Goal: Task Accomplishment & Management: Manage account settings

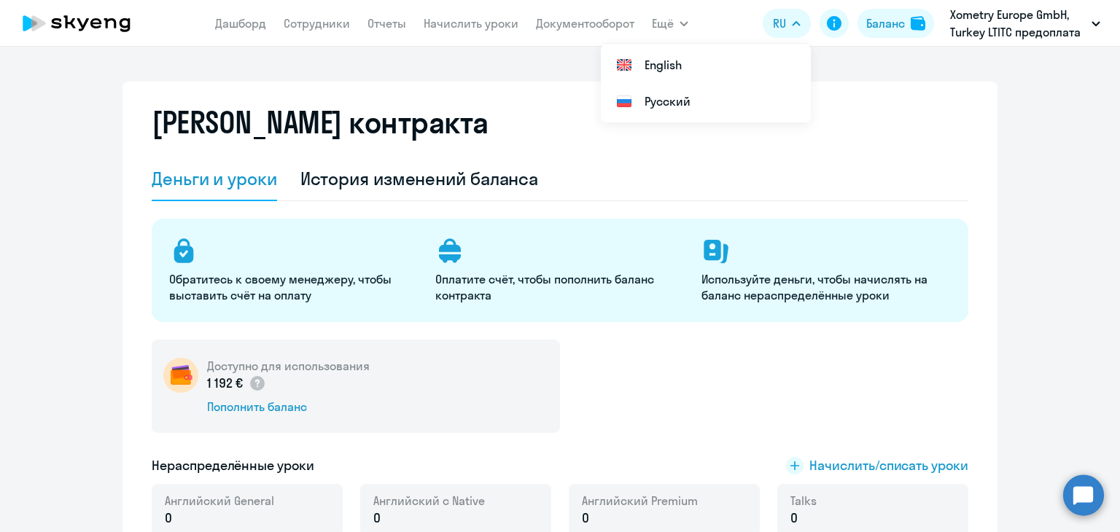
select select "english_adult_not_native_speaker"
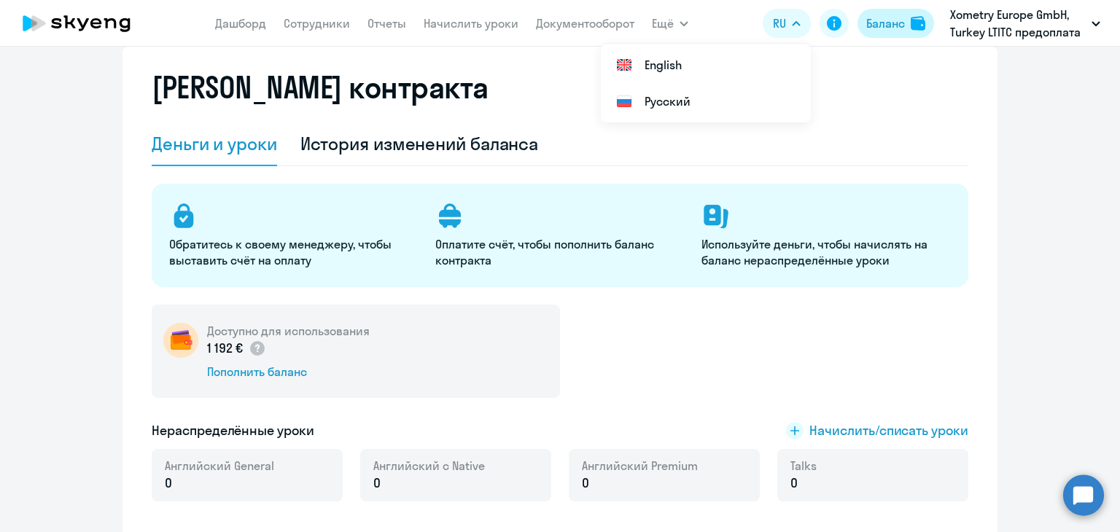
click at [875, 31] on div "Баланс" at bounding box center [885, 23] width 39 height 17
click at [889, 23] on div "Баланс" at bounding box center [885, 23] width 39 height 17
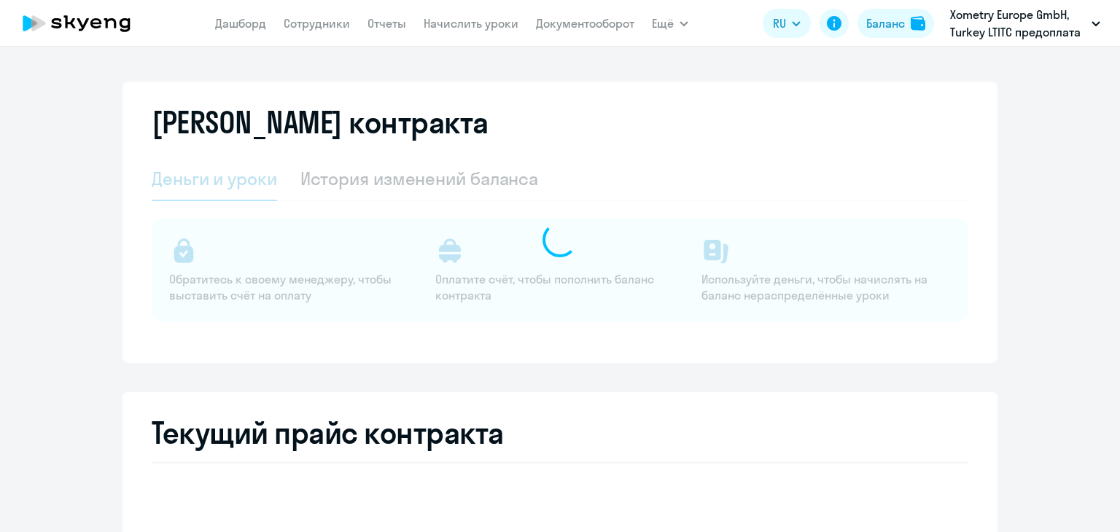
select select "english_adult_not_native_speaker"
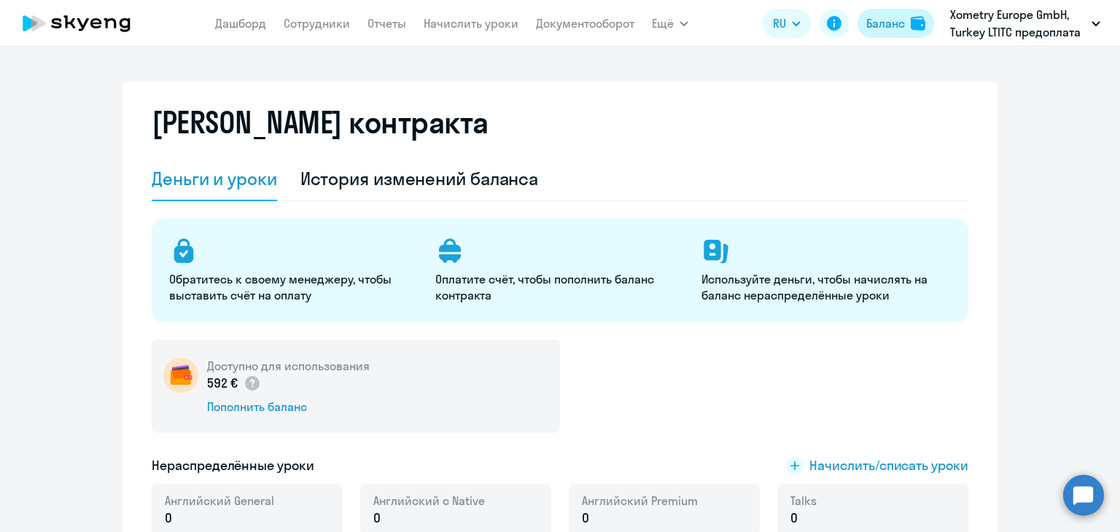
click at [903, 31] on div "Баланс" at bounding box center [885, 23] width 39 height 17
click at [889, 22] on div "Баланс" at bounding box center [885, 23] width 39 height 17
click at [898, 1] on app-header "Дашборд Сотрудники Отчеты Начислить уроки Документооборот Ещё Дашборд Сотрудник…" at bounding box center [560, 23] width 1120 height 47
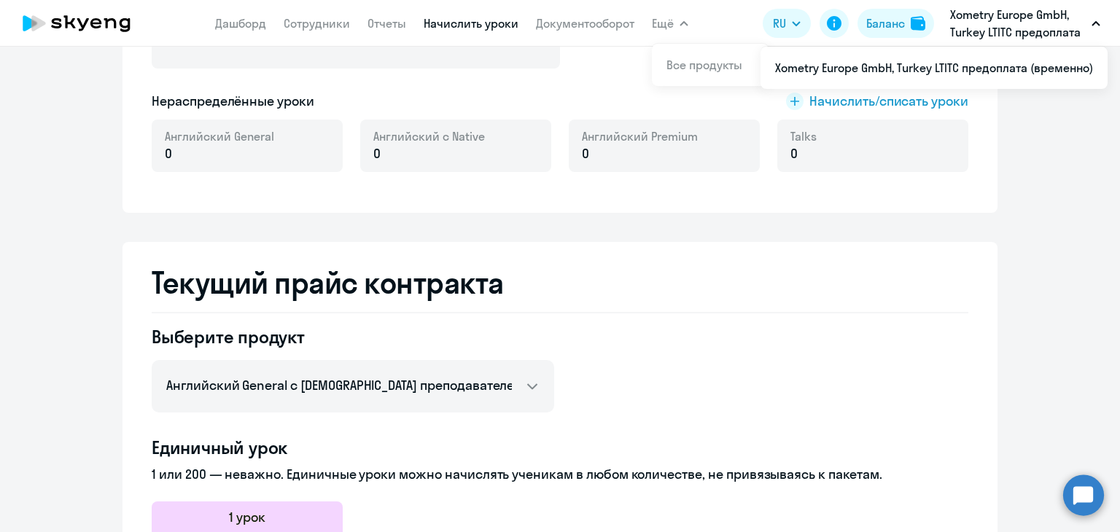
click at [478, 25] on link "Начислить уроки" at bounding box center [470, 23] width 95 height 15
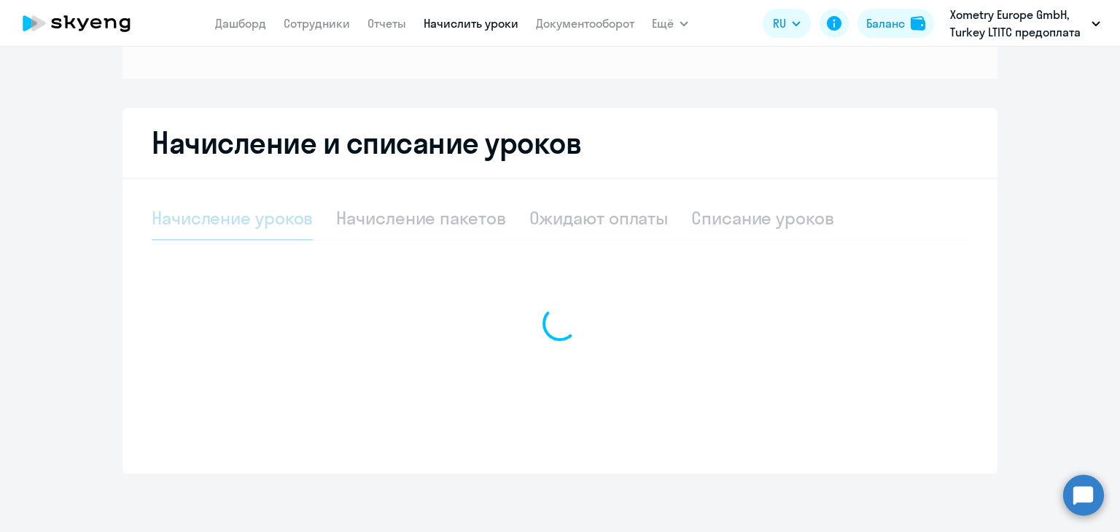
scroll to position [200, 0]
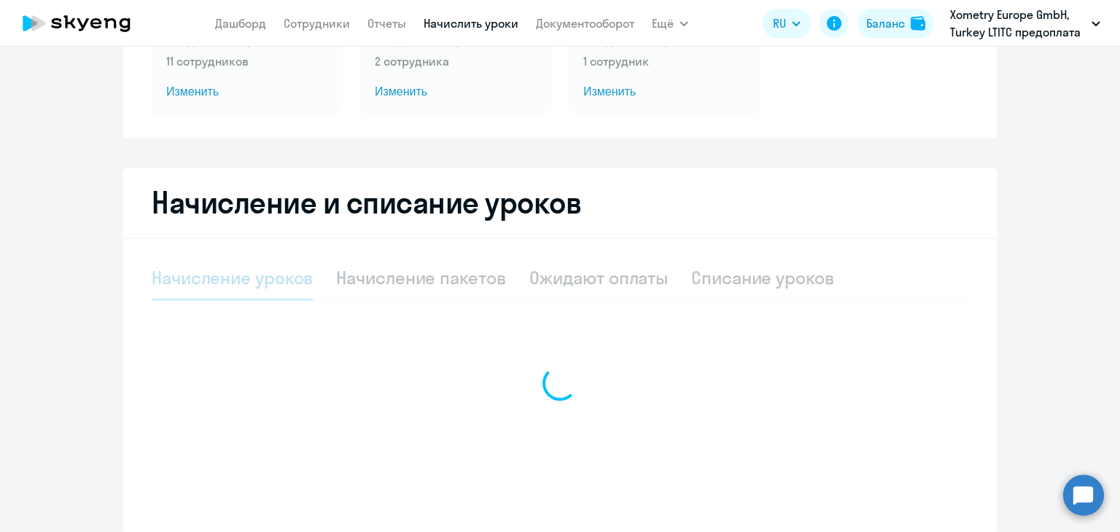
select select "10"
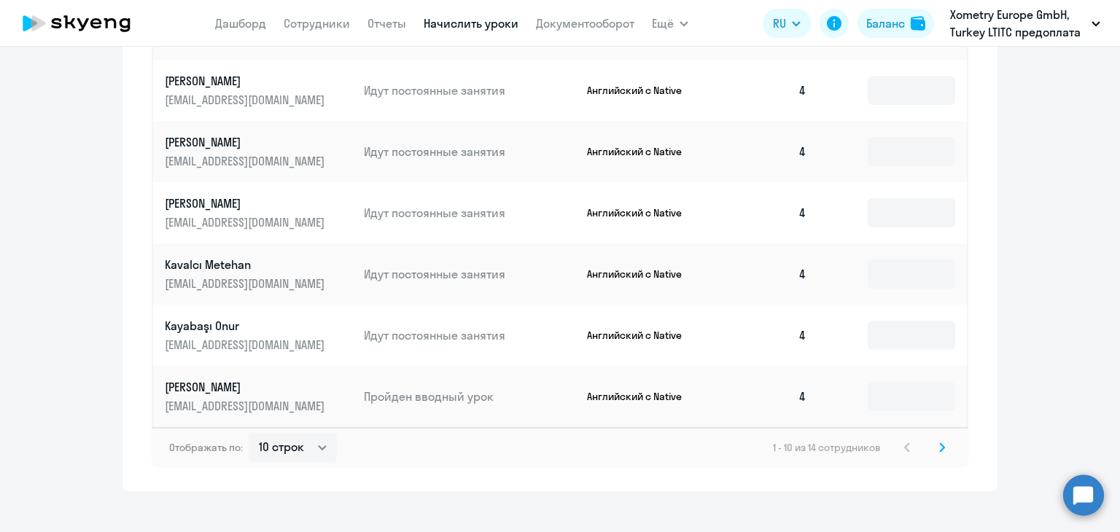
scroll to position [856, 0]
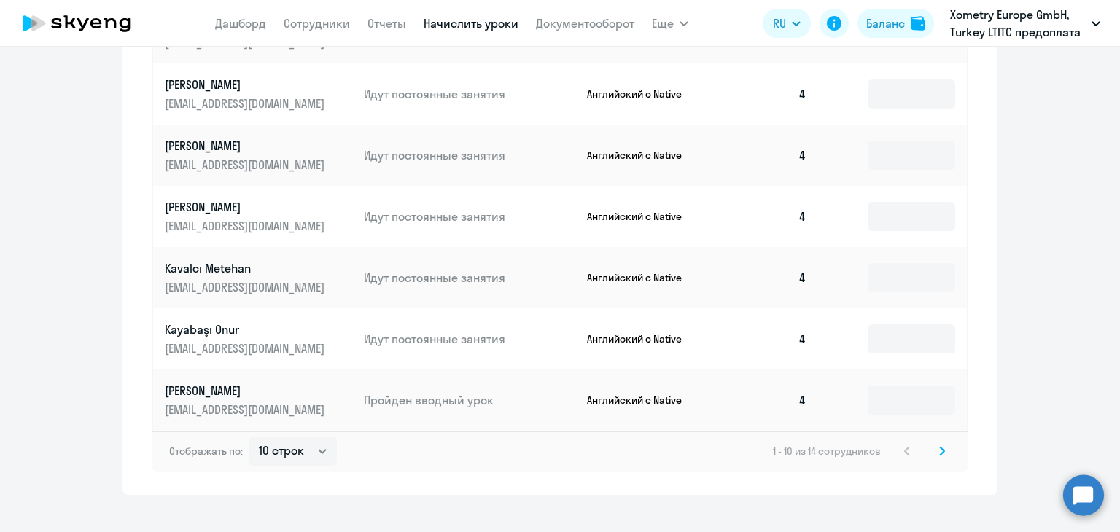
click at [942, 447] on svg-icon at bounding box center [941, 450] width 17 height 17
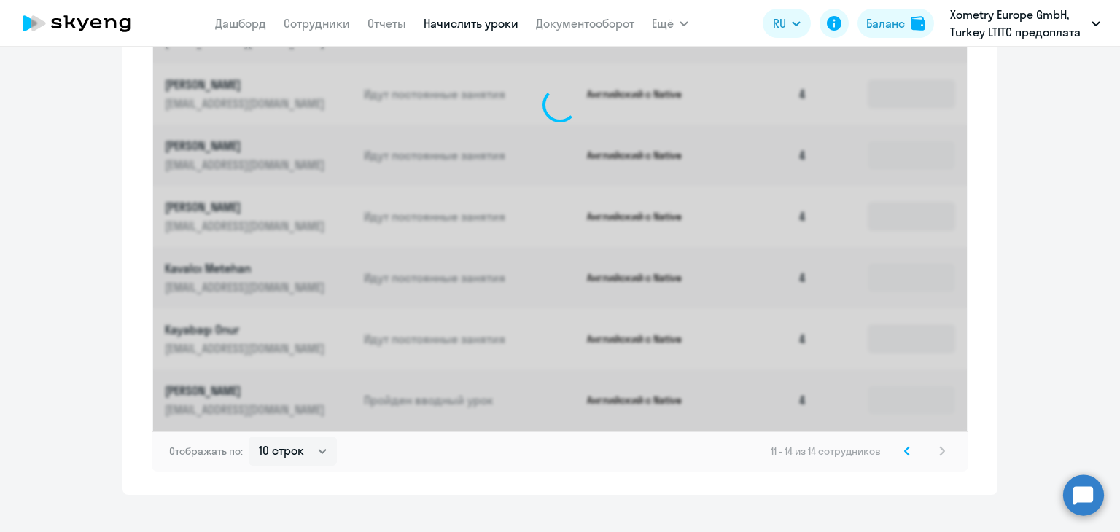
scroll to position [510, 0]
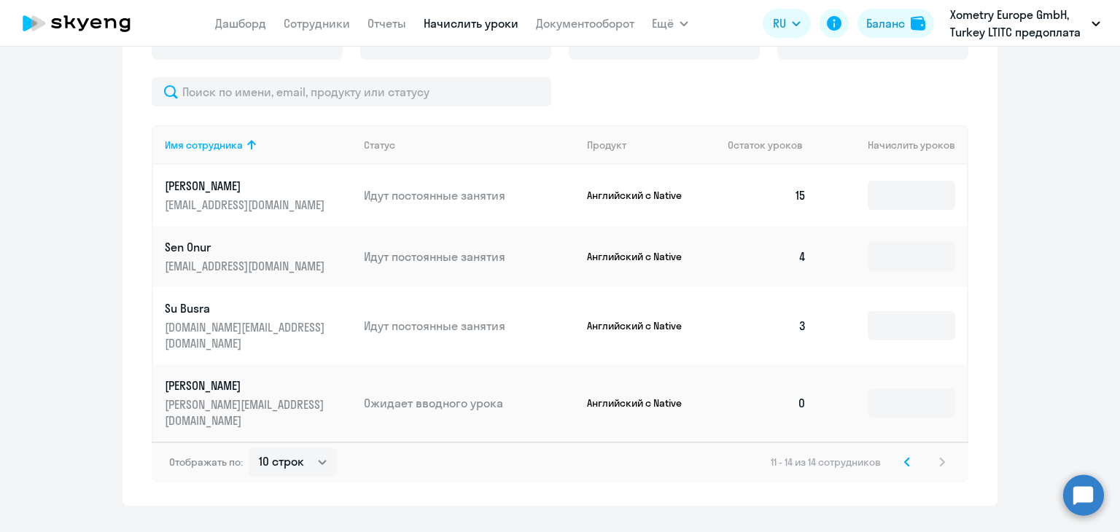
click at [904, 457] on icon at bounding box center [907, 462] width 6 height 10
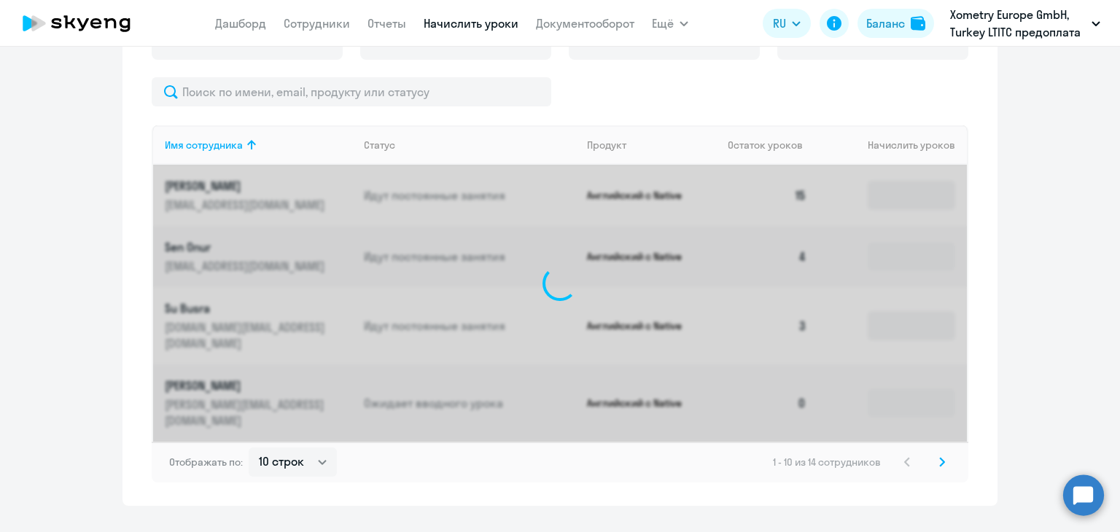
scroll to position [856, 0]
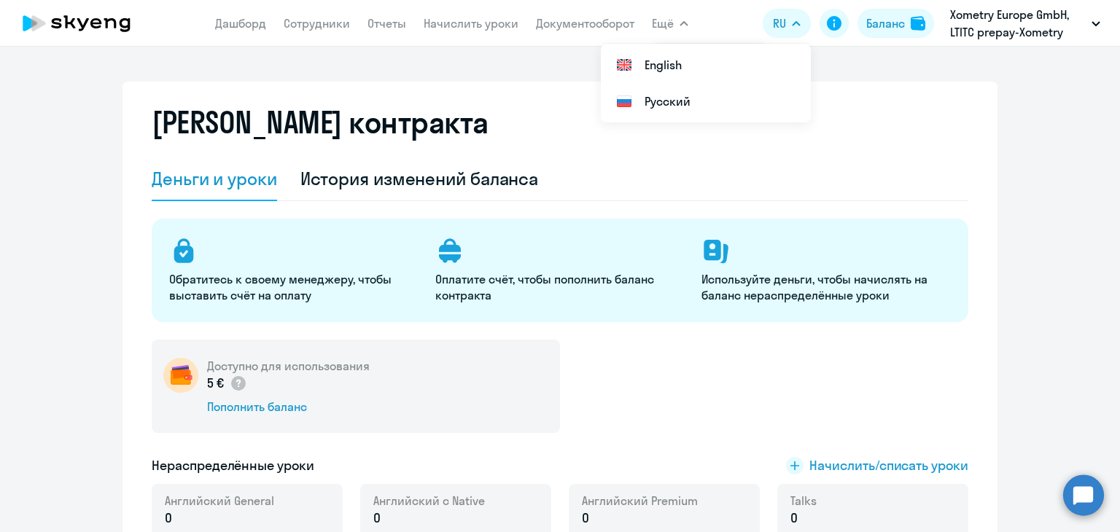
select select "english_adult_not_native_speaker"
click at [866, 23] on div "Баланс" at bounding box center [885, 23] width 39 height 17
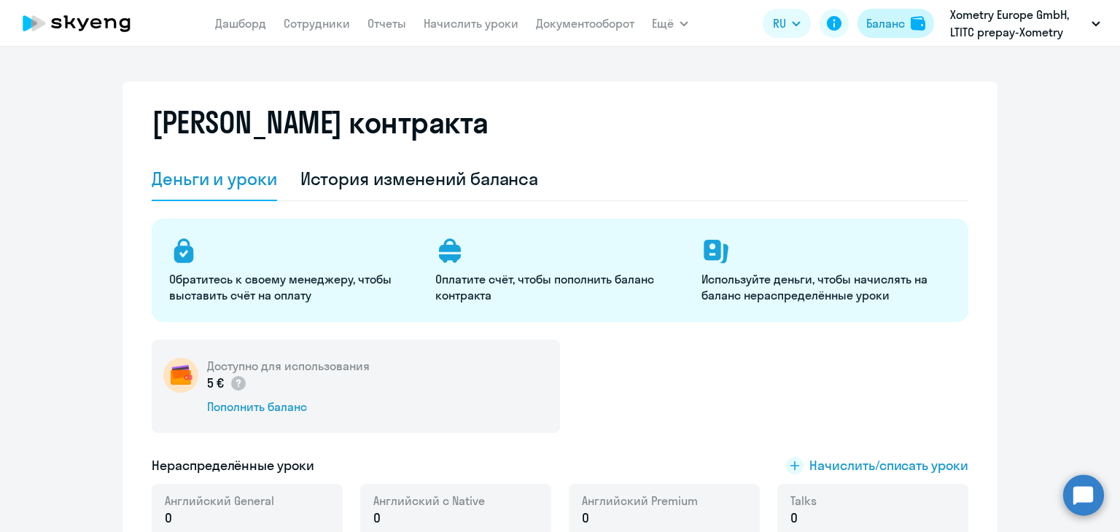
click at [866, 23] on div "Баланс" at bounding box center [885, 23] width 39 height 17
click at [867, 23] on div "Баланс" at bounding box center [885, 23] width 39 height 17
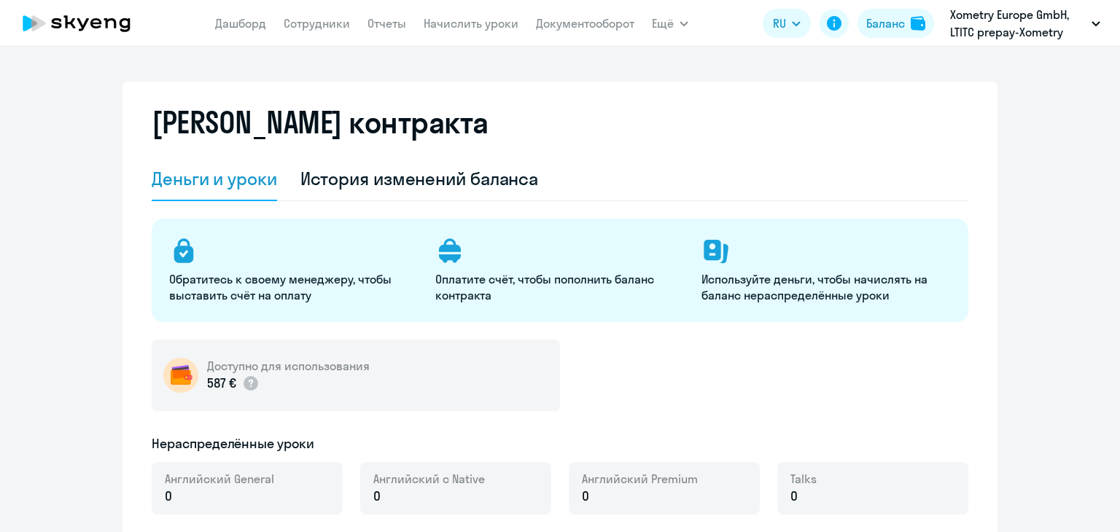
select select "english_adult_not_native_speaker"
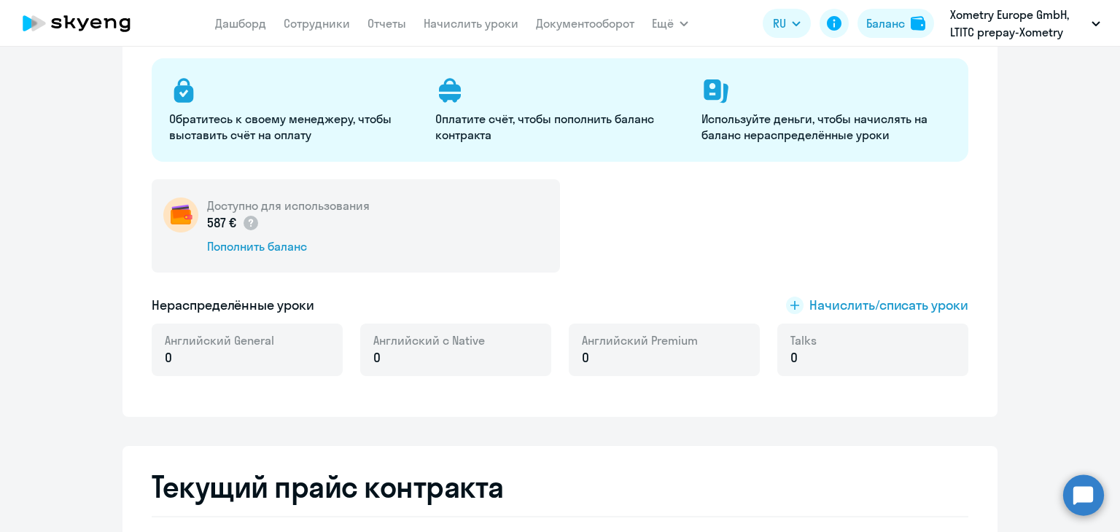
scroll to position [149, 0]
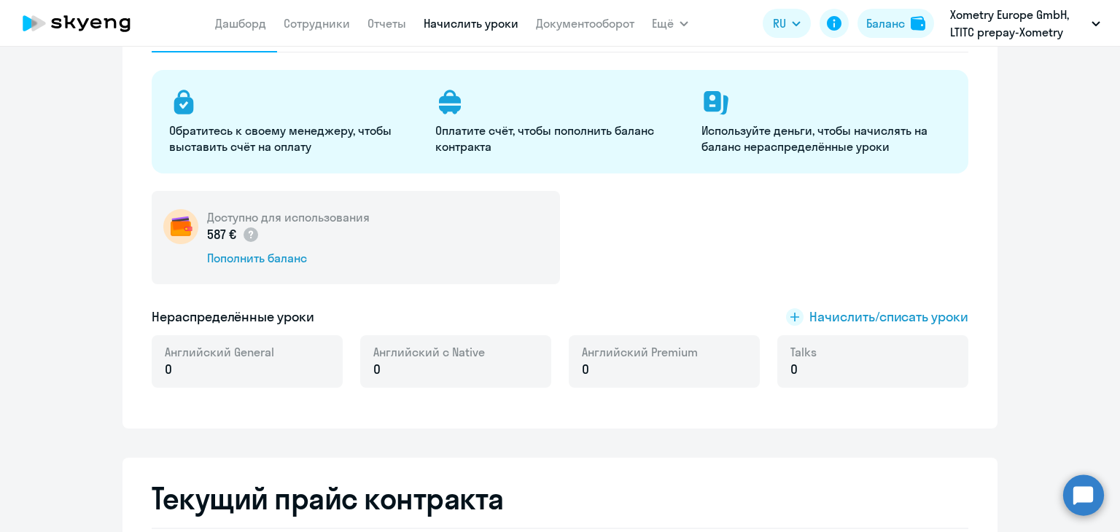
click at [461, 30] on link "Начислить уроки" at bounding box center [470, 23] width 95 height 15
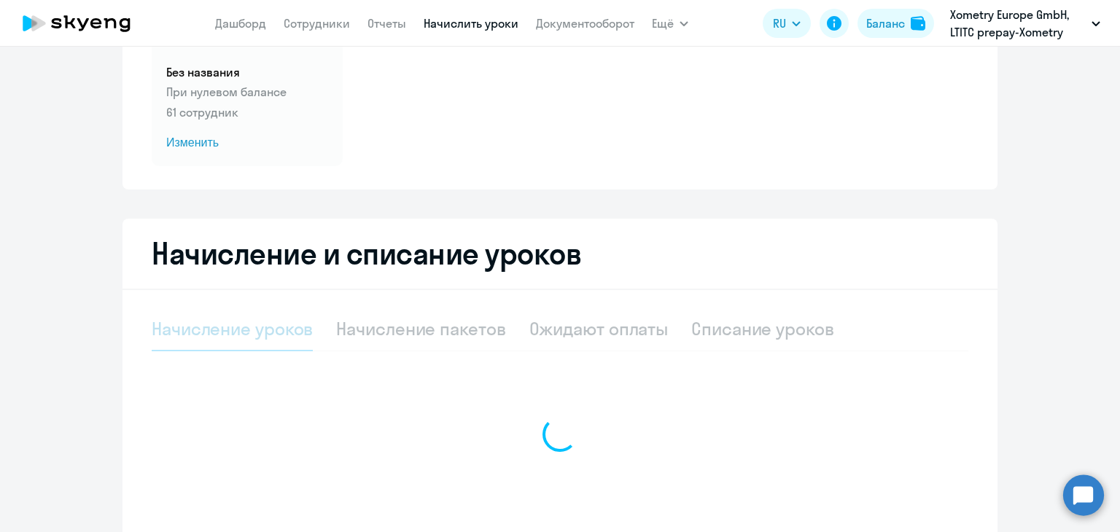
select select "10"
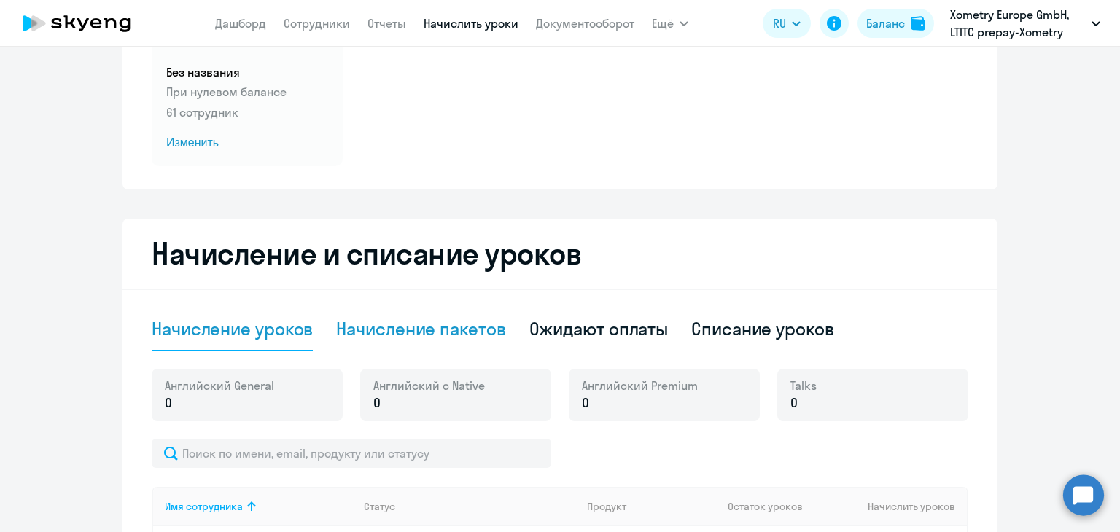
click at [475, 332] on div "Начисление пакетов" at bounding box center [420, 328] width 169 height 23
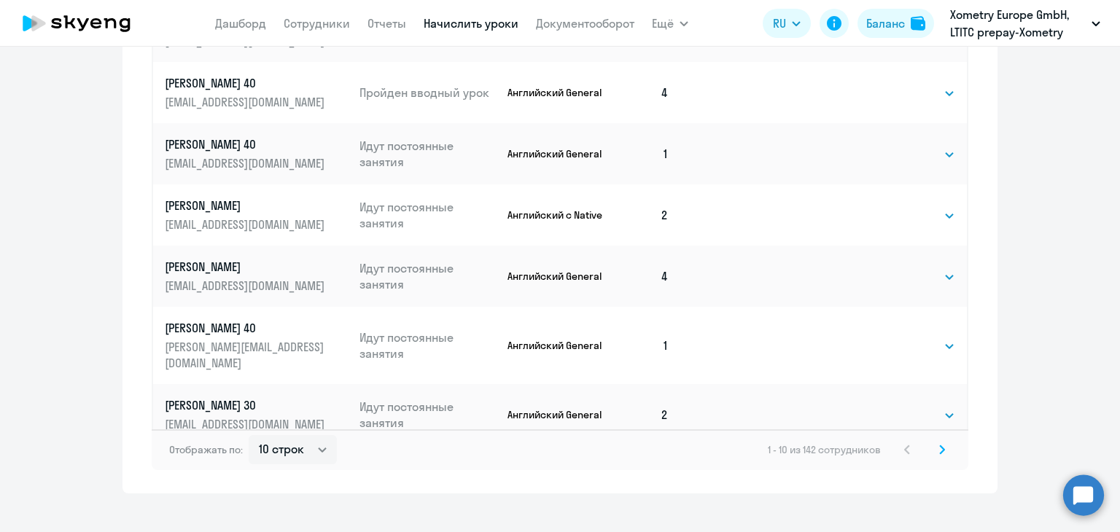
scroll to position [937, 0]
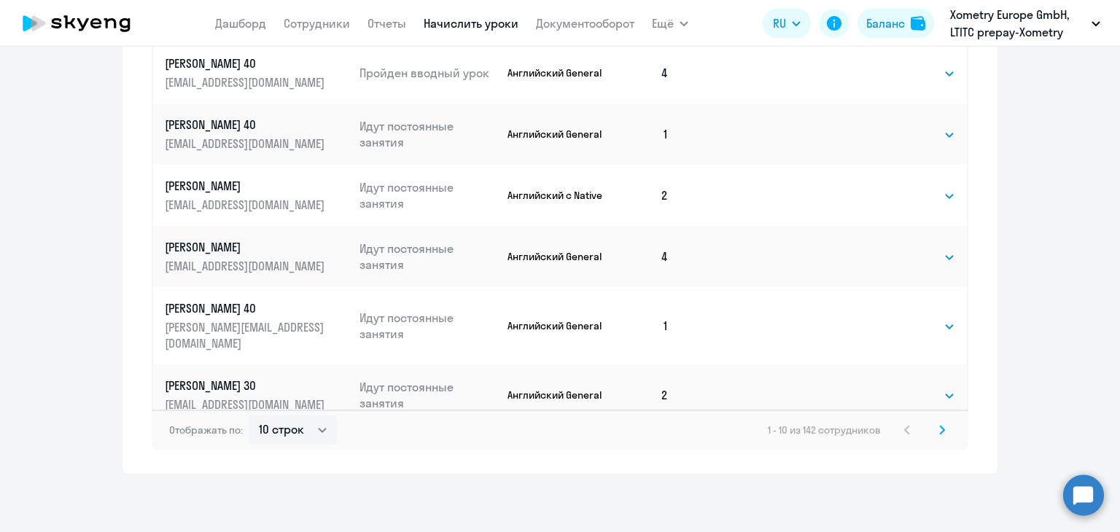
click at [285, 450] on div "Отображать по: 10 строк 30 строк 50 строк 1 - 10 из 142 сотрудников" at bounding box center [560, 430] width 816 height 41
click at [311, 434] on select "10 строк 30 строк 50 строк" at bounding box center [293, 429] width 88 height 29
select select "50"
click at [249, 415] on select "10 строк 30 строк 50 строк" at bounding box center [293, 429] width 88 height 29
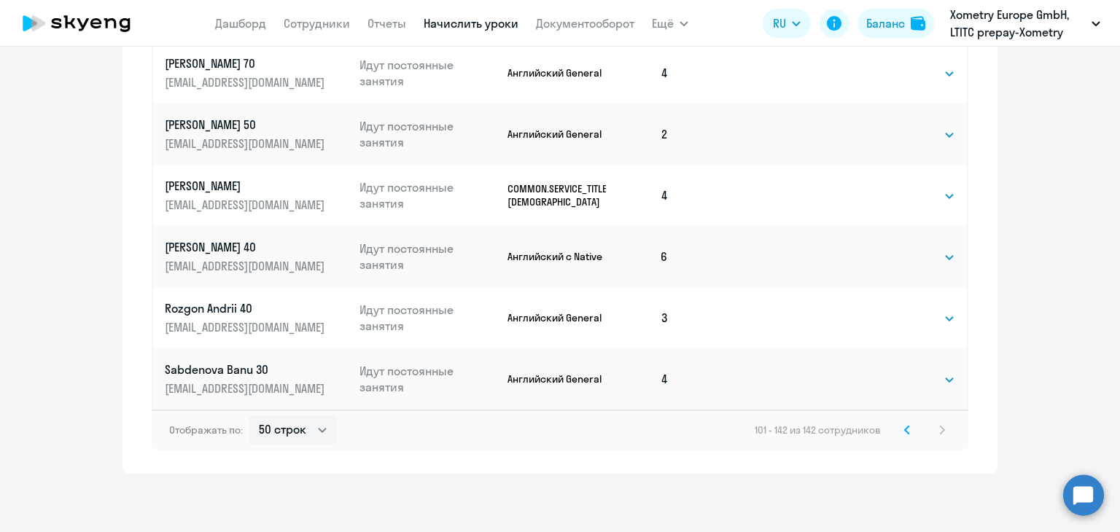
click at [905, 433] on icon at bounding box center [907, 430] width 4 height 8
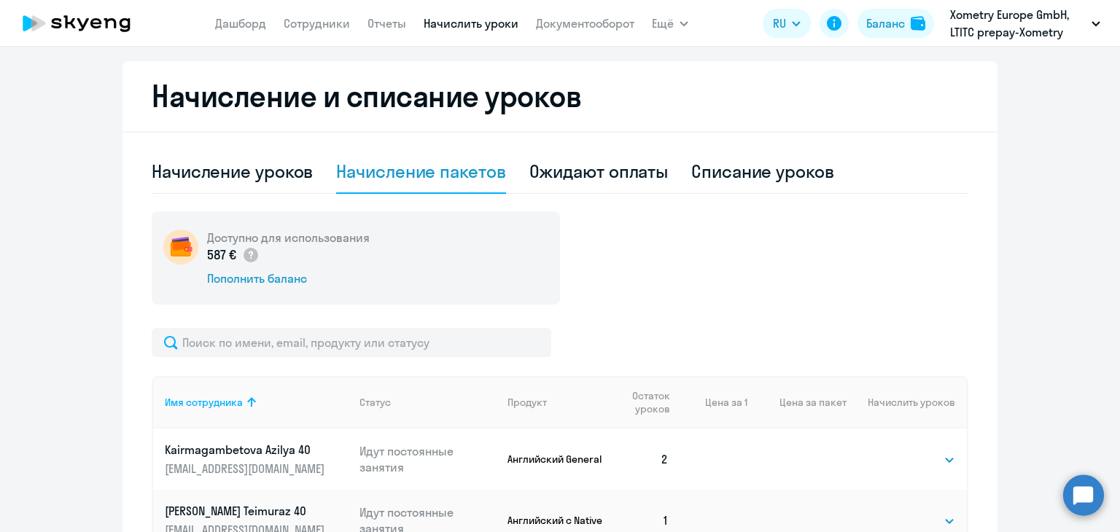
scroll to position [636, 0]
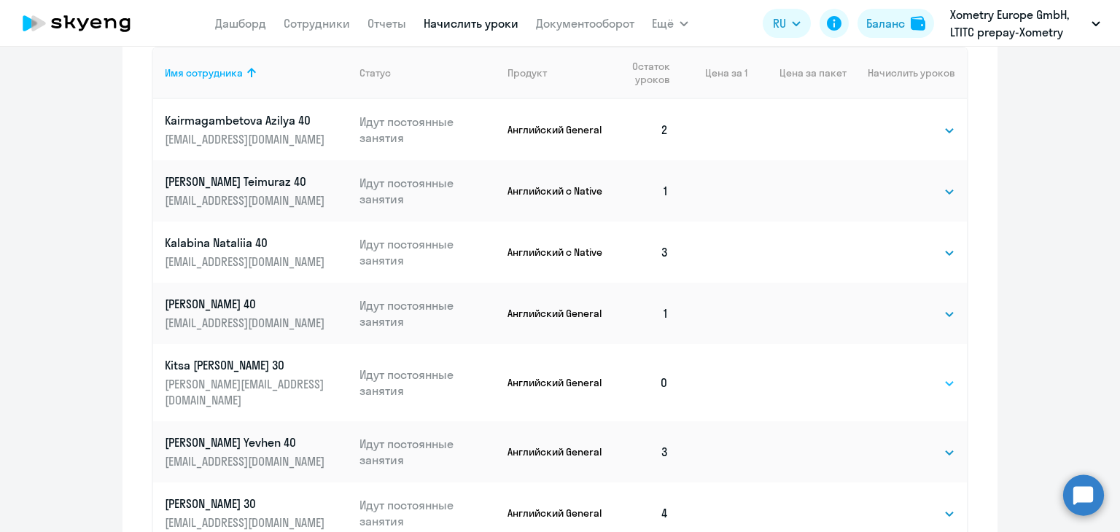
click at [901, 382] on select "Выбрать 4 8 16 32 64" at bounding box center [925, 383] width 60 height 17
select select "4"
click at [895, 375] on select "Выбрать 4 8 16 32 64" at bounding box center [925, 383] width 60 height 17
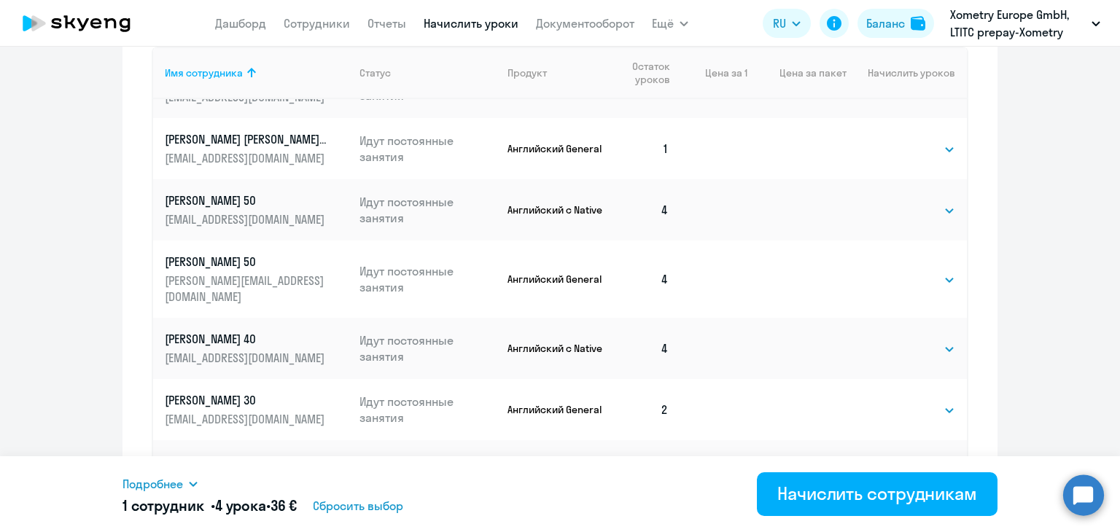
scroll to position [487, 0]
click at [905, 141] on select "Выбрать 4 8 16 32 64" at bounding box center [925, 149] width 60 height 17
click at [895, 141] on select "Выбрать 4 8 16 32 64" at bounding box center [925, 149] width 60 height 17
click at [899, 141] on select "Выбрать 4 8 16 32 64" at bounding box center [925, 149] width 60 height 17
select select "4"
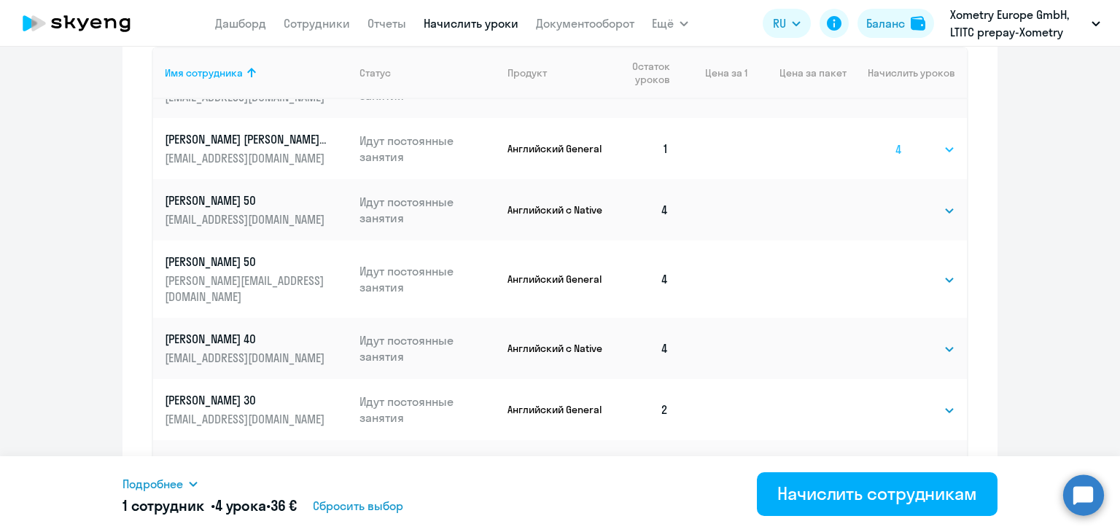
click at [895, 141] on select "Выбрать 4 8 16 32 64" at bounding box center [925, 149] width 60 height 17
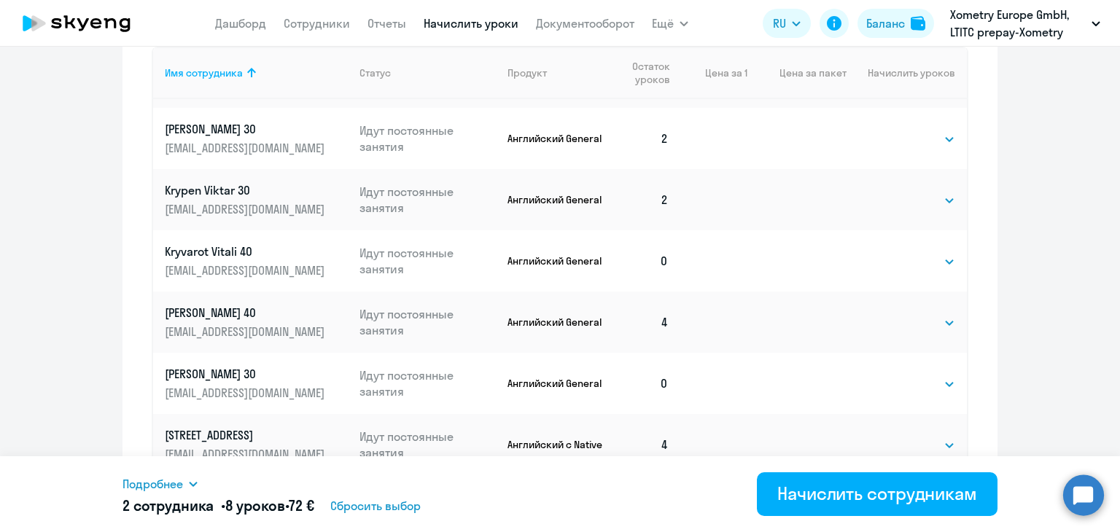
scroll to position [840, 0]
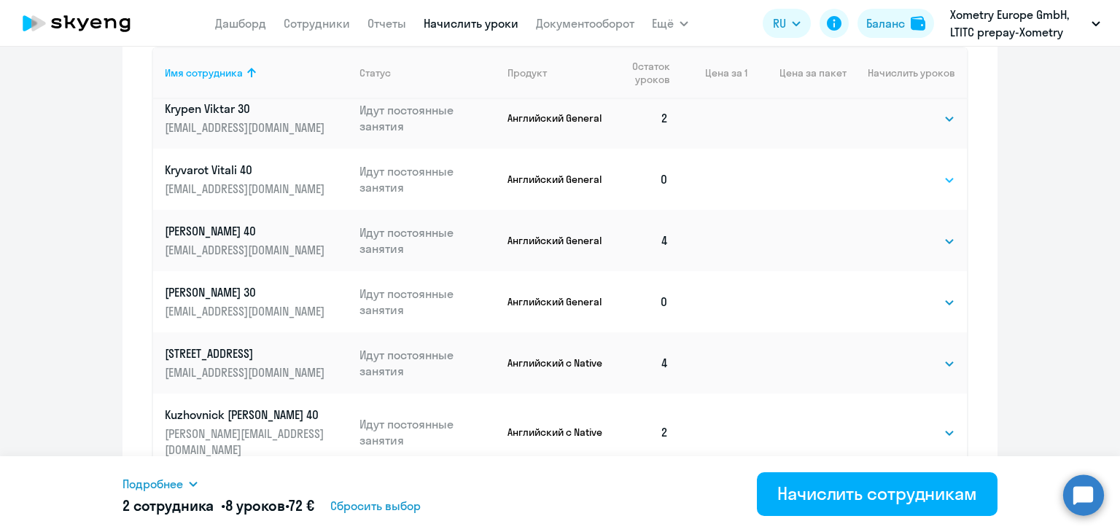
click at [898, 171] on select "Выбрать 4 8 16 32 64" at bounding box center [925, 179] width 60 height 17
select select "4"
click at [895, 171] on select "Выбрать 4 8 16 32 64" at bounding box center [925, 179] width 60 height 17
click at [898, 294] on select "Выбрать 4 8 16 32 64" at bounding box center [925, 302] width 60 height 17
select select "4"
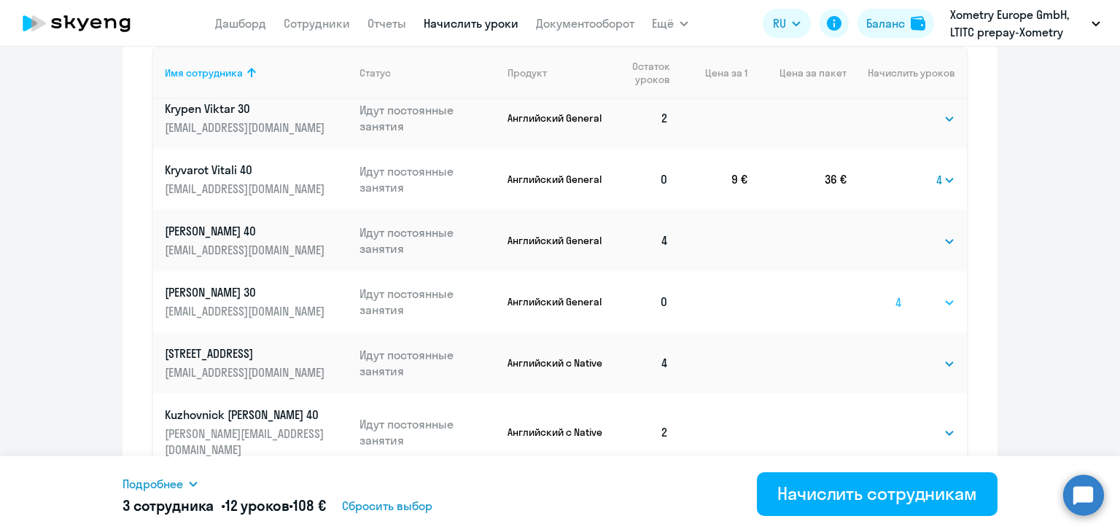
click at [895, 294] on select "Выбрать 4 8 16 32 64" at bounding box center [925, 302] width 60 height 17
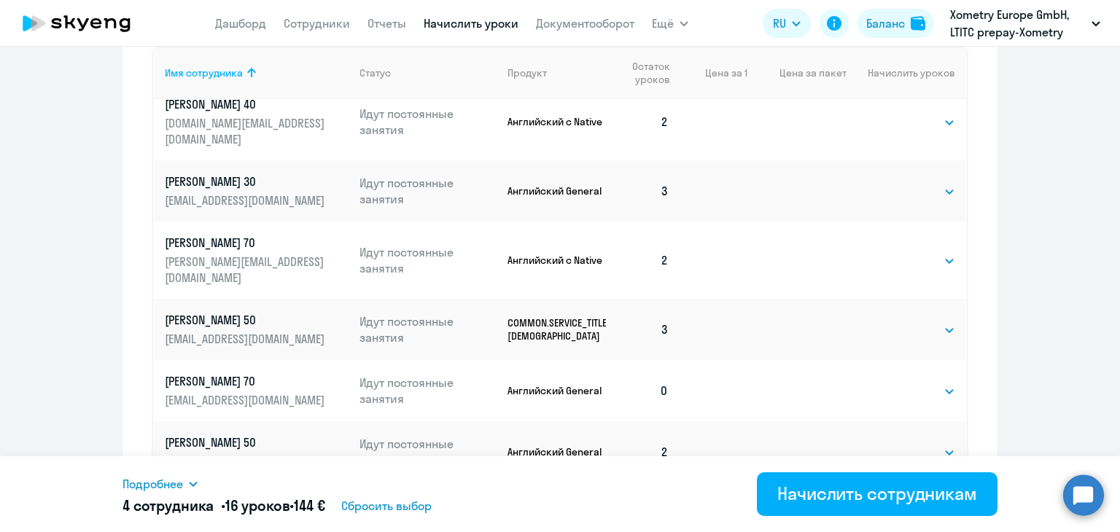
scroll to position [1828, 0]
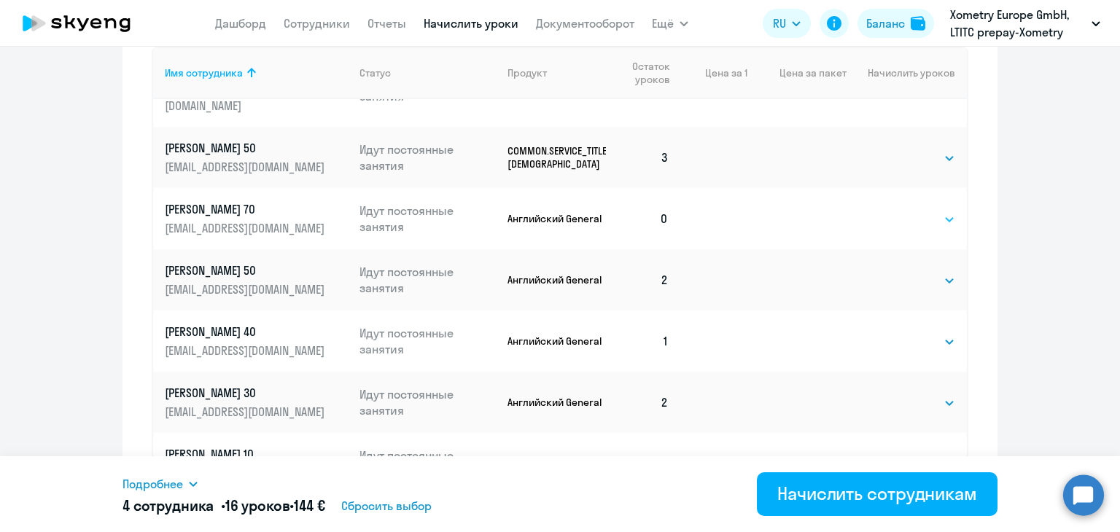
drag, startPoint x: 898, startPoint y: 130, endPoint x: 913, endPoint y: 129, distance: 14.6
click at [913, 211] on select "Выбрать 4 8 16 32 64" at bounding box center [925, 219] width 60 height 17
select select "4"
click at [895, 211] on select "Выбрать 4 8 16 32 64" at bounding box center [925, 219] width 60 height 17
click at [907, 333] on select "Выбрать 4 8 16 32 64" at bounding box center [925, 341] width 60 height 17
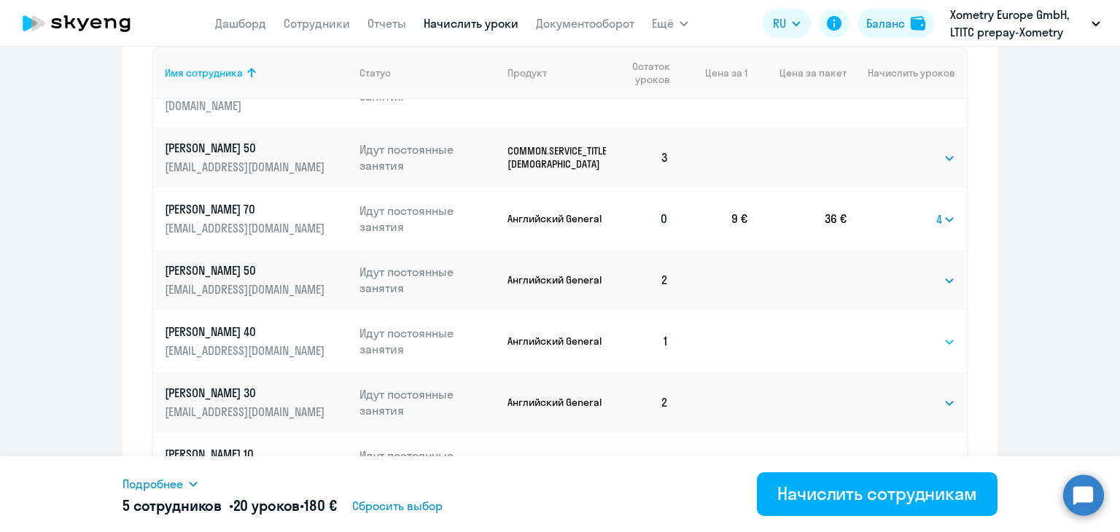
select select "4"
click at [895, 333] on select "Выбрать 4 8 16 32 64" at bounding box center [925, 341] width 60 height 17
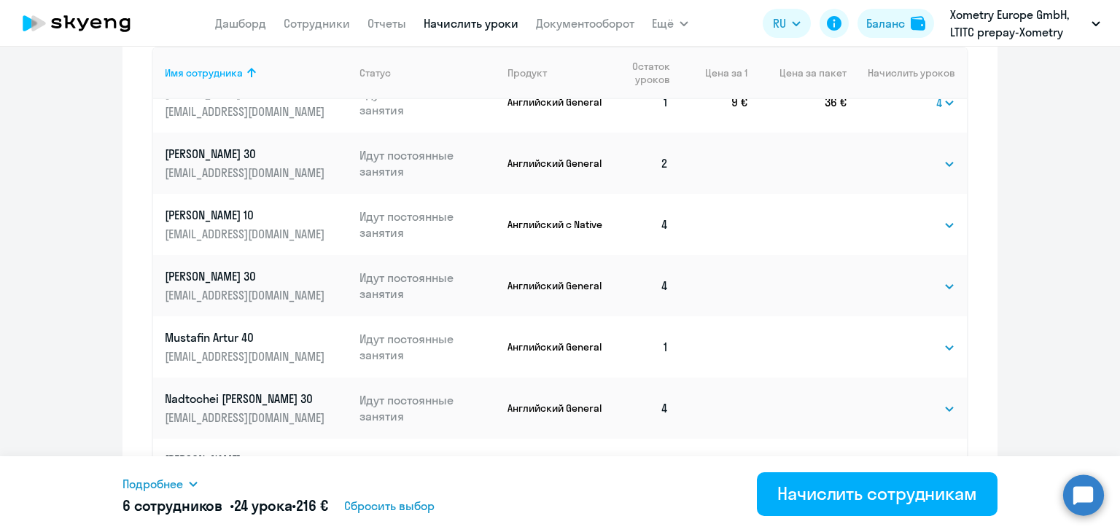
scroll to position [2098, 0]
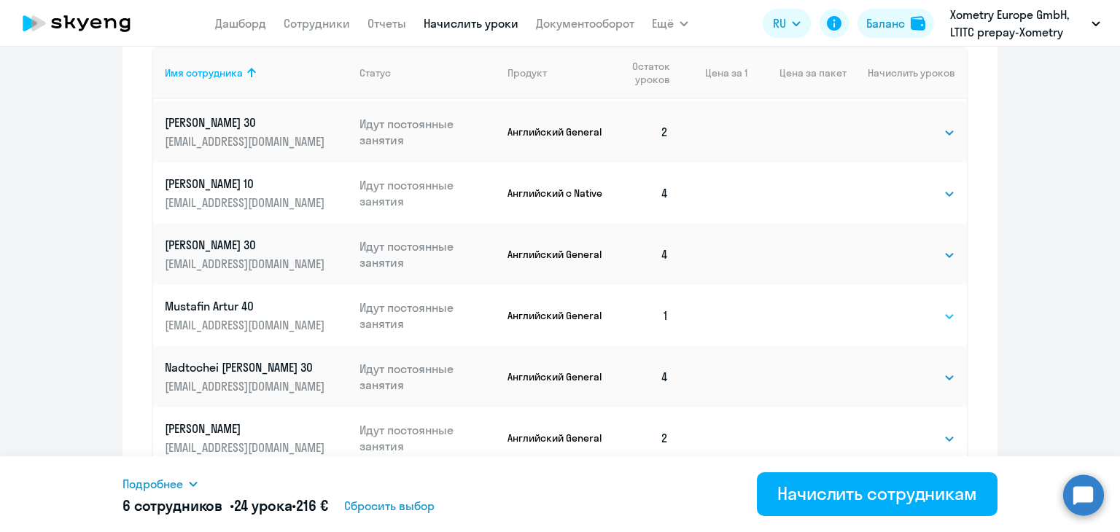
click at [896, 308] on select "Выбрать 4 8 16 32 64" at bounding box center [925, 316] width 60 height 17
select select "4"
click at [895, 308] on select "Выбрать 4 8 16 32 64" at bounding box center [925, 316] width 60 height 17
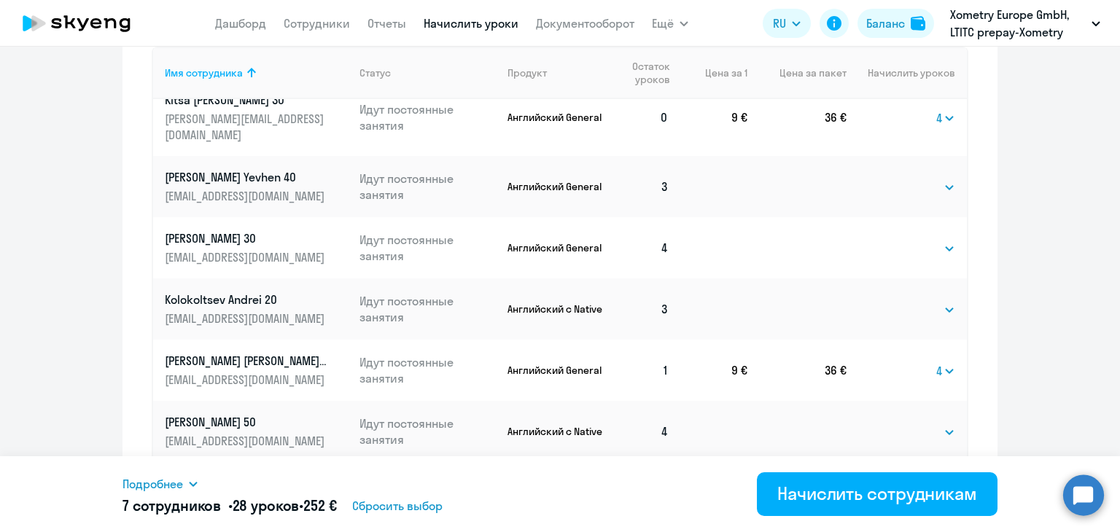
scroll to position [0, 0]
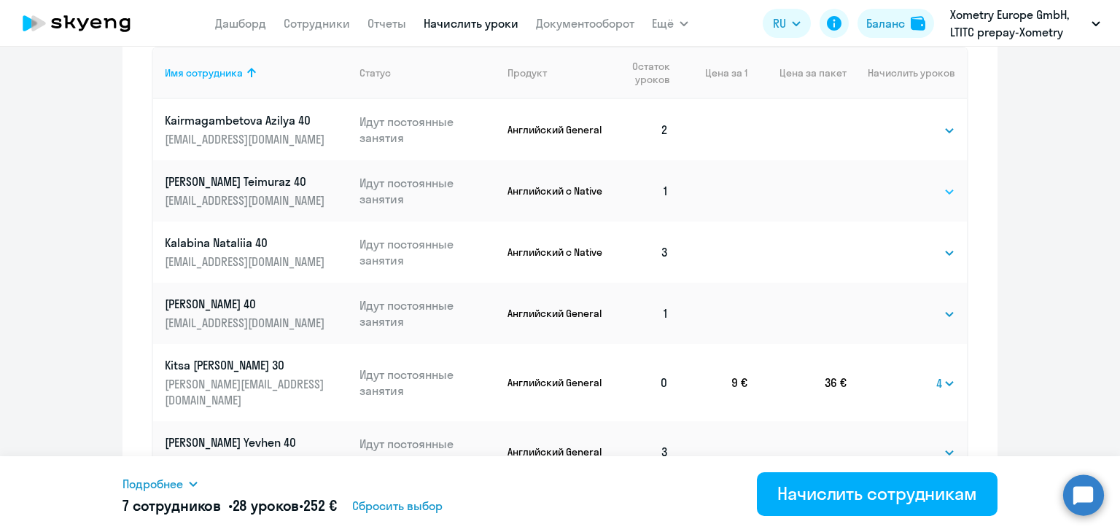
click at [903, 183] on select "Выбрать 4 8 16 32 64" at bounding box center [925, 191] width 60 height 17
select select "4"
click at [895, 183] on select "Выбрать 4 8 16 32 64" at bounding box center [925, 191] width 60 height 17
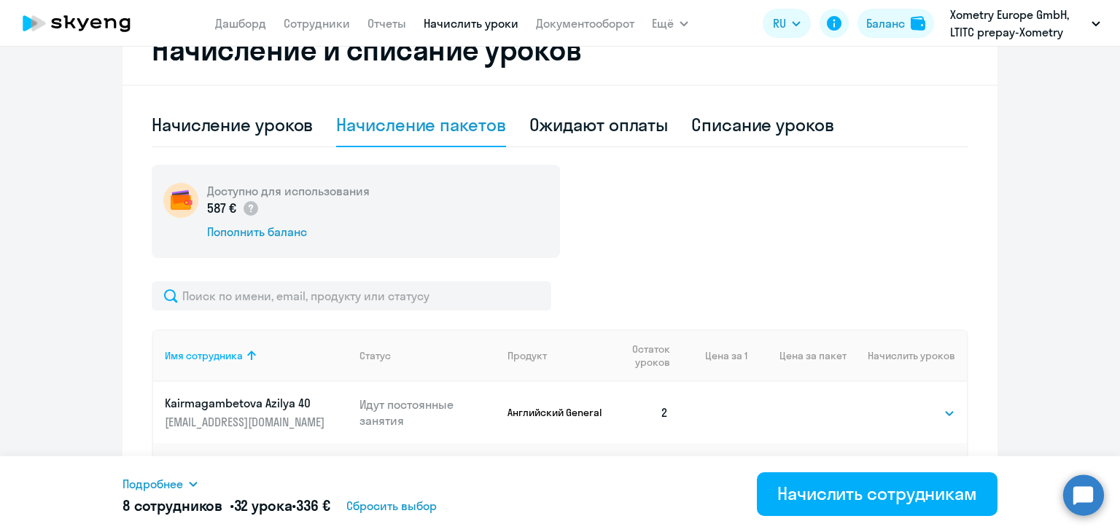
scroll to position [332, 0]
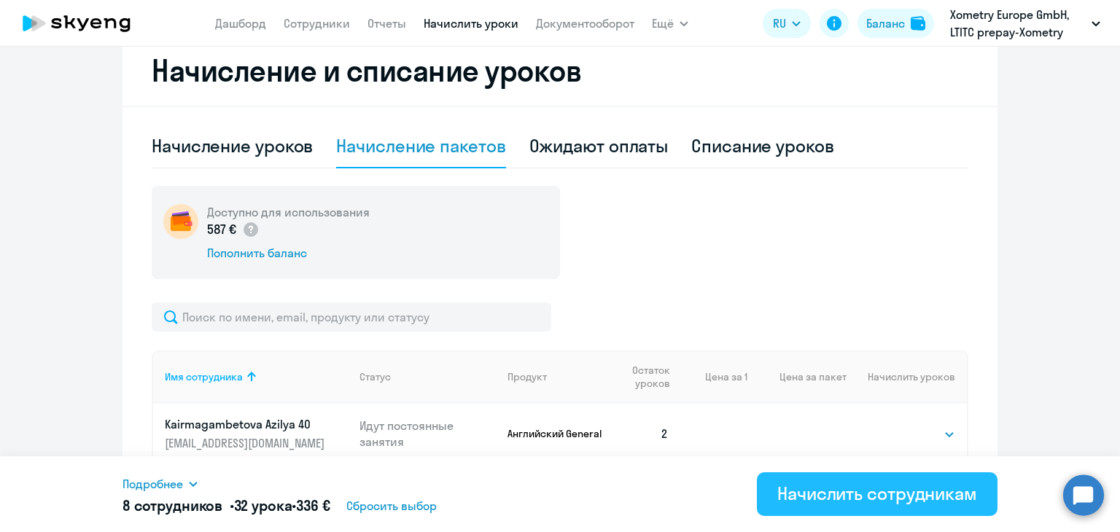
click at [876, 496] on div "Начислить сотрудникам" at bounding box center [877, 493] width 200 height 23
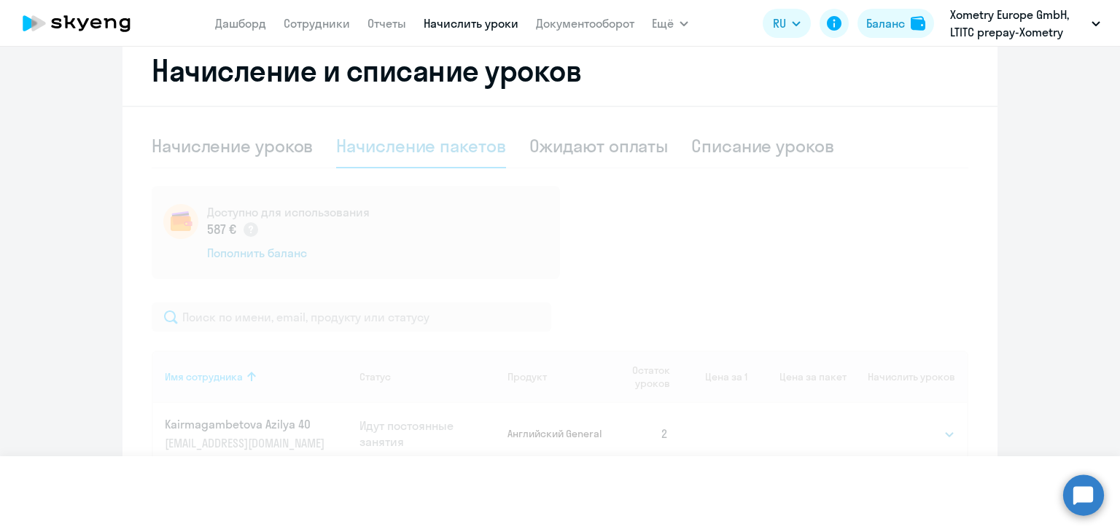
select select
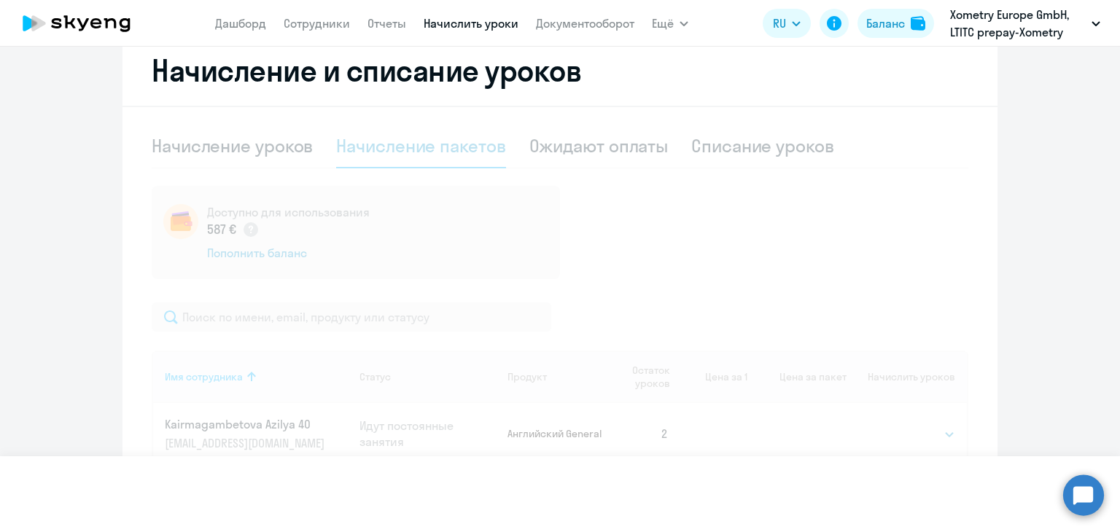
select select
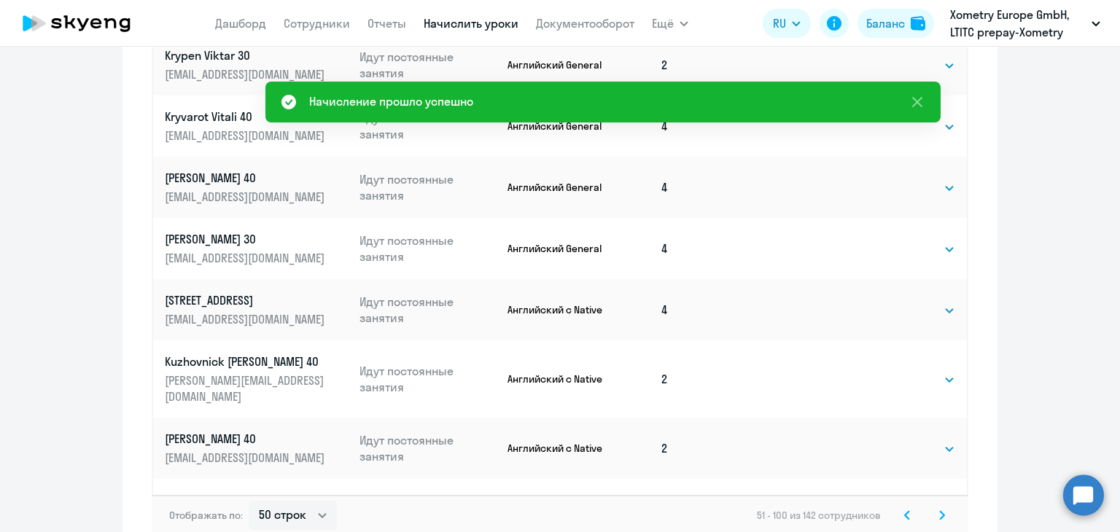
scroll to position [717, 0]
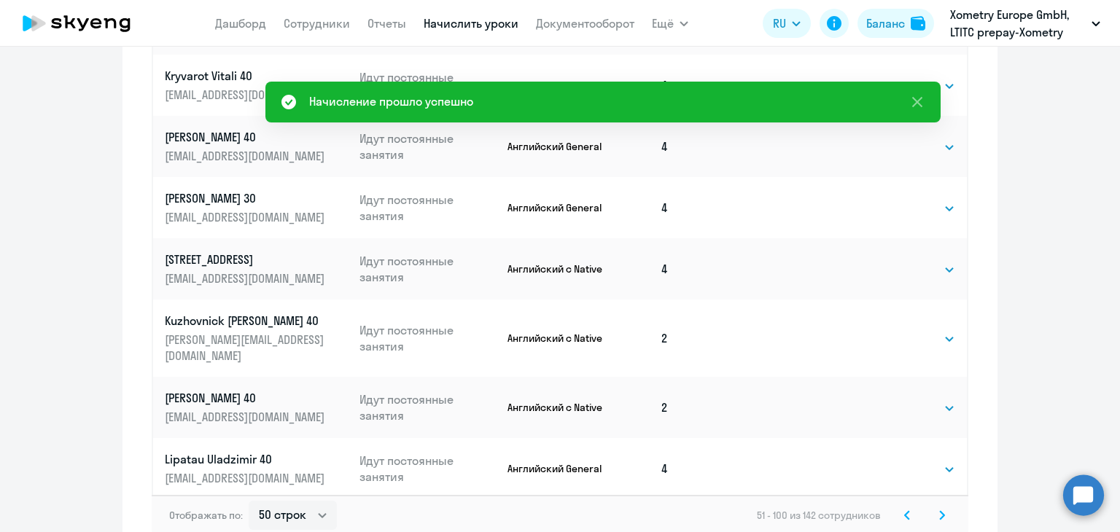
click at [939, 520] on icon at bounding box center [942, 515] width 6 height 10
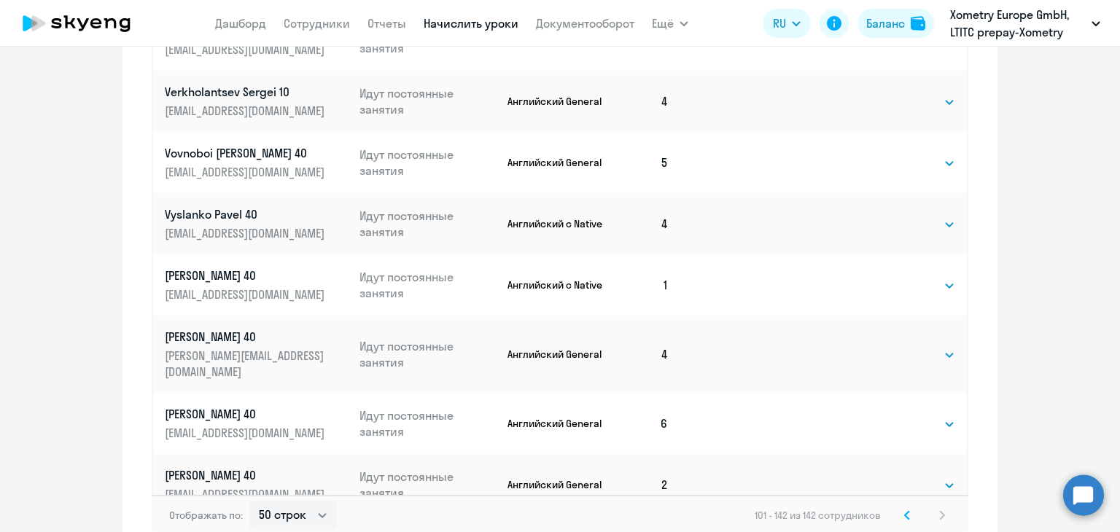
scroll to position [1741, 0]
click at [895, 278] on select "Выбрать 4 8 16 32 64" at bounding box center [925, 286] width 60 height 17
select select "4"
click at [895, 278] on select "Выбрать 4 8 16 32 64" at bounding box center [925, 286] width 60 height 17
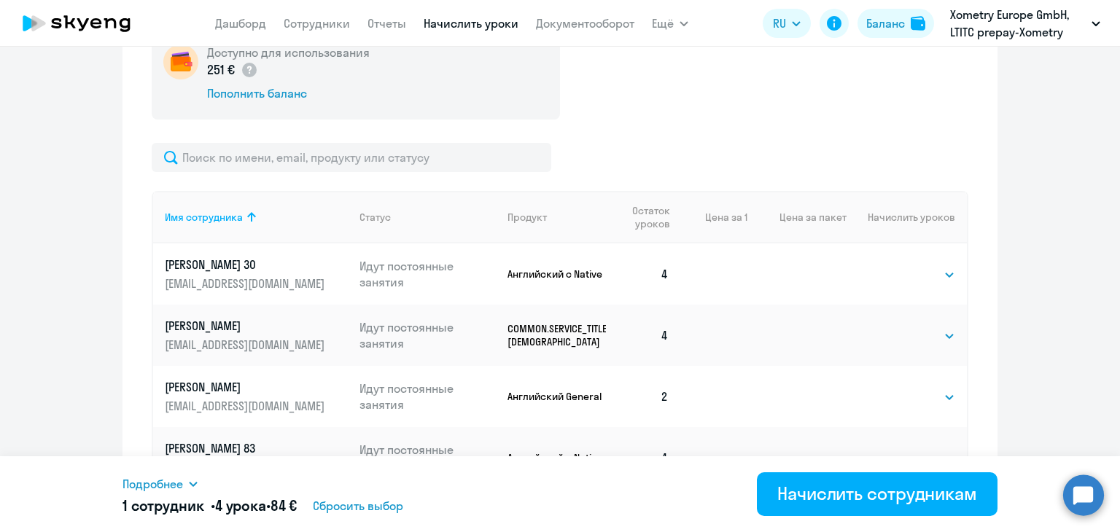
scroll to position [491, 0]
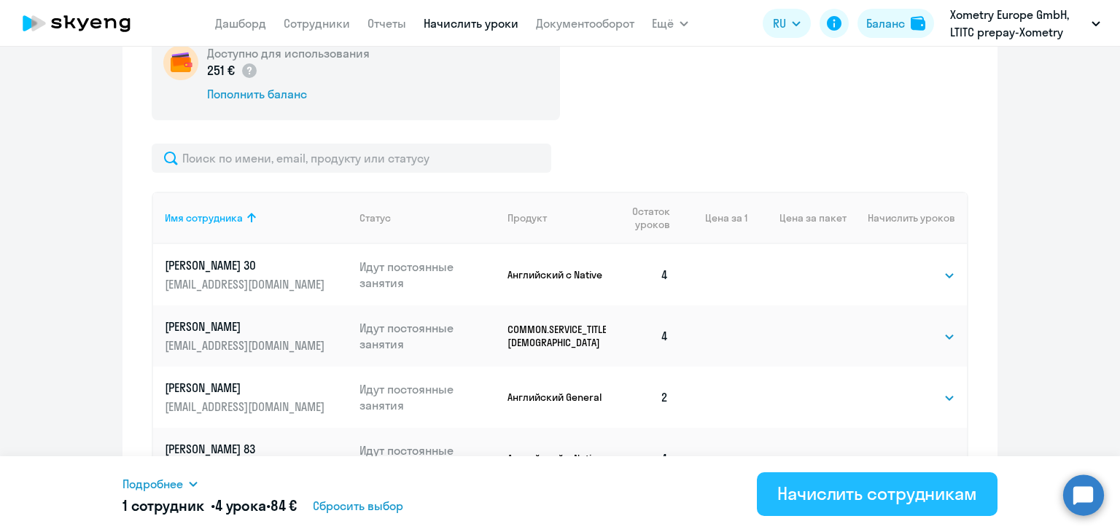
click at [888, 487] on div "Начислить сотрудникам" at bounding box center [877, 493] width 200 height 23
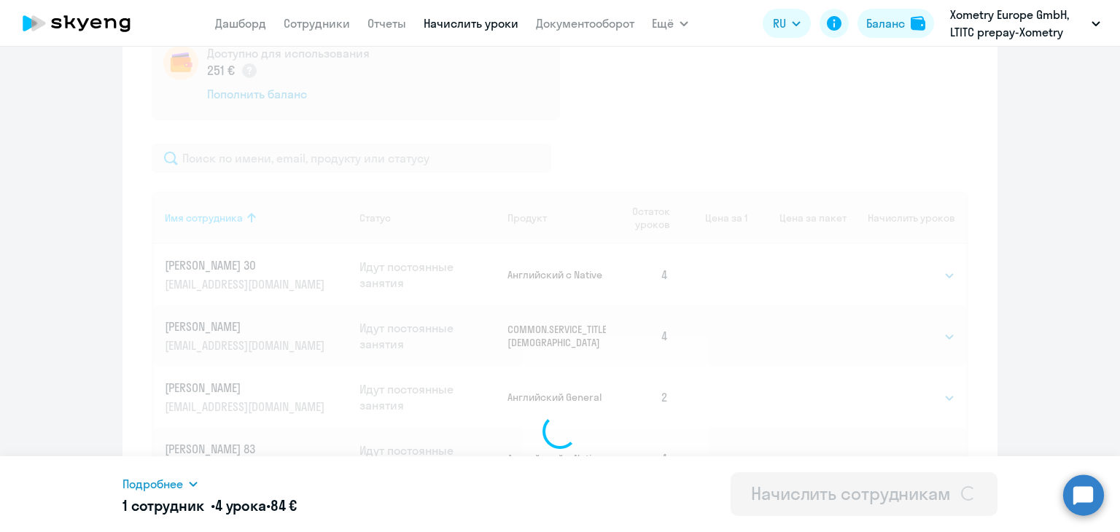
select select
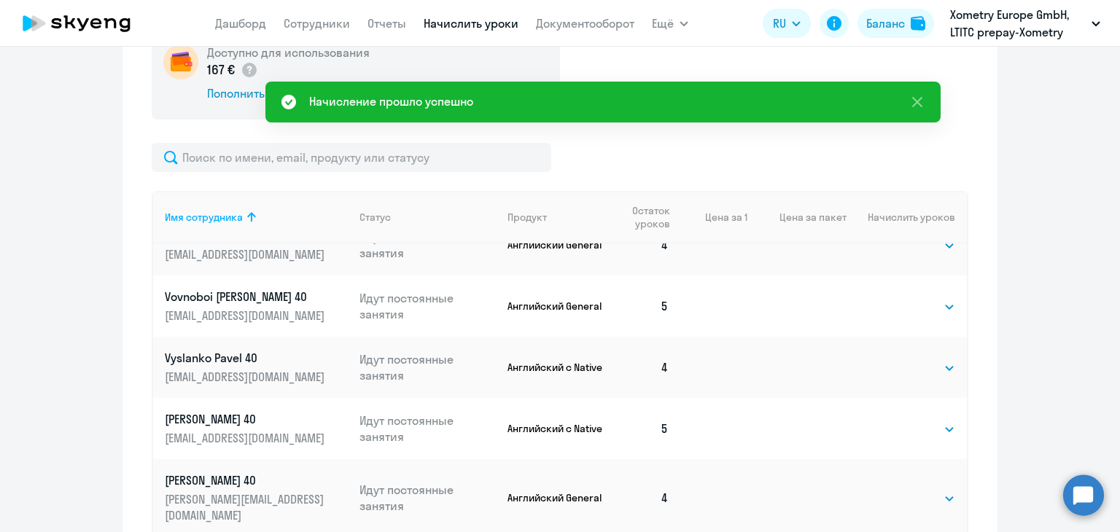
scroll to position [937, 0]
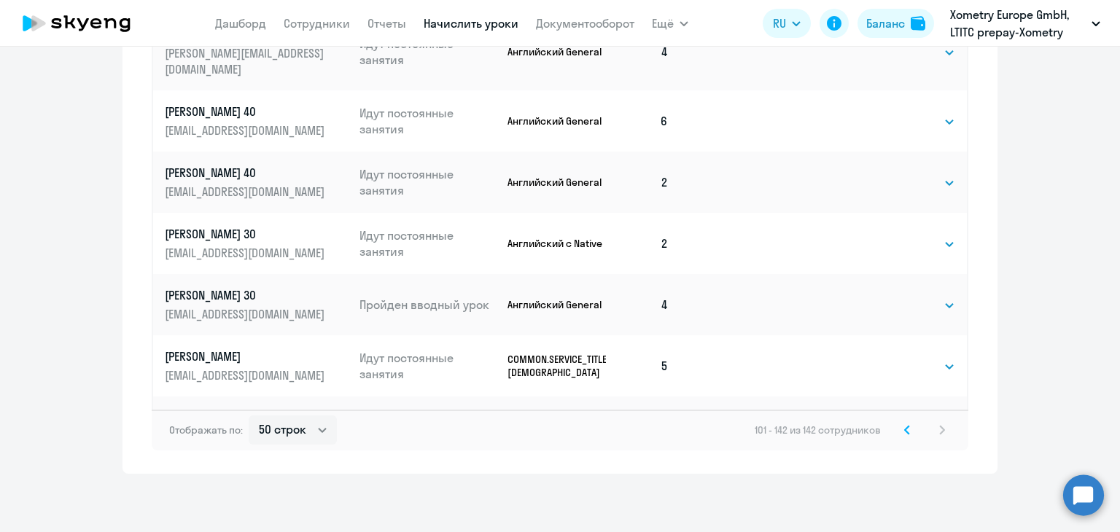
click at [898, 429] on svg-icon at bounding box center [906, 429] width 17 height 17
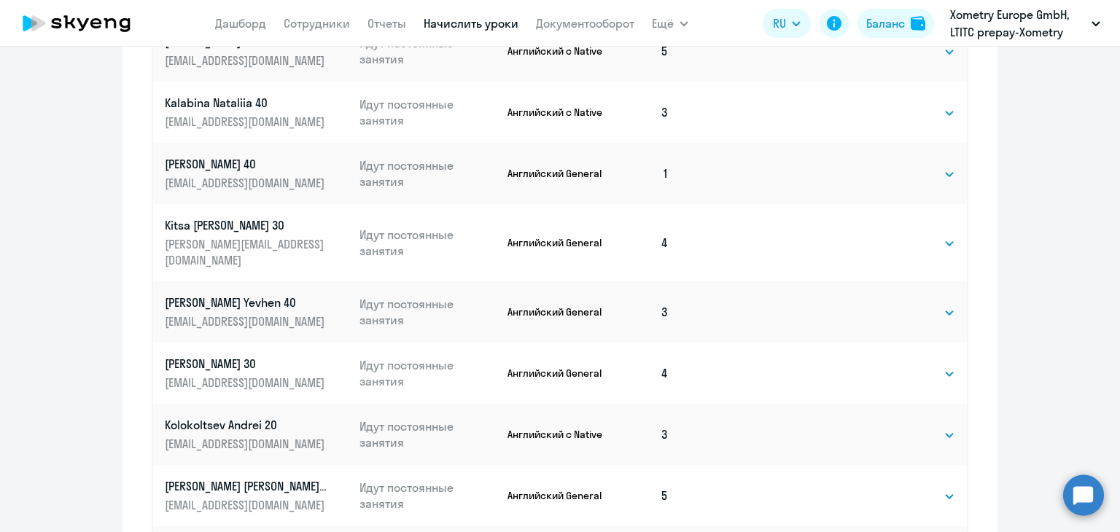
scroll to position [674, 0]
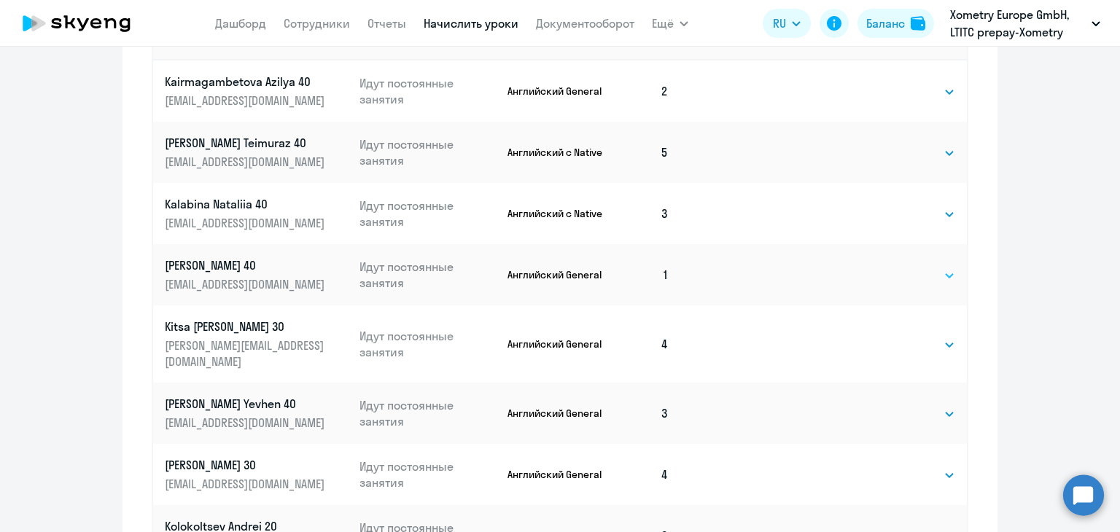
click at [895, 281] on select "Выбрать 4 8 16 32 64" at bounding box center [925, 275] width 60 height 17
select select "4"
click at [895, 267] on select "Выбрать 4 8 16 32 64" at bounding box center [925, 275] width 60 height 17
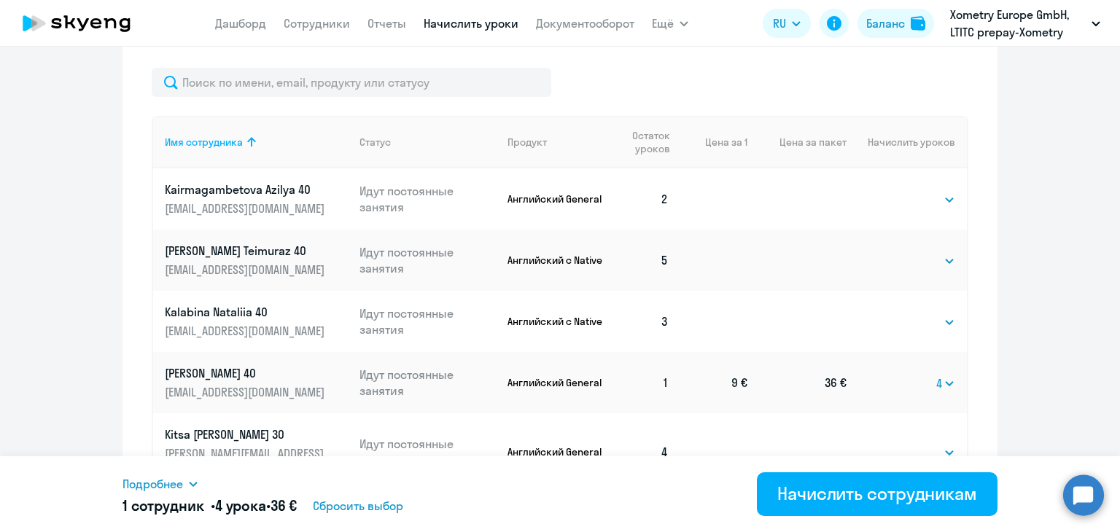
scroll to position [517, 0]
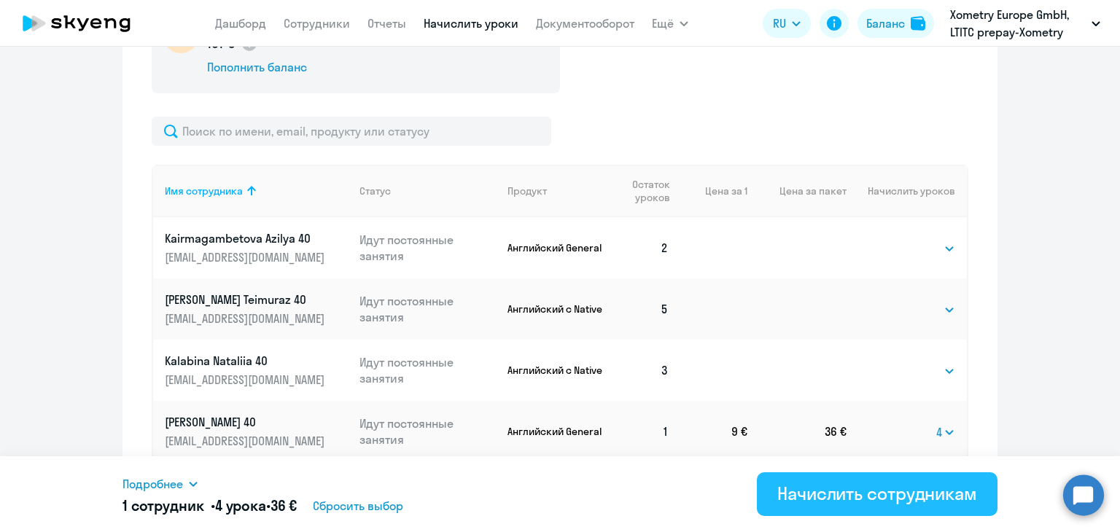
click at [859, 504] on div "Начислить сотрудникам" at bounding box center [877, 493] width 200 height 23
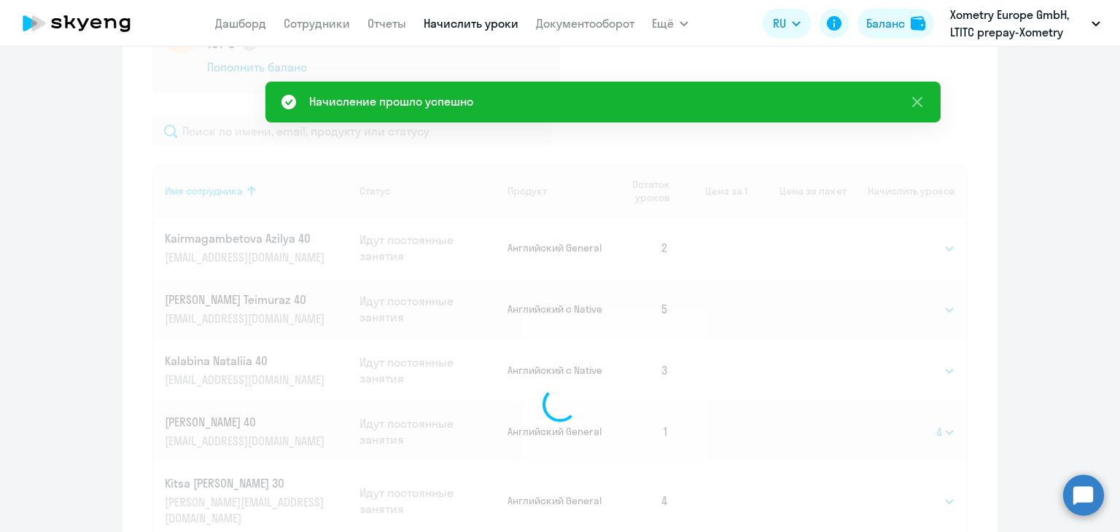
select select
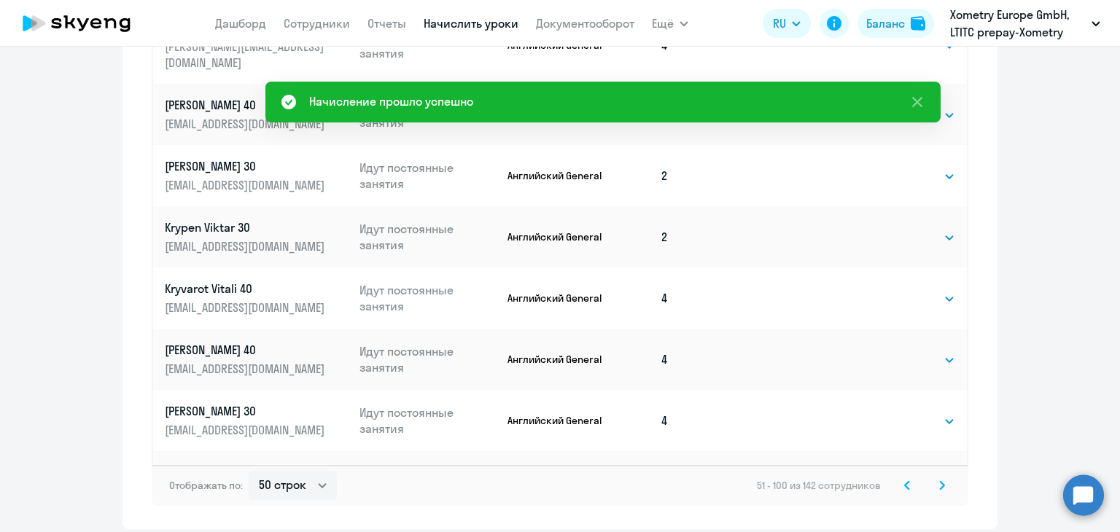
scroll to position [574, 0]
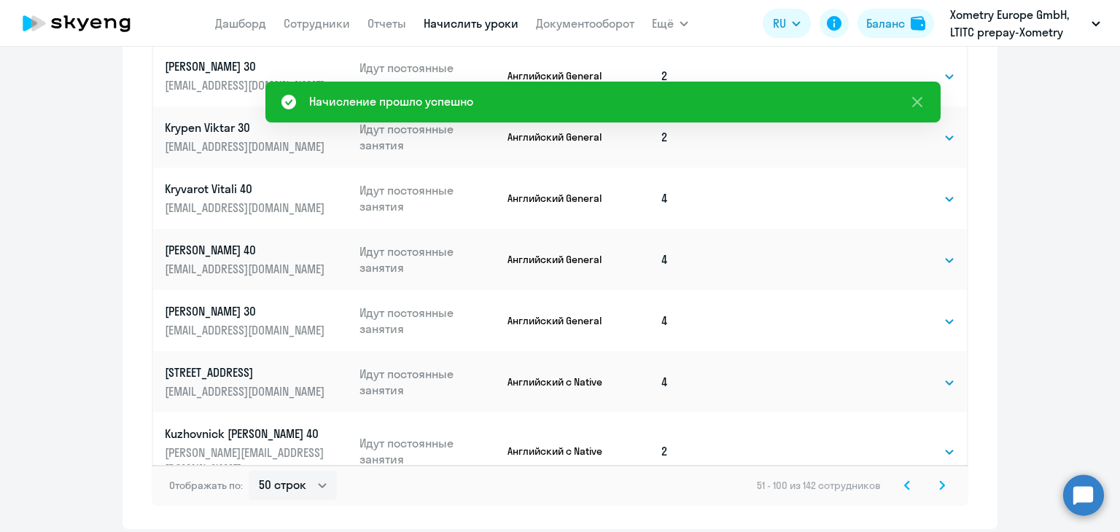
click at [904, 485] on icon at bounding box center [907, 485] width 6 height 10
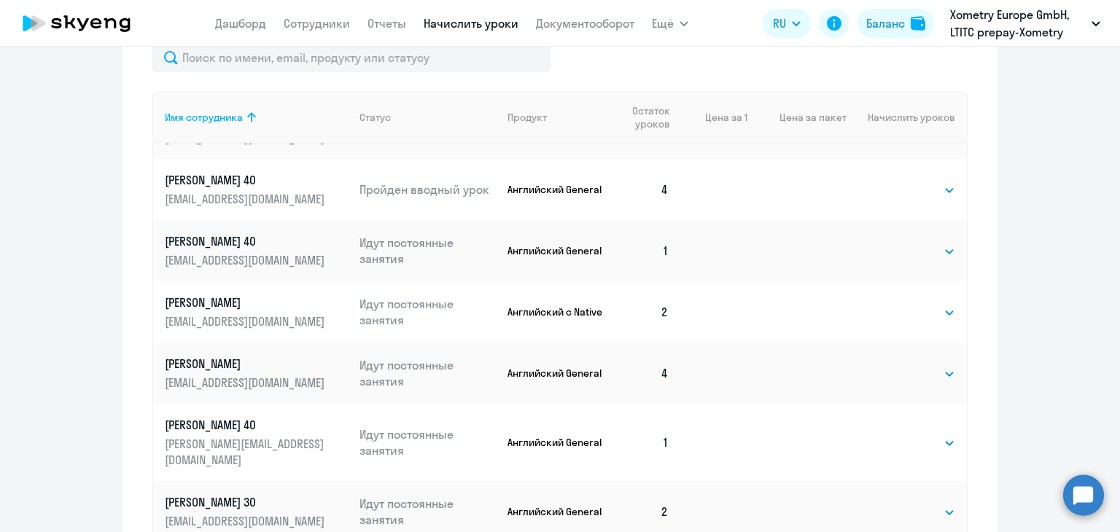
scroll to position [230, 0]
click at [910, 246] on select "Выбрать 4 8 16 32 64" at bounding box center [925, 250] width 60 height 17
select select "4"
click at [895, 242] on select "Выбрать 4 8 16 32 64" at bounding box center [925, 250] width 60 height 17
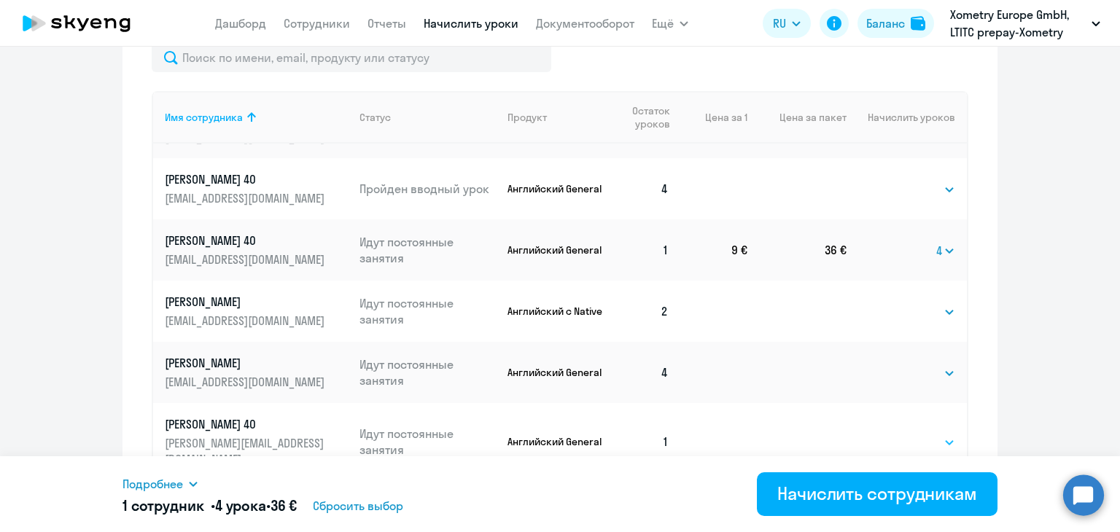
click at [895, 434] on select "Выбрать 4 8 16 32 64" at bounding box center [925, 442] width 60 height 17
select select "4"
click at [895, 434] on select "Выбрать 4 8 16 32 64" at bounding box center [925, 442] width 60 height 17
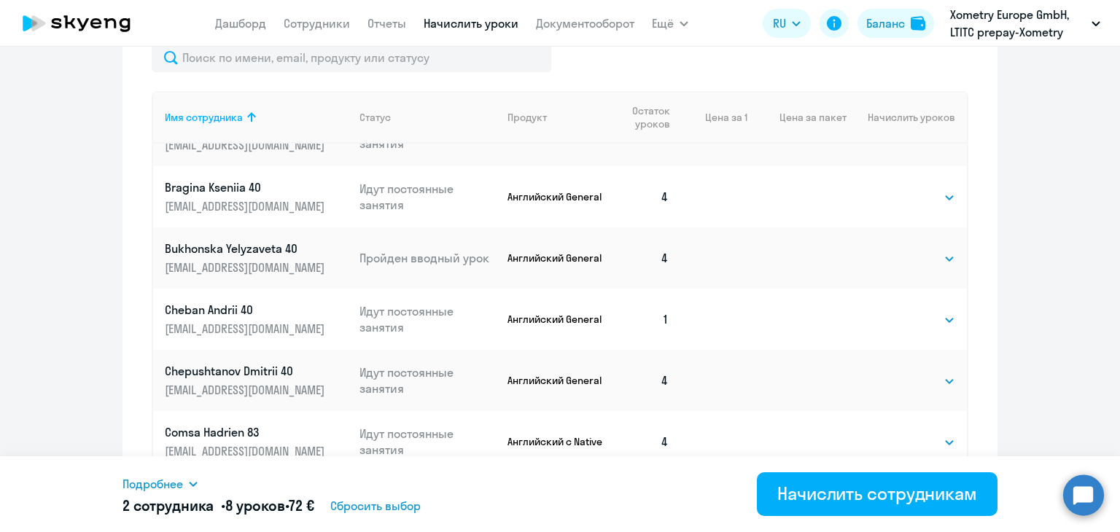
scroll to position [883, 0]
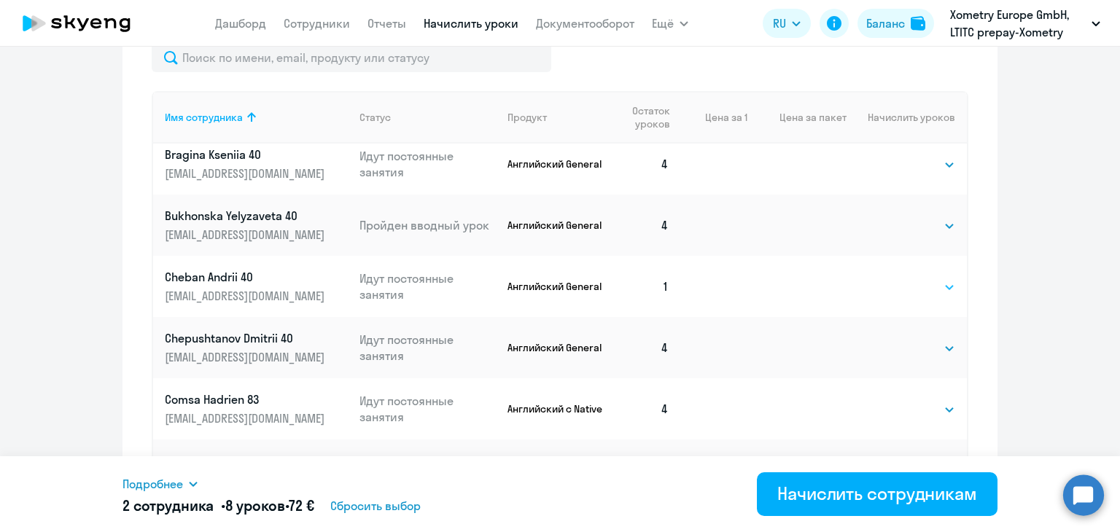
click at [895, 278] on select "Выбрать 4 8 16 32 64" at bounding box center [925, 286] width 60 height 17
select select "4"
click at [895, 278] on select "Выбрать 4 8 16 32 64" at bounding box center [925, 286] width 60 height 17
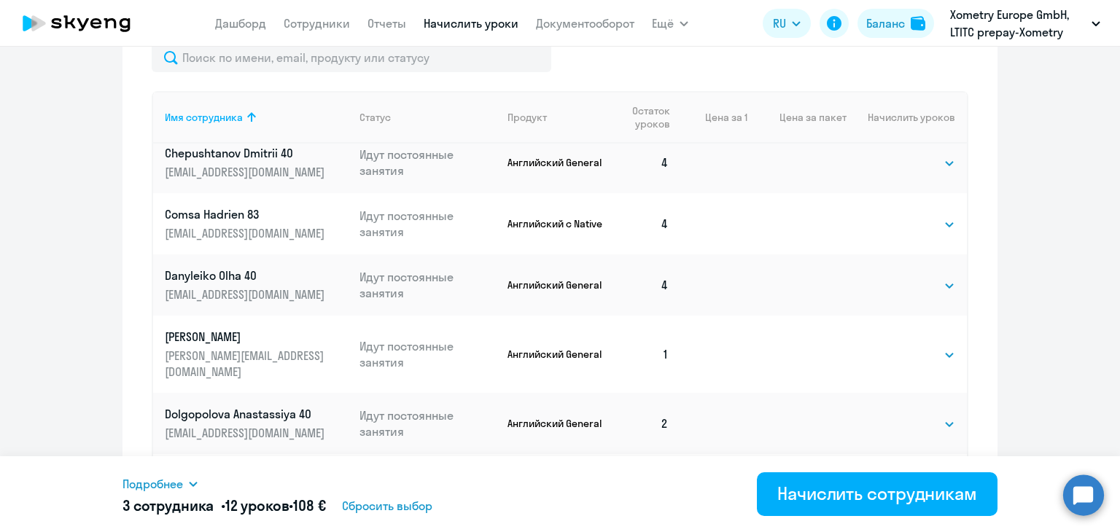
scroll to position [1165, 0]
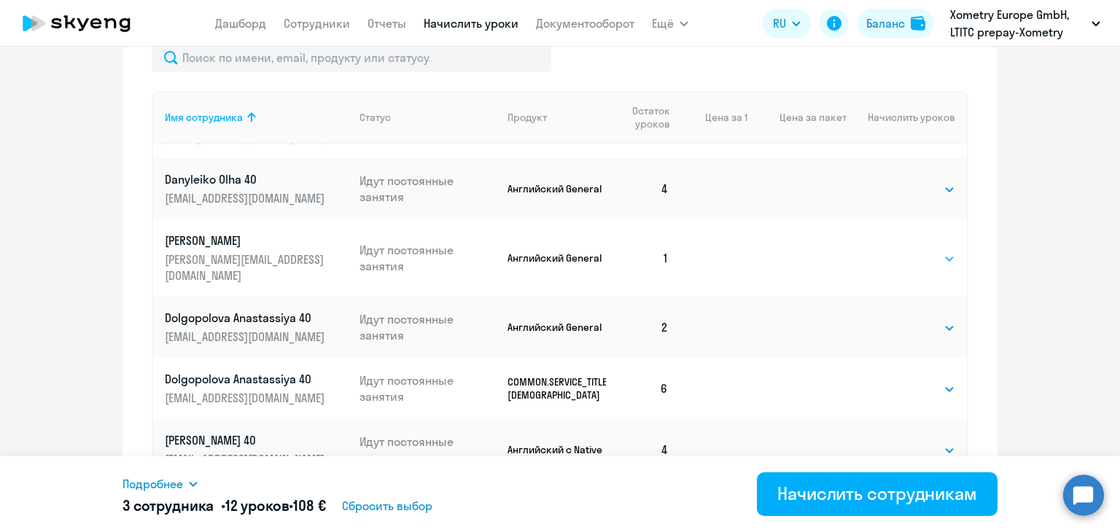
click at [895, 250] on select "Выбрать 4 8 16 32 64" at bounding box center [925, 258] width 60 height 17
select select "4"
click at [895, 250] on select "Выбрать 4 8 16 32 64" at bounding box center [925, 258] width 60 height 17
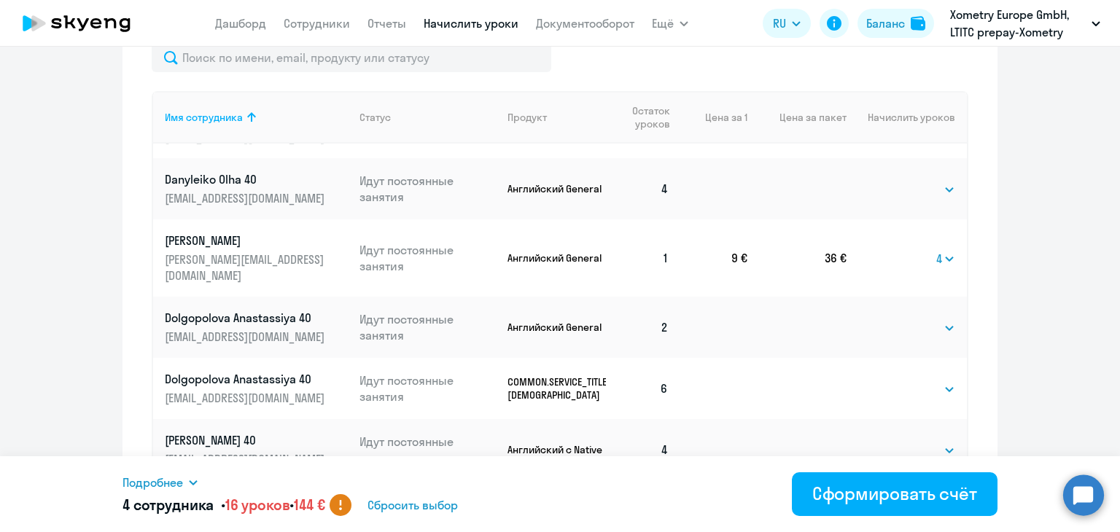
scroll to position [1206, 0]
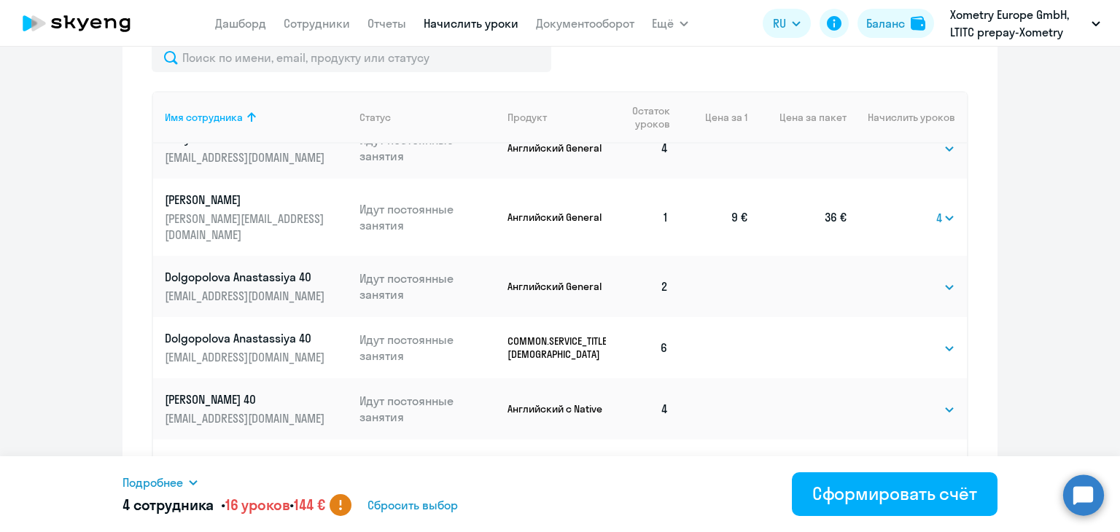
click at [918, 193] on td "Выбрать 4 8 16 32 64 4" at bounding box center [906, 217] width 120 height 77
click at [936, 209] on select "Выбрать 4 8 16 32 64" at bounding box center [945, 217] width 19 height 17
select select
click at [936, 209] on select "Выбрать 4 8 16 32 64" at bounding box center [945, 217] width 19 height 17
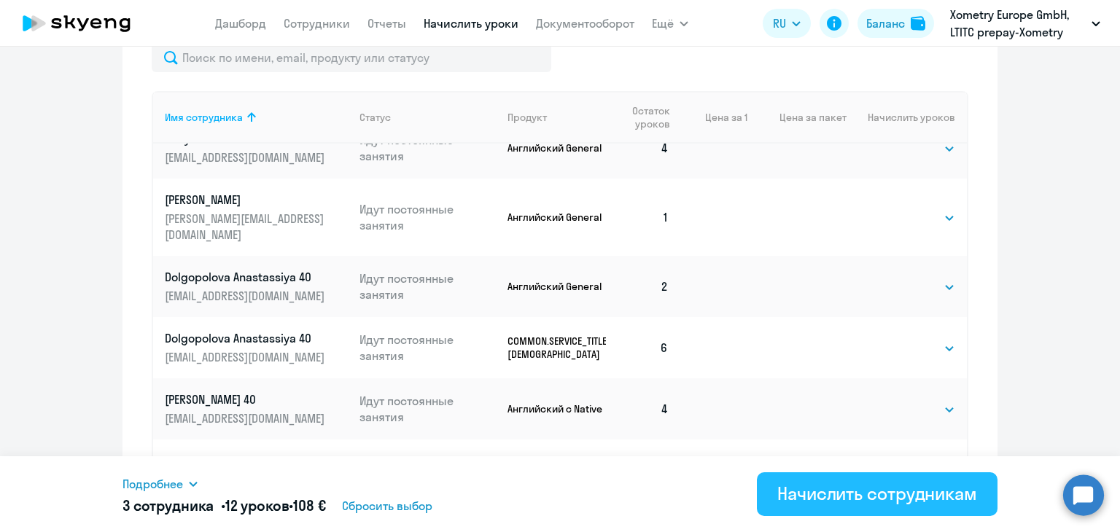
click at [889, 493] on div "Начислить сотрудникам" at bounding box center [877, 493] width 200 height 23
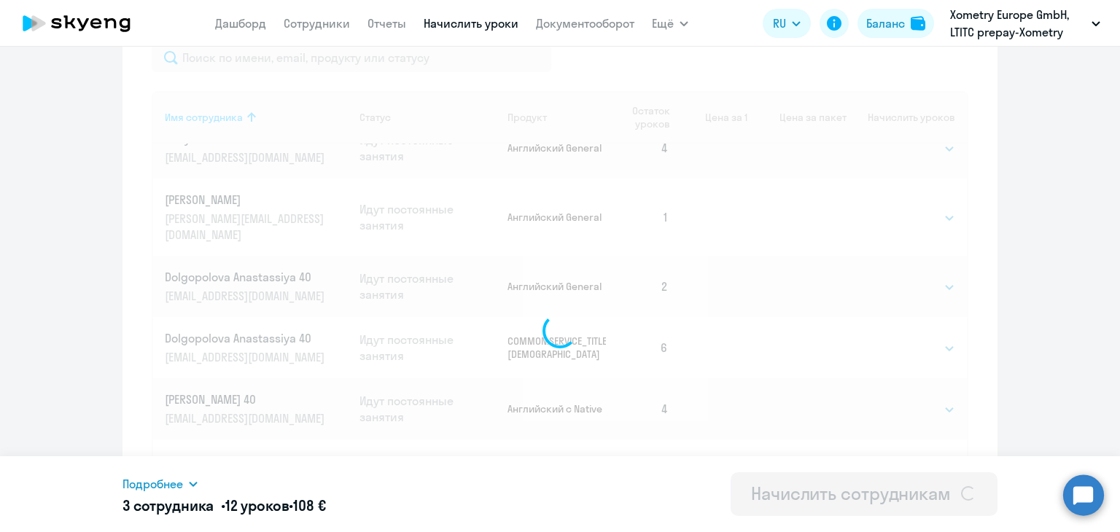
select select
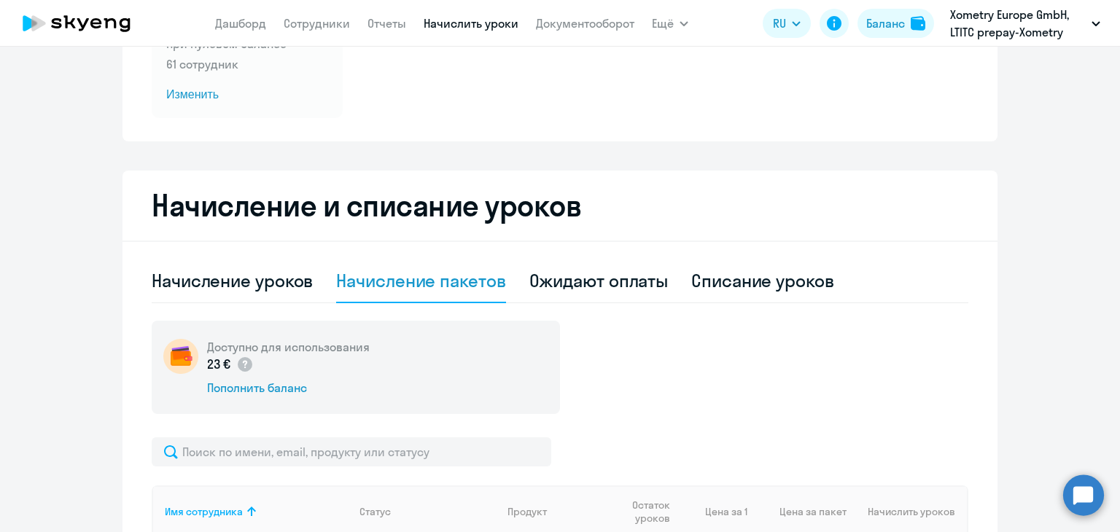
scroll to position [0, 0]
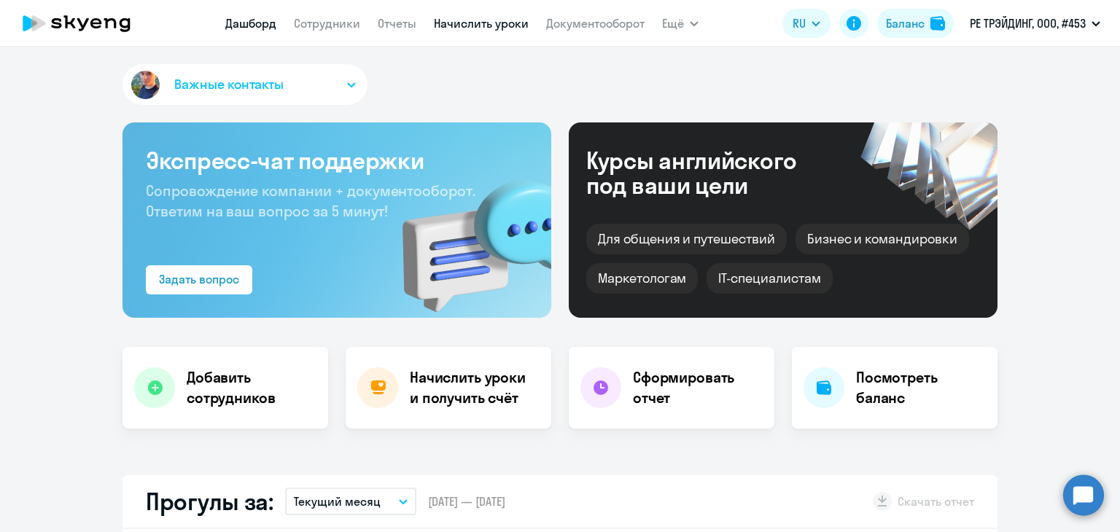
click at [472, 29] on link "Начислить уроки" at bounding box center [481, 23] width 95 height 15
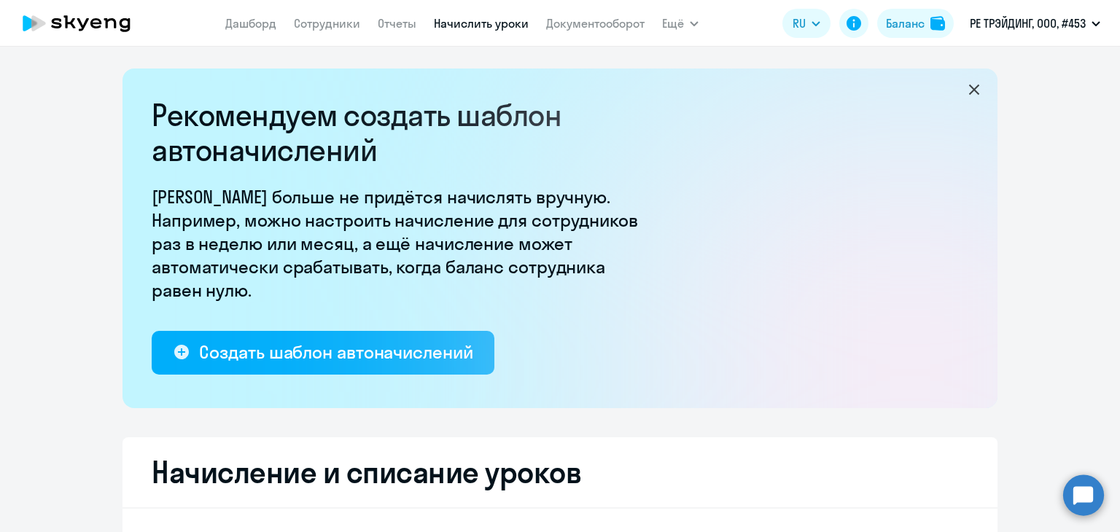
select select "10"
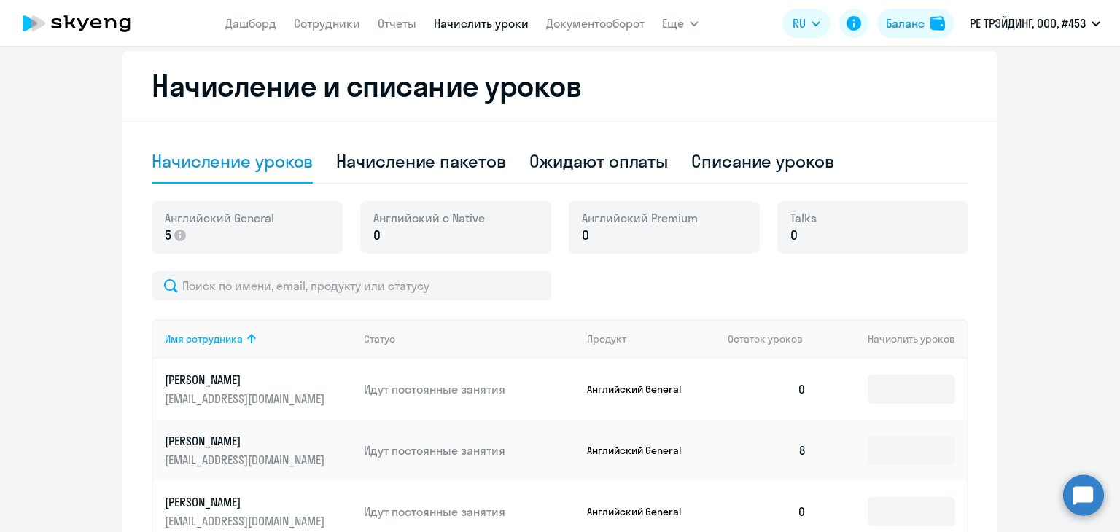
scroll to position [387, 0]
click at [452, 166] on div "Начисление пакетов" at bounding box center [420, 160] width 169 height 23
select select "10"
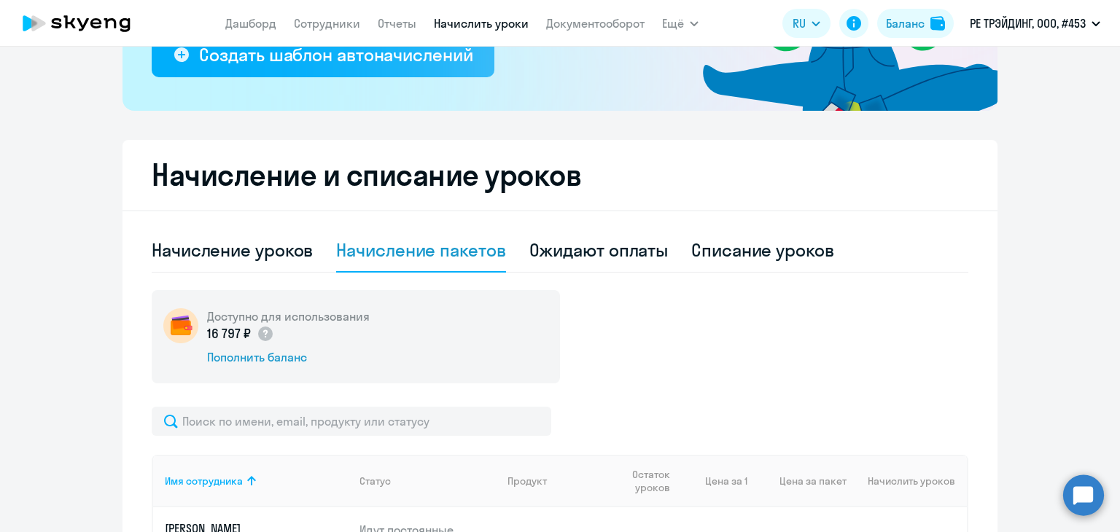
scroll to position [297, 0]
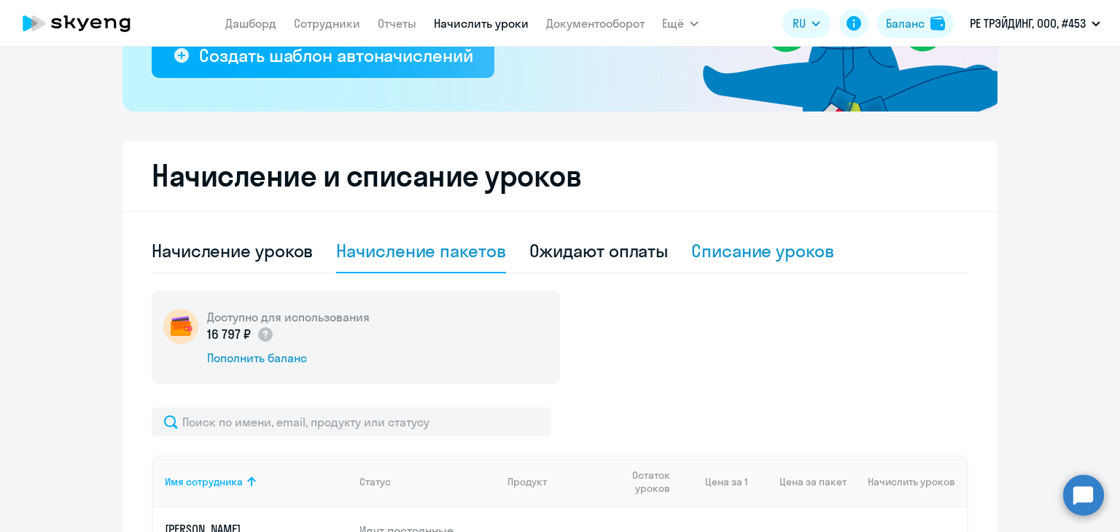
click at [730, 250] on div "Списание уроков" at bounding box center [762, 250] width 143 height 23
select select "10"
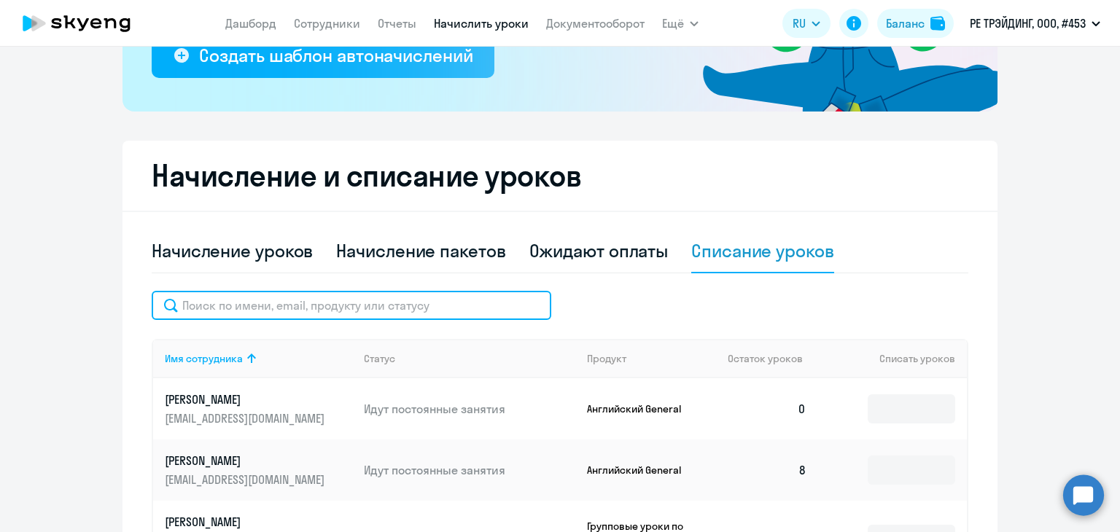
click at [295, 296] on input "text" at bounding box center [351, 305] width 399 height 29
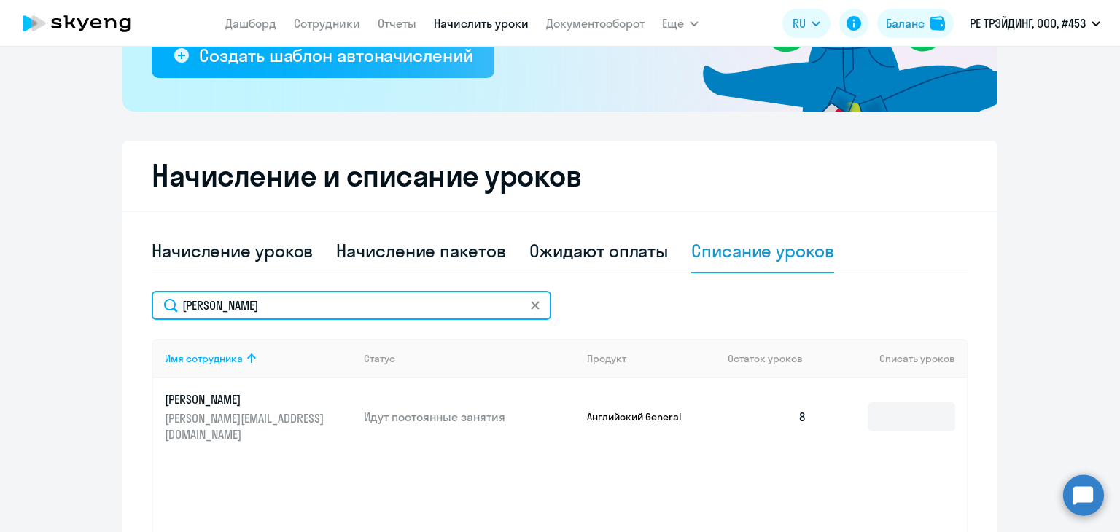
type input "[PERSON_NAME]"
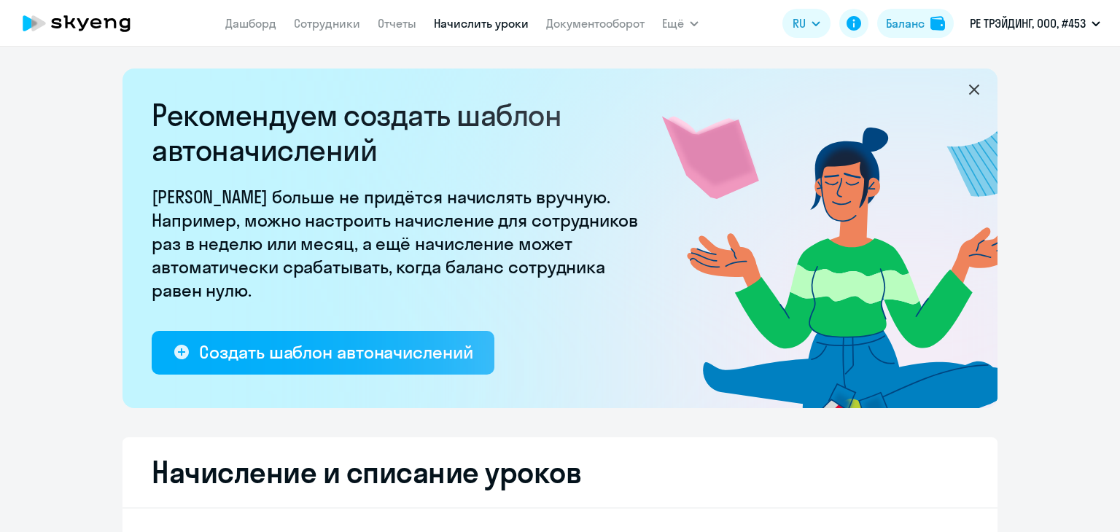
select select "10"
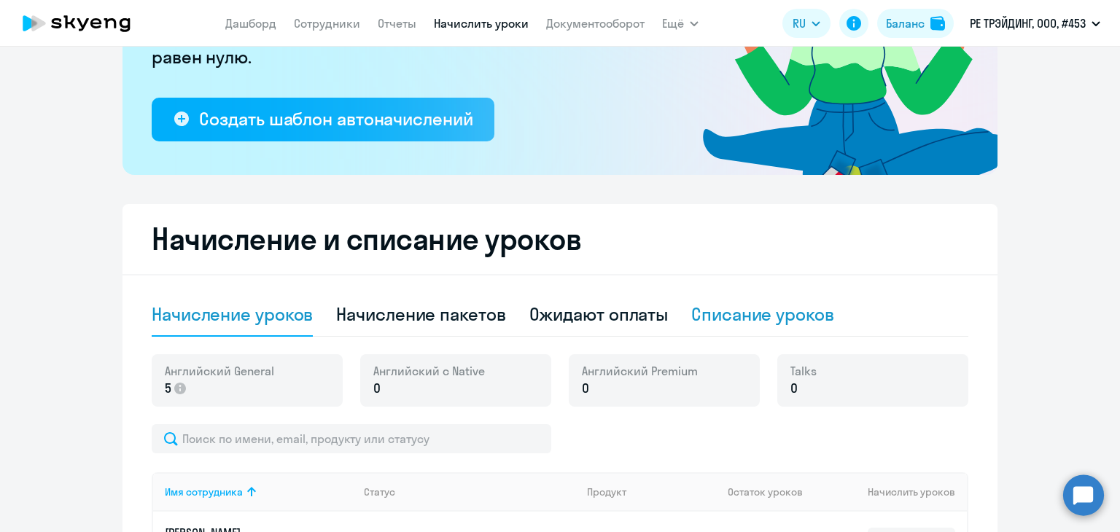
click at [698, 311] on div "Списание уроков" at bounding box center [762, 313] width 143 height 23
select select "10"
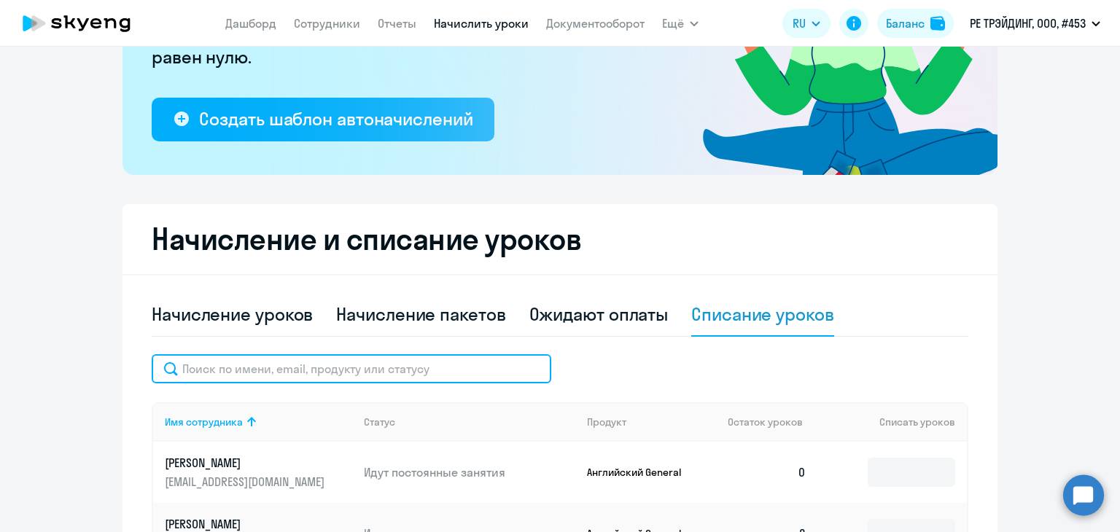
click at [254, 376] on input "text" at bounding box center [351, 368] width 399 height 29
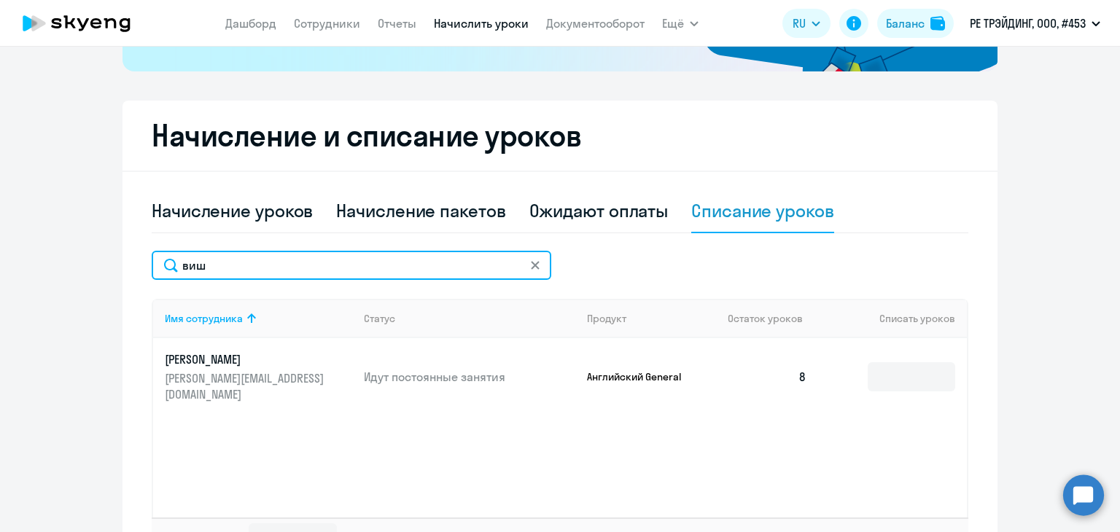
scroll to position [341, 0]
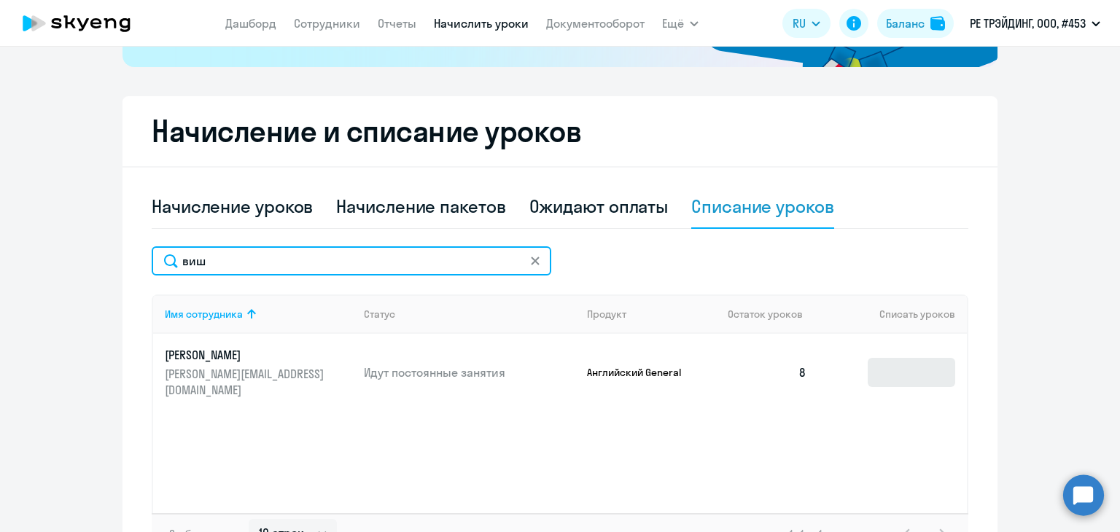
type input "виш"
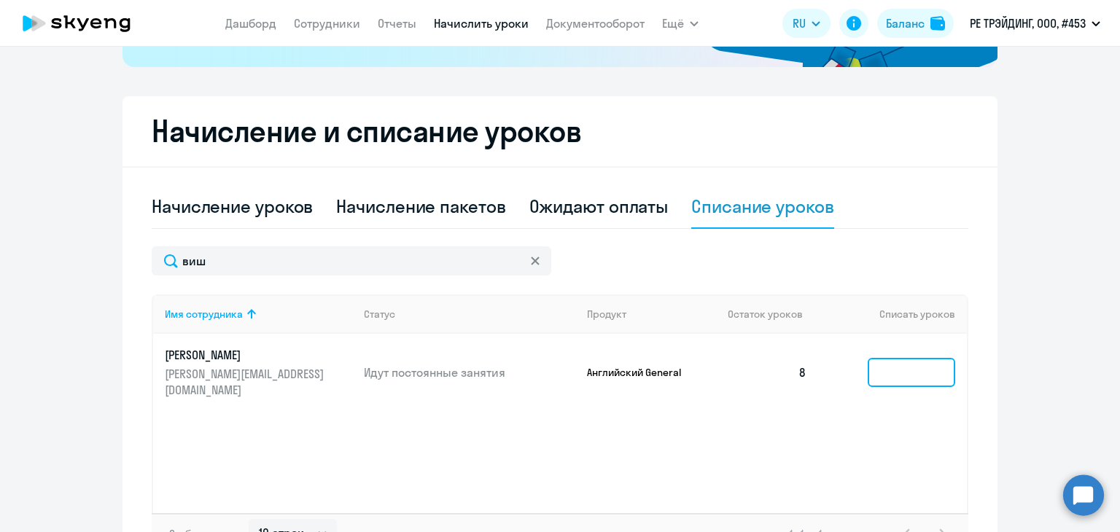
click at [880, 372] on input at bounding box center [910, 372] width 87 height 29
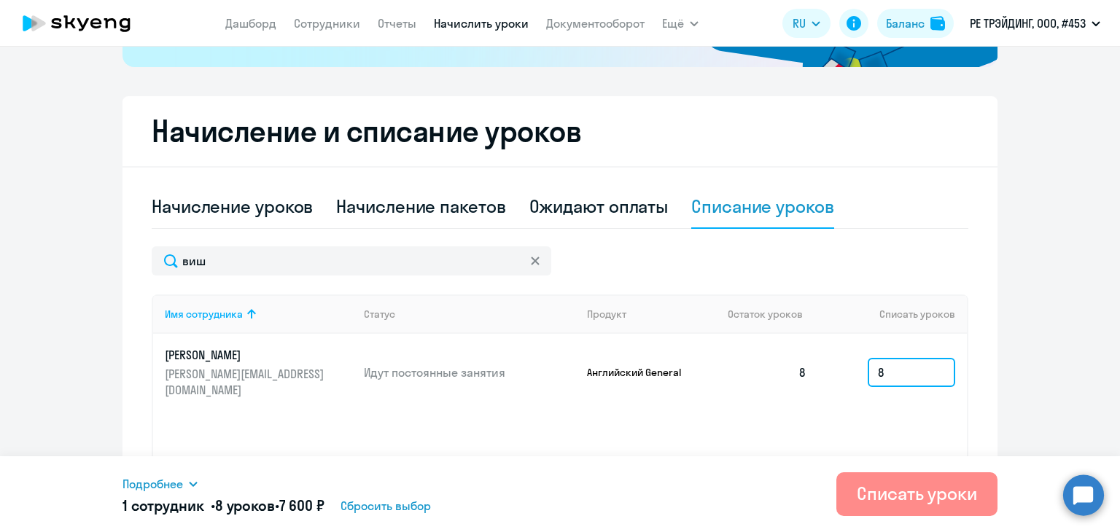
type input "8"
click at [880, 502] on div "Списать уроки" at bounding box center [916, 493] width 120 height 23
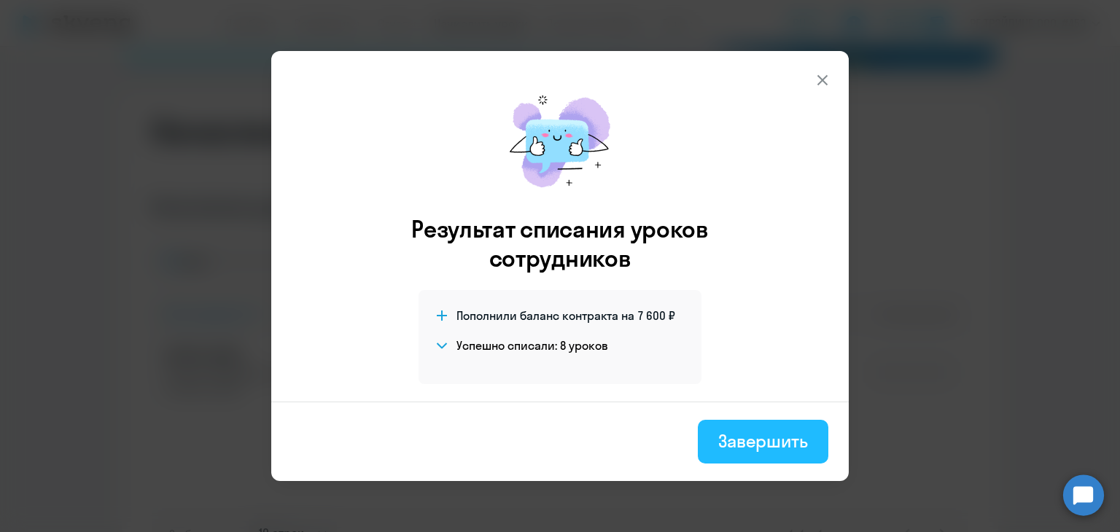
click at [731, 442] on div "Завершить" at bounding box center [763, 440] width 90 height 23
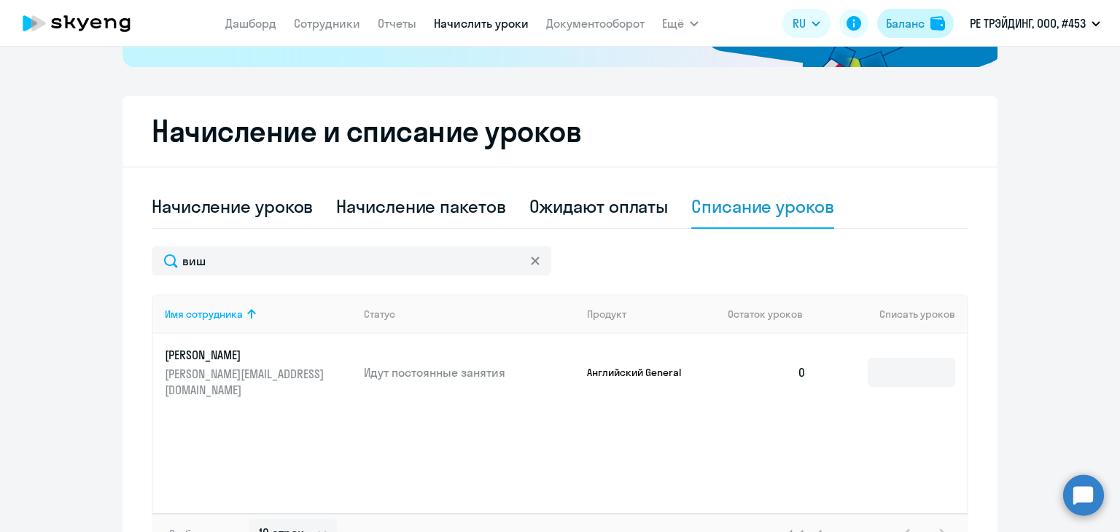
click at [915, 9] on button "Баланс" at bounding box center [915, 23] width 77 height 29
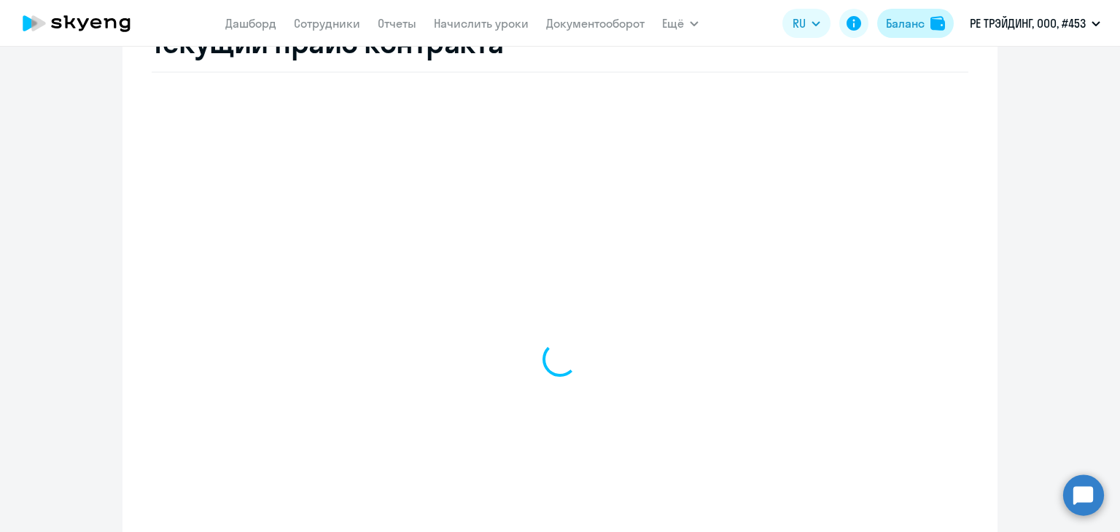
select select "english_adult_not_native_speaker"
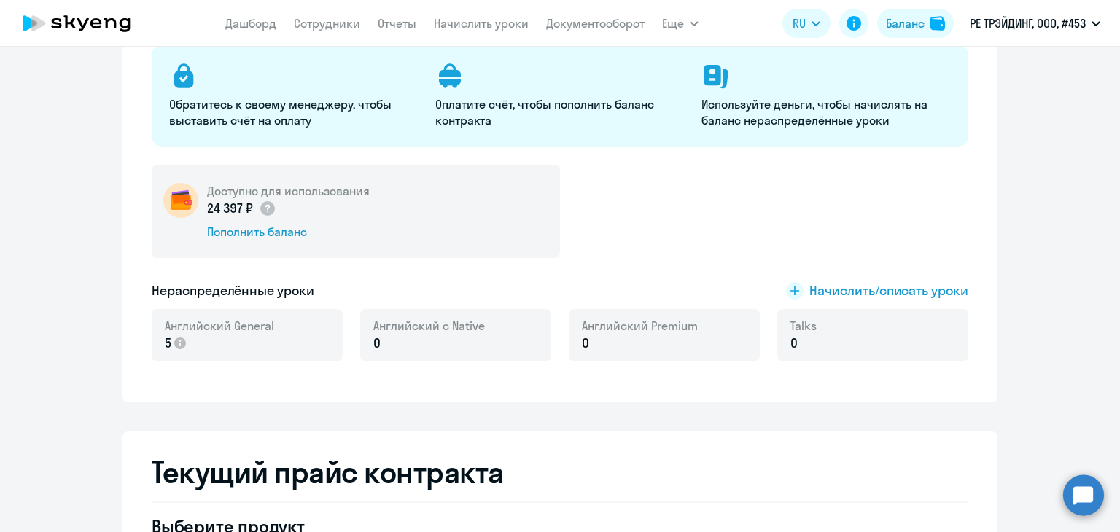
scroll to position [173, 0]
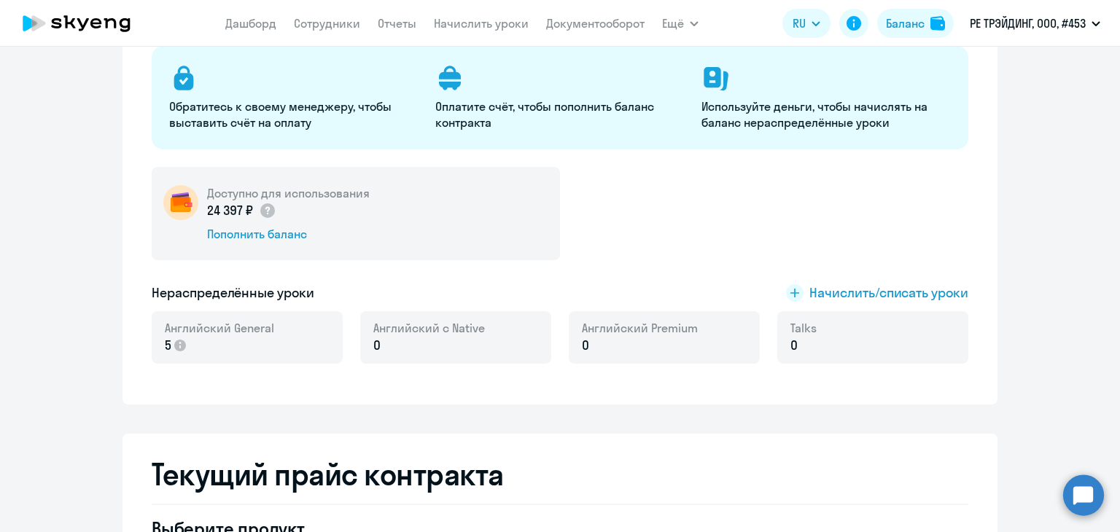
click at [300, 31] on app-menu-item-link "Сотрудники" at bounding box center [327, 24] width 66 height 18
click at [312, 25] on link "Сотрудники" at bounding box center [327, 23] width 66 height 15
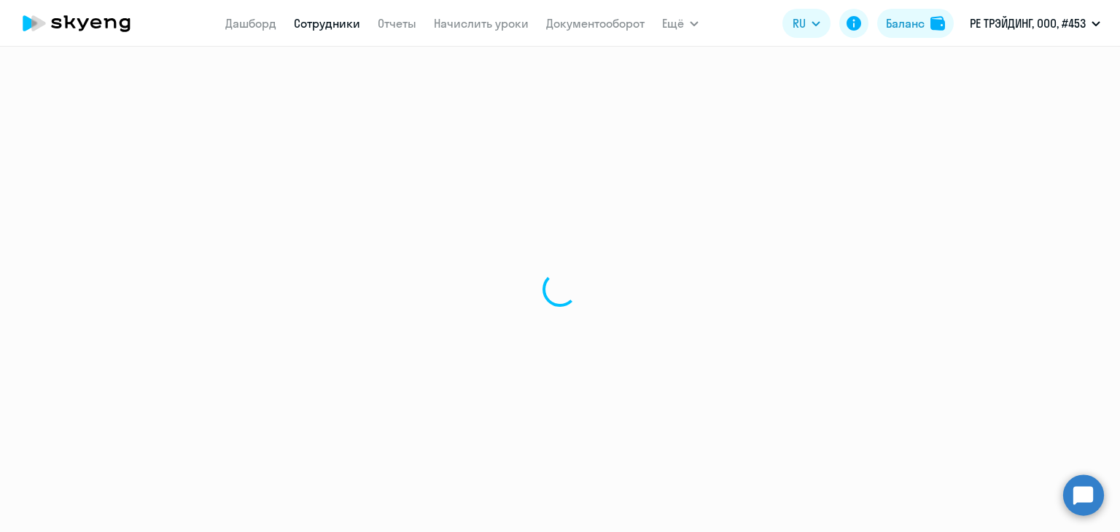
select select "30"
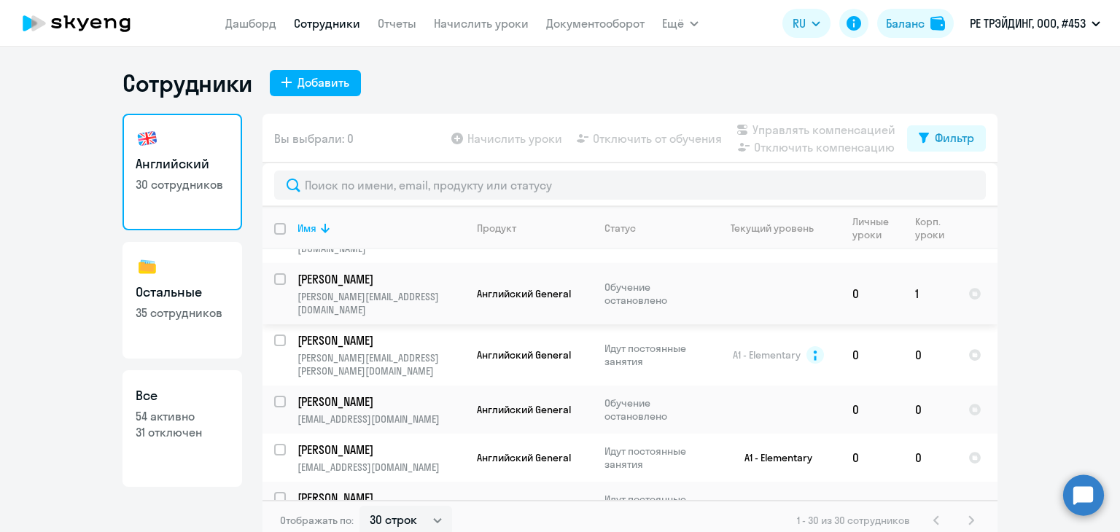
scroll to position [254, 0]
click at [484, 36] on nav "[PERSON_NAME] Отчеты Начислить уроки Документооборот" at bounding box center [434, 23] width 419 height 29
click at [473, 22] on link "Начислить уроки" at bounding box center [481, 23] width 95 height 15
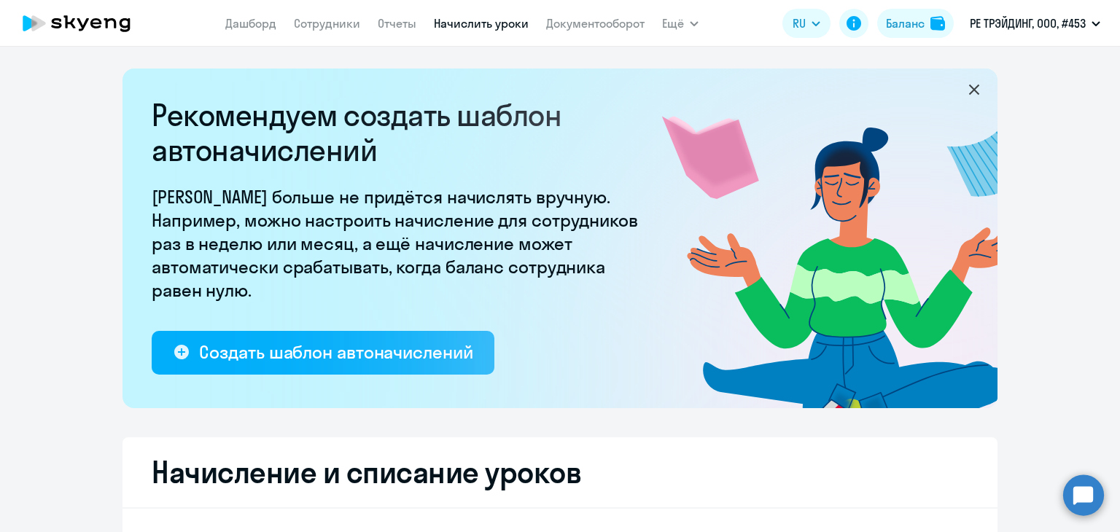
select select "10"
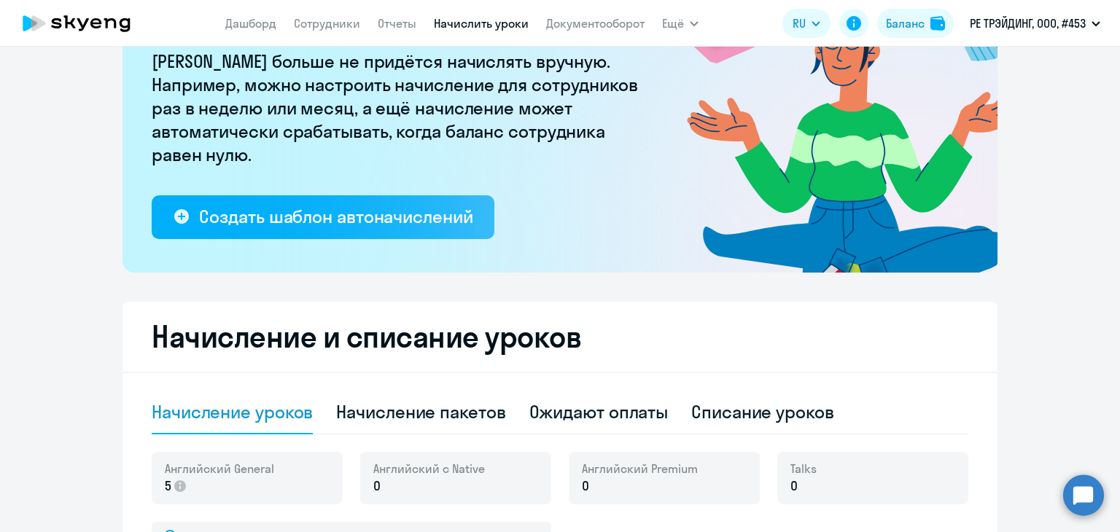
scroll to position [137, 0]
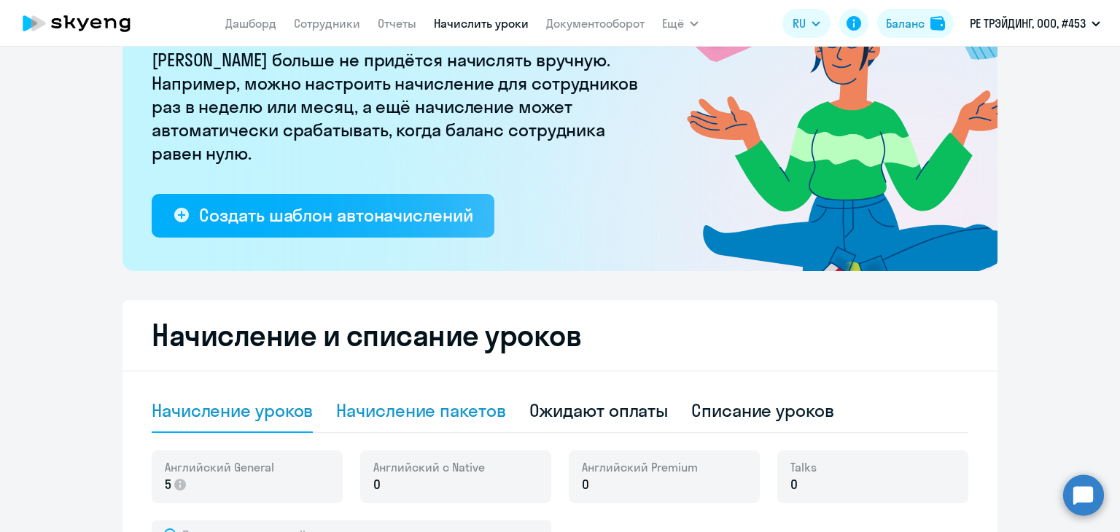
click at [469, 413] on div "Начисление пакетов" at bounding box center [420, 410] width 169 height 23
select select "10"
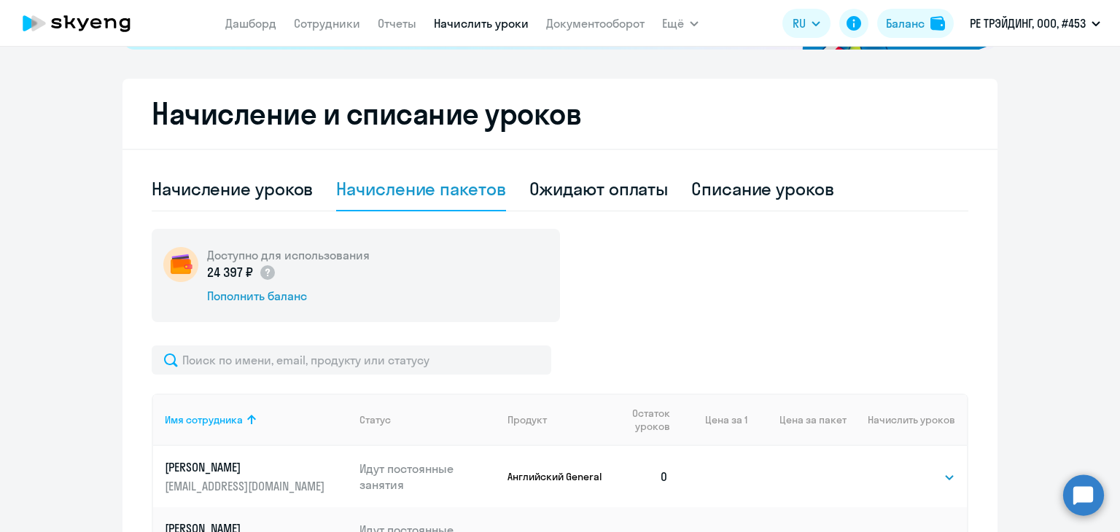
scroll to position [367, 0]
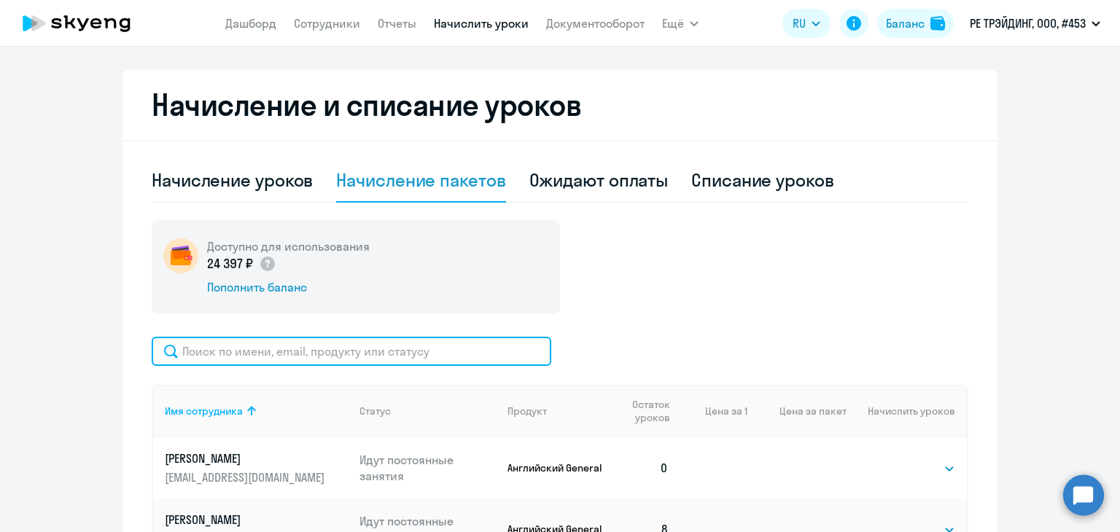
click at [309, 359] on input "text" at bounding box center [351, 351] width 399 height 29
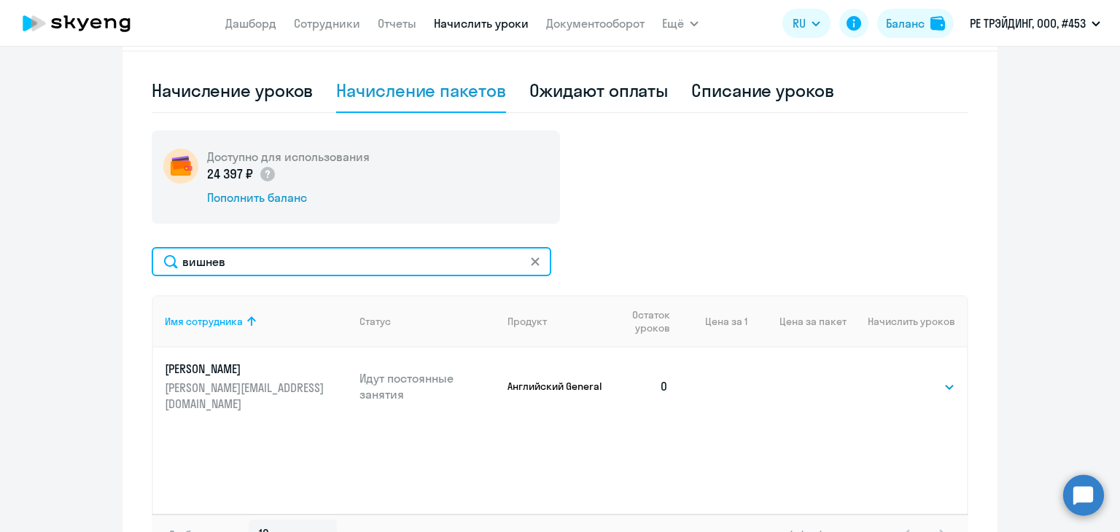
scroll to position [458, 0]
type input "вишнев"
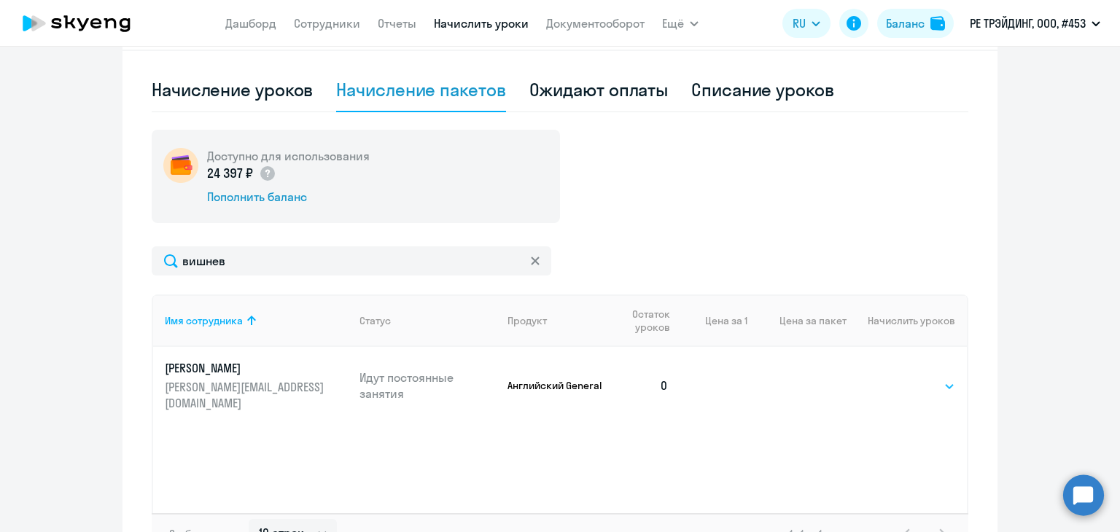
click at [898, 378] on select "Выбрать 4 8 16 32 64" at bounding box center [925, 386] width 60 height 17
select select "8"
click at [895, 378] on select "Выбрать 4 8 16 32 64" at bounding box center [925, 386] width 60 height 17
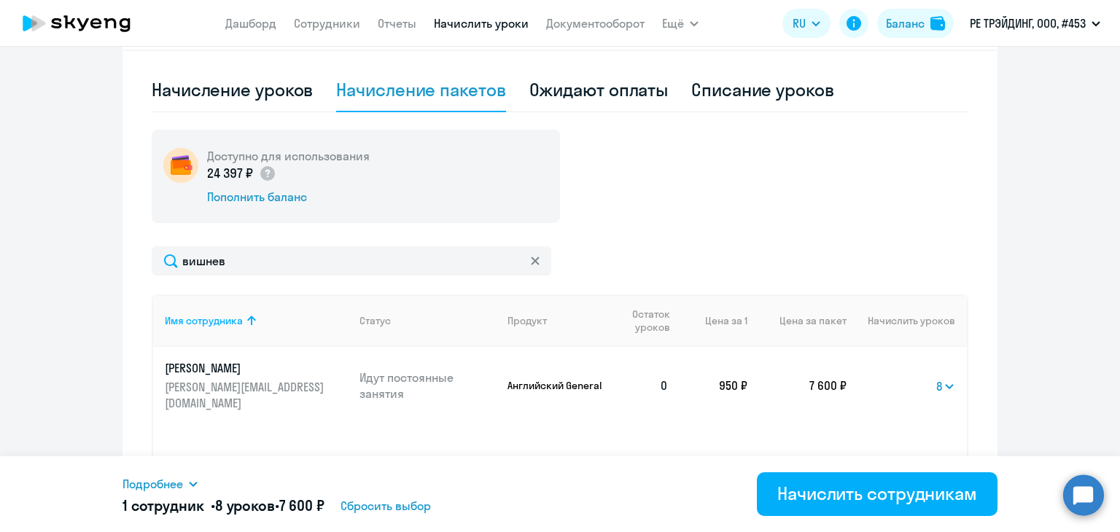
click at [656, 244] on div "Доступно для использования 24 397 ₽ Пополнить баланс вишнев Имя сотрудника Стат…" at bounding box center [560, 342] width 816 height 424
click at [315, 25] on link "Сотрудники" at bounding box center [327, 23] width 66 height 15
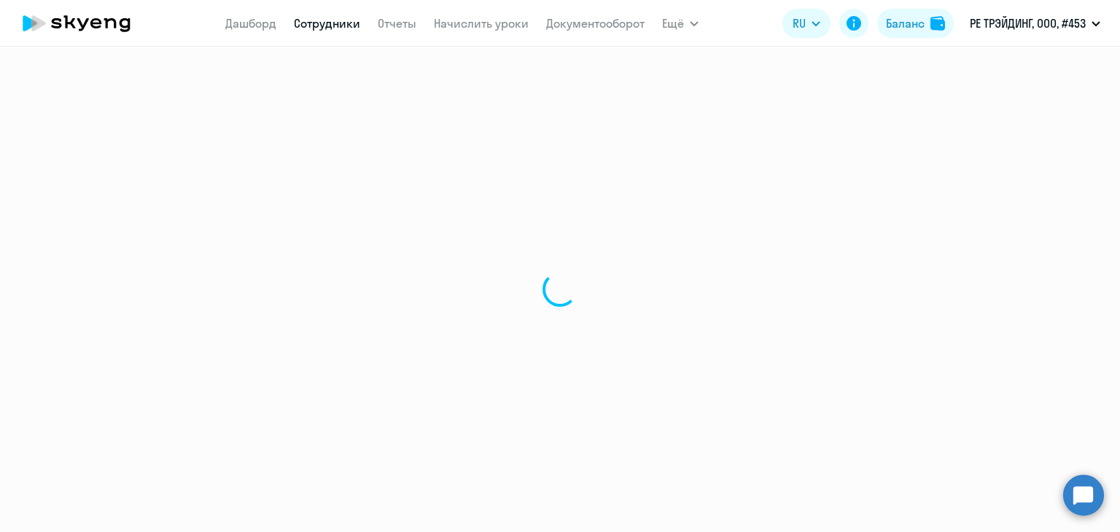
select select "30"
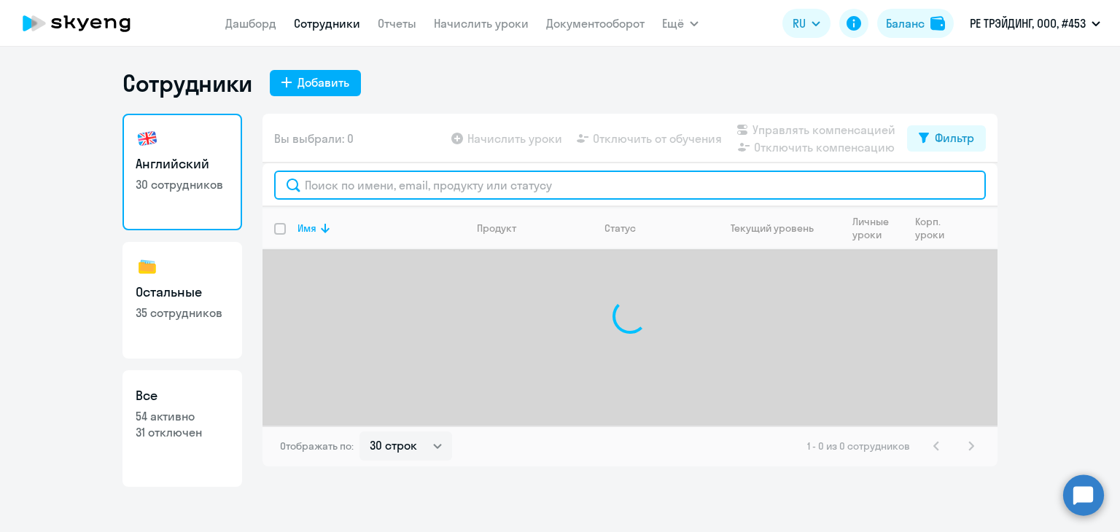
click at [464, 187] on input "text" at bounding box center [629, 185] width 711 height 29
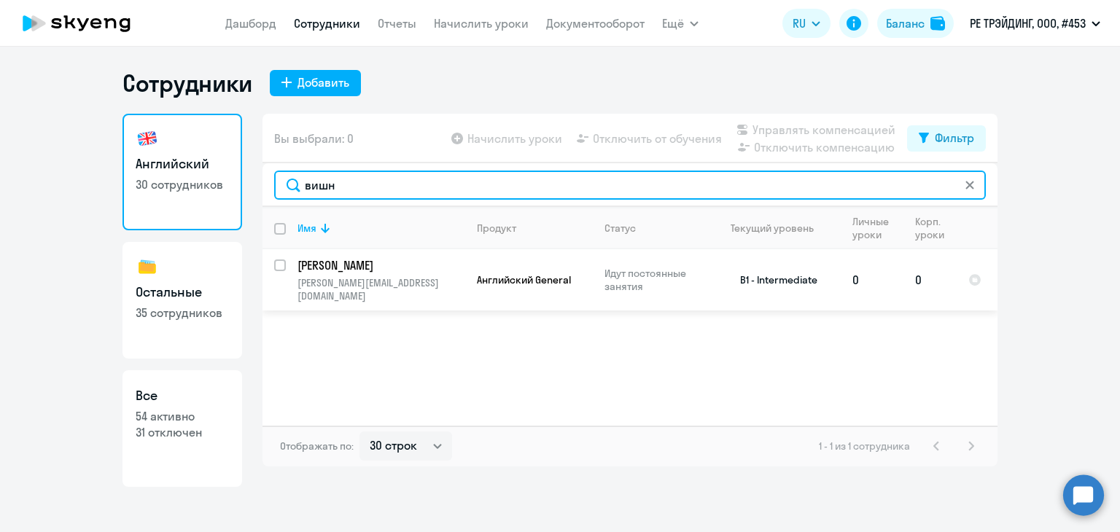
type input "вишн"
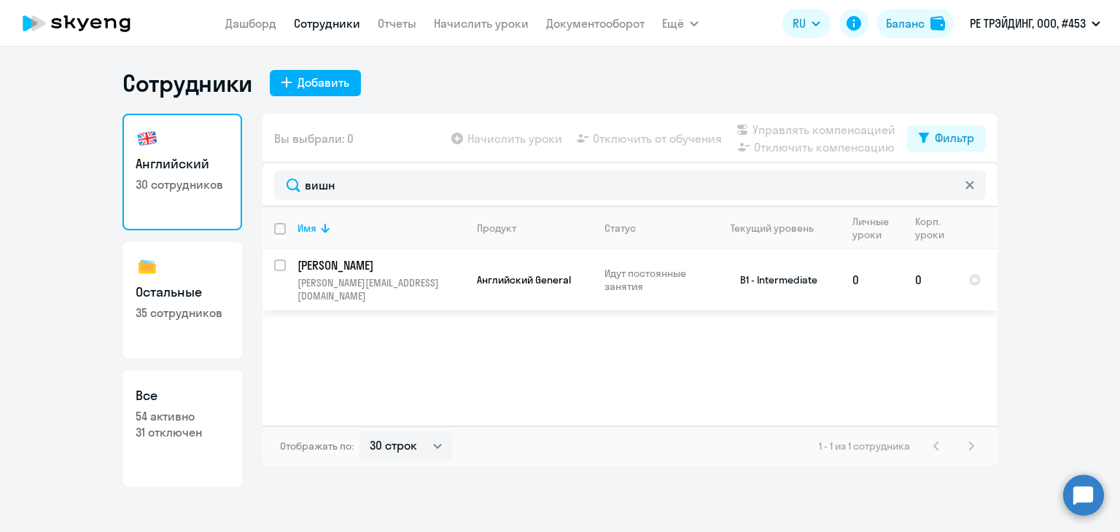
click at [277, 272] on input "select row 371076" at bounding box center [288, 273] width 29 height 29
checkbox input "true"
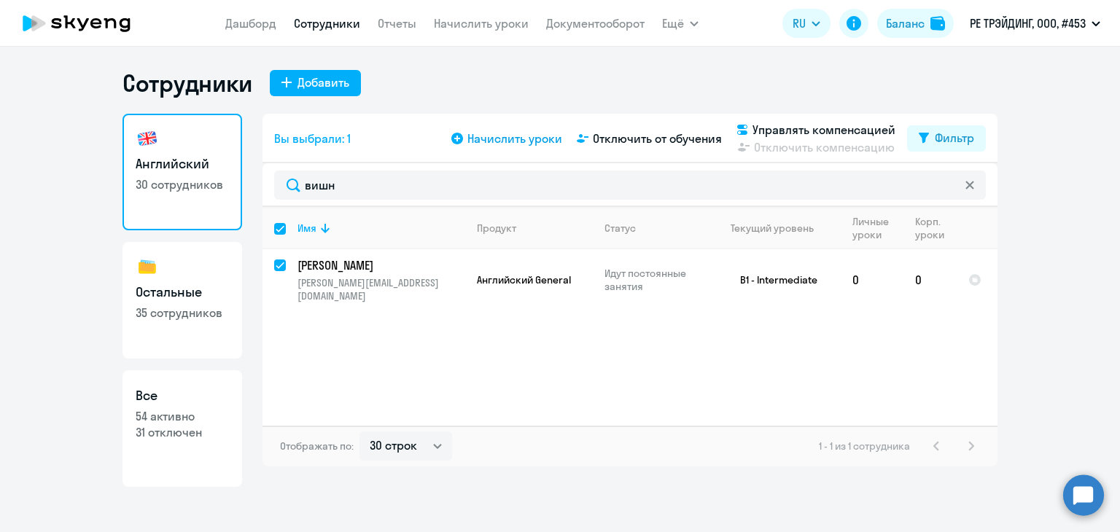
click at [516, 141] on span "Начислить уроки" at bounding box center [514, 138] width 95 height 17
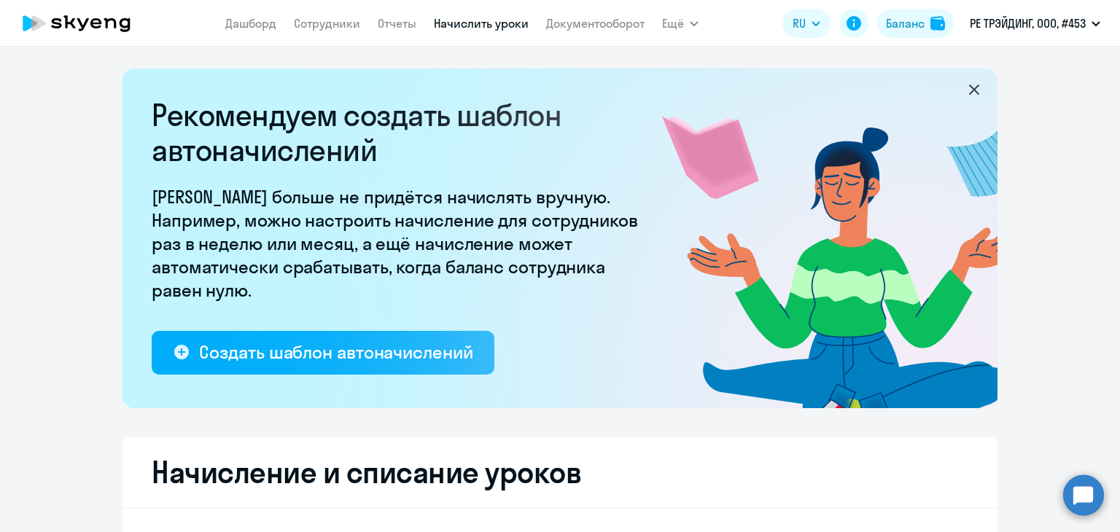
select select "10"
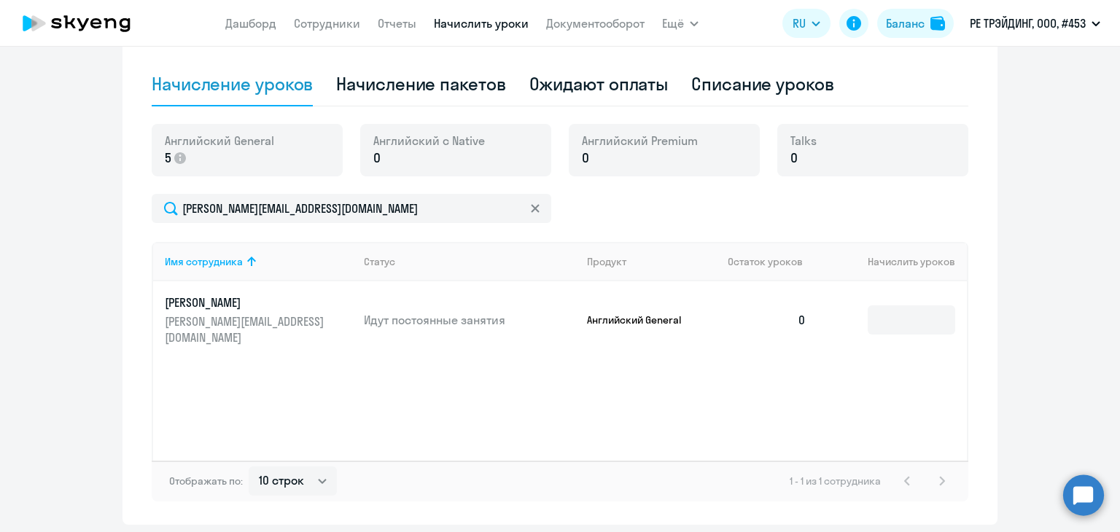
scroll to position [469, 0]
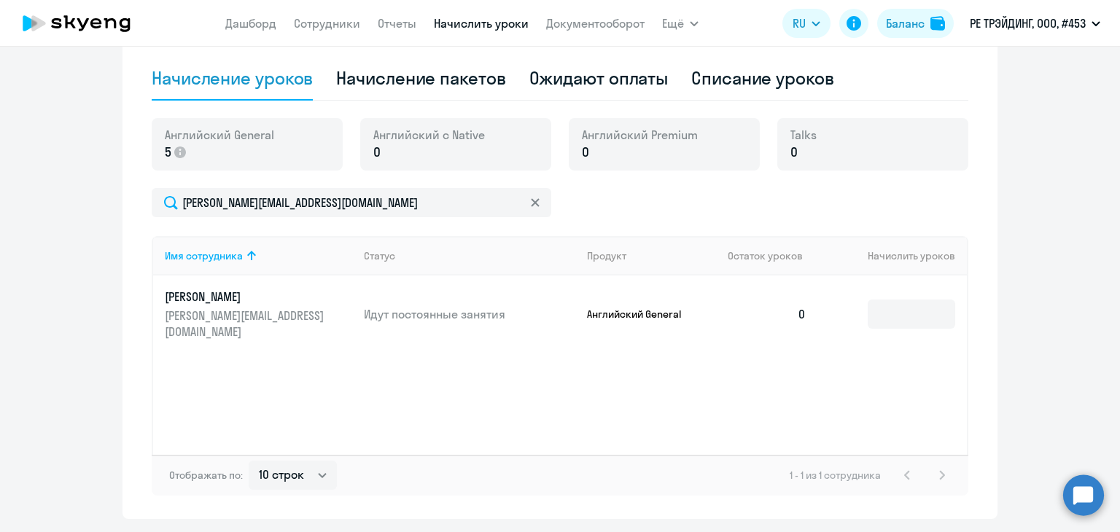
click at [262, 303] on p "[PERSON_NAME]" at bounding box center [246, 297] width 163 height 16
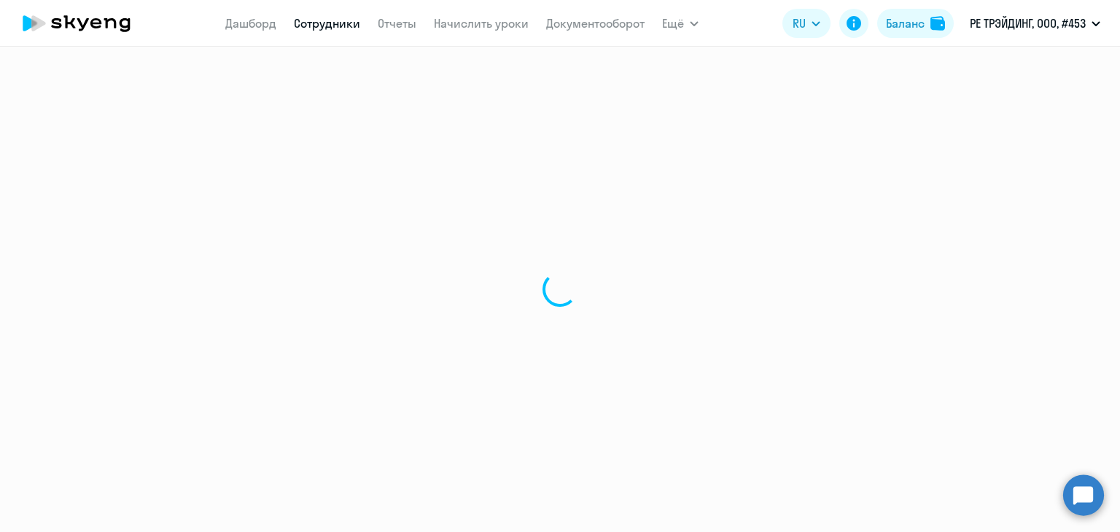
select select "english"
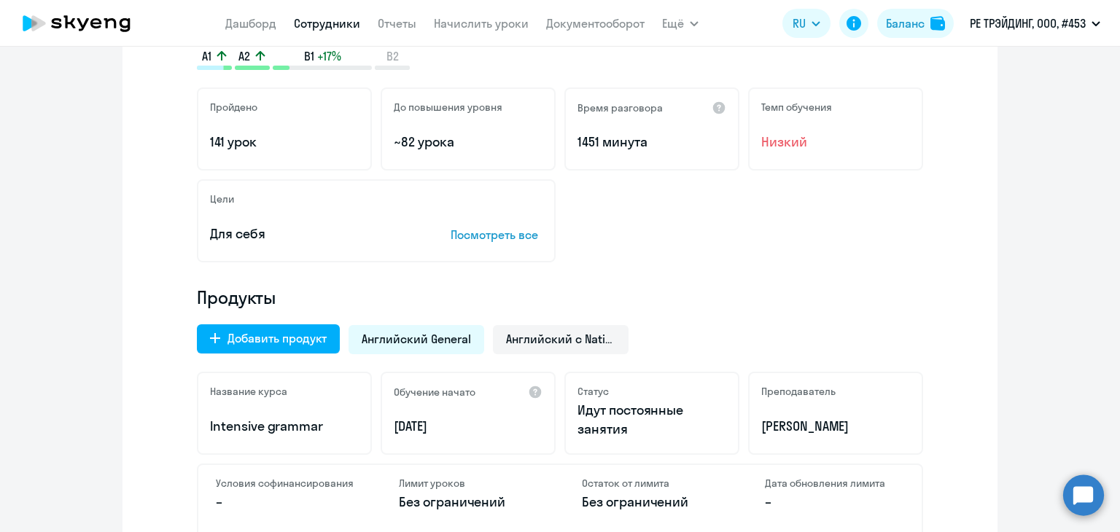
scroll to position [242, 0]
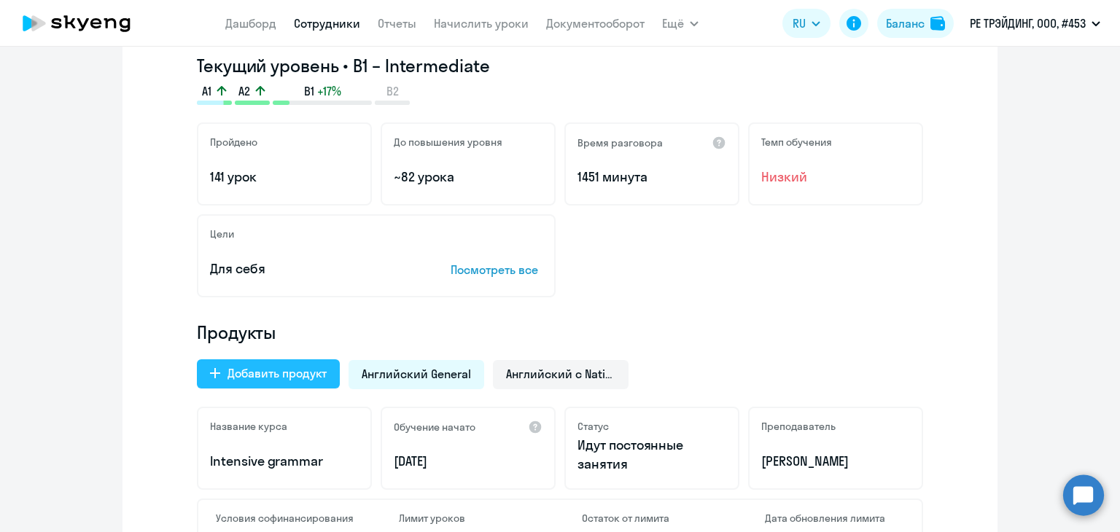
click at [248, 370] on div "Добавить продукт" at bounding box center [276, 372] width 99 height 17
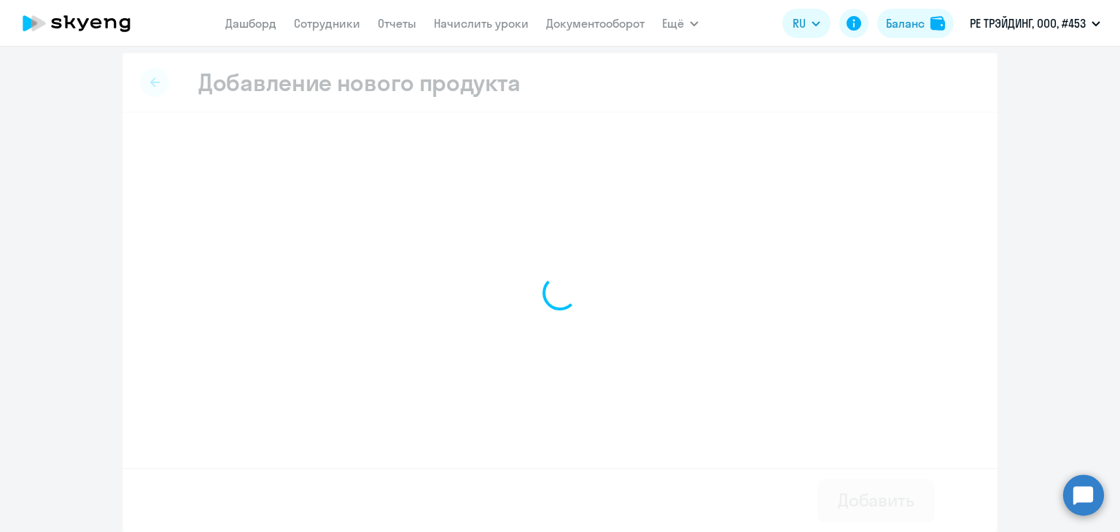
scroll to position [5, 0]
select select "english_adult_not_native_speaker_premium"
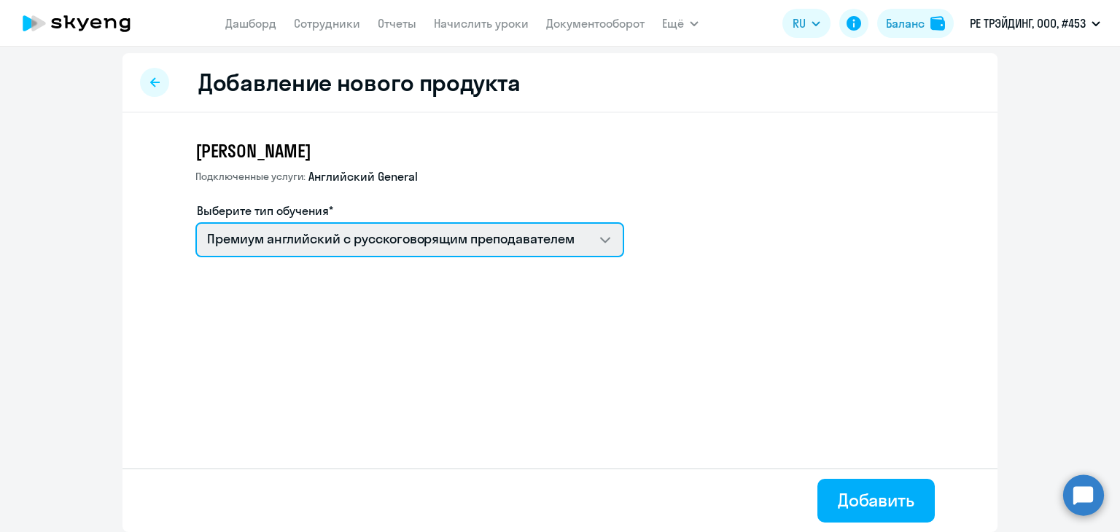
click at [418, 248] on select "Премиум английский с русскоговорящим преподавателем Групповые уроки по английск…" at bounding box center [409, 239] width 429 height 35
click at [195, 222] on select "Премиум английский с русскоговорящим преподавателем Групповые уроки по английск…" at bounding box center [409, 239] width 429 height 35
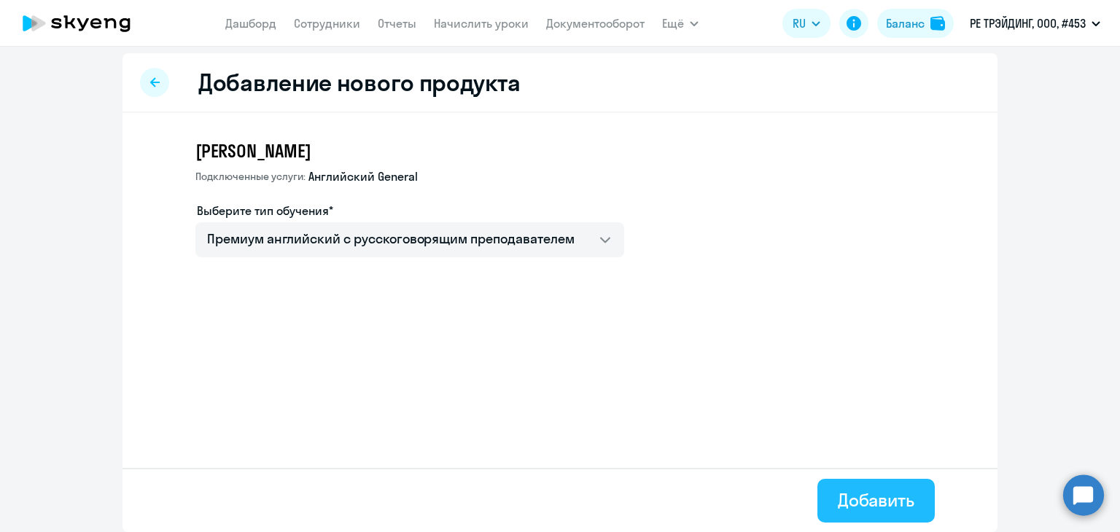
click at [856, 490] on div "Добавить" at bounding box center [875, 499] width 77 height 23
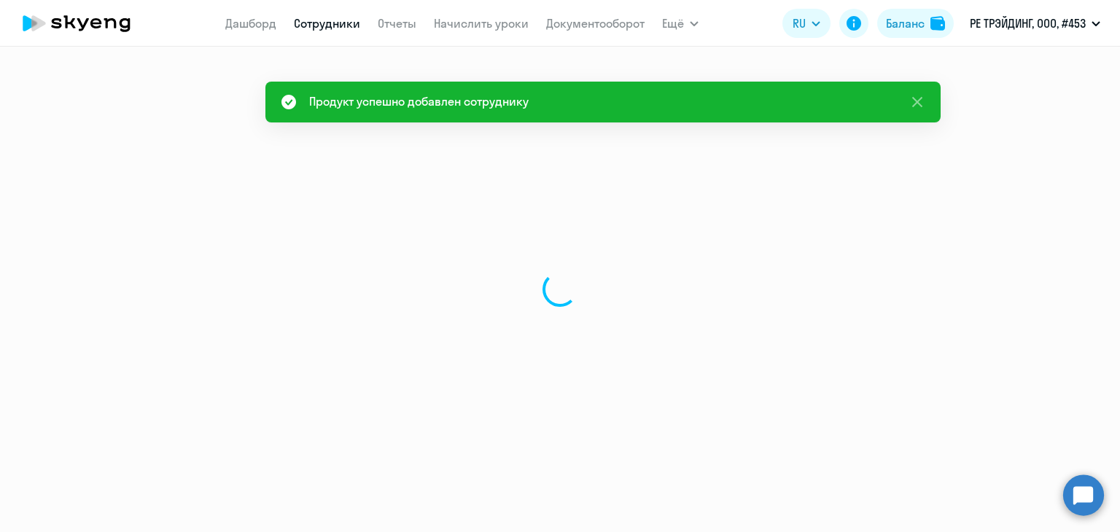
select select "english"
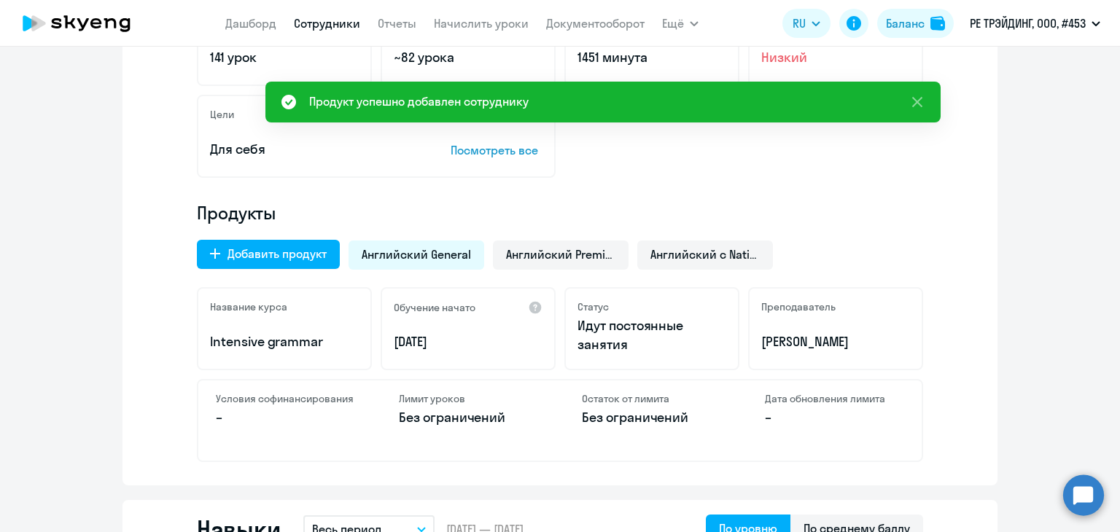
scroll to position [362, 0]
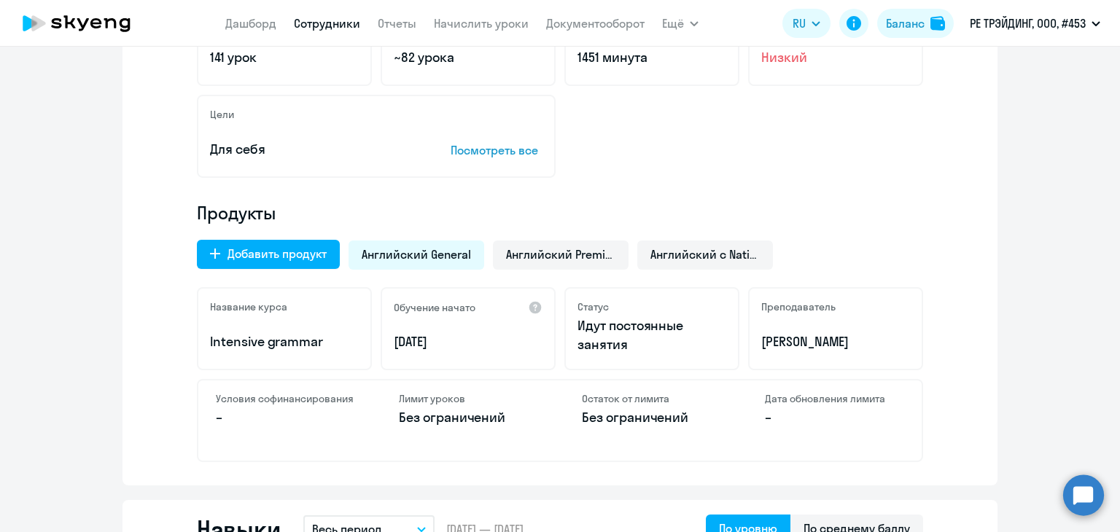
click at [423, 248] on span "Английский General" at bounding box center [416, 254] width 109 height 16
click at [413, 254] on span "Английский General" at bounding box center [416, 254] width 109 height 16
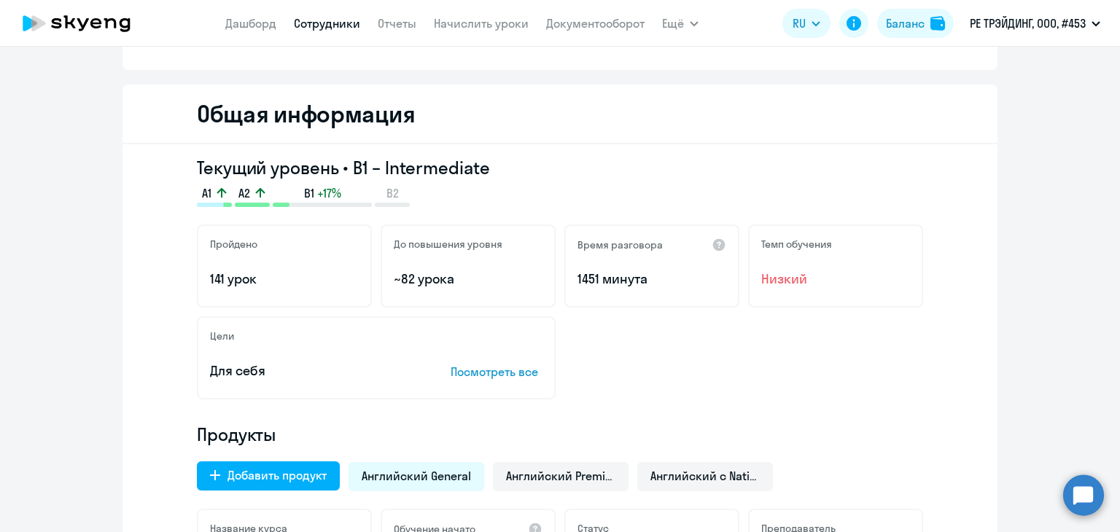
scroll to position [0, 0]
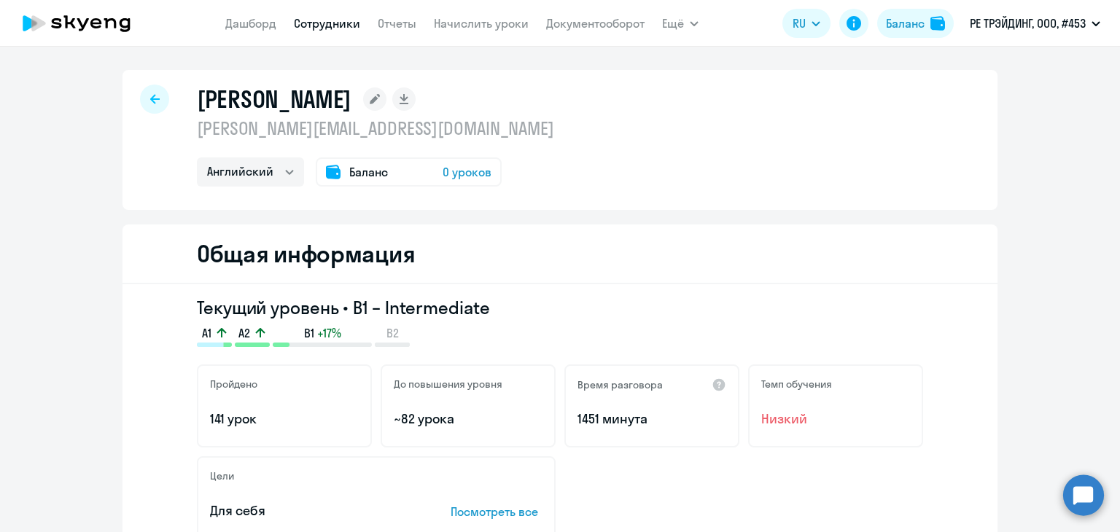
click at [501, 42] on app-header "[PERSON_NAME] Отчеты Начислить уроки Документооборот Ещё Дашборд Сотрудники Отч…" at bounding box center [560, 23] width 1120 height 47
click at [489, 36] on nav "[PERSON_NAME] Отчеты Начислить уроки Документооборот" at bounding box center [434, 23] width 419 height 29
click at [480, 29] on link "Начислить уроки" at bounding box center [481, 23] width 95 height 15
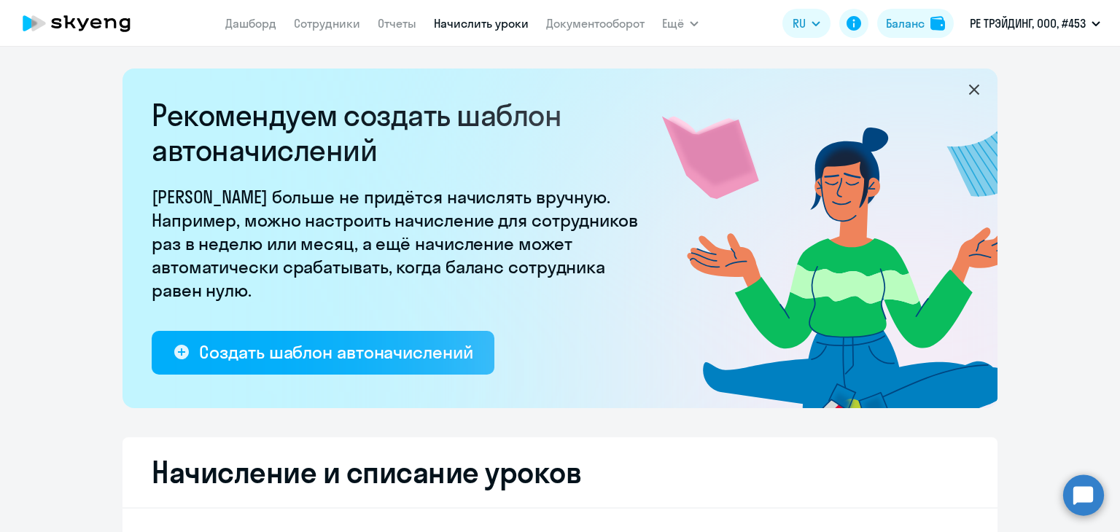
select select "10"
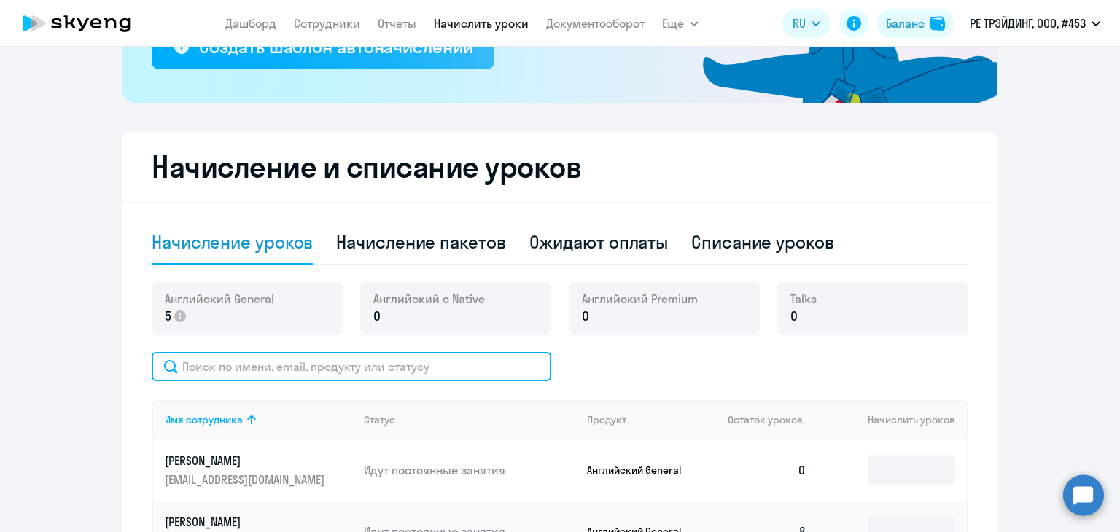
click at [300, 377] on input "text" at bounding box center [351, 366] width 399 height 29
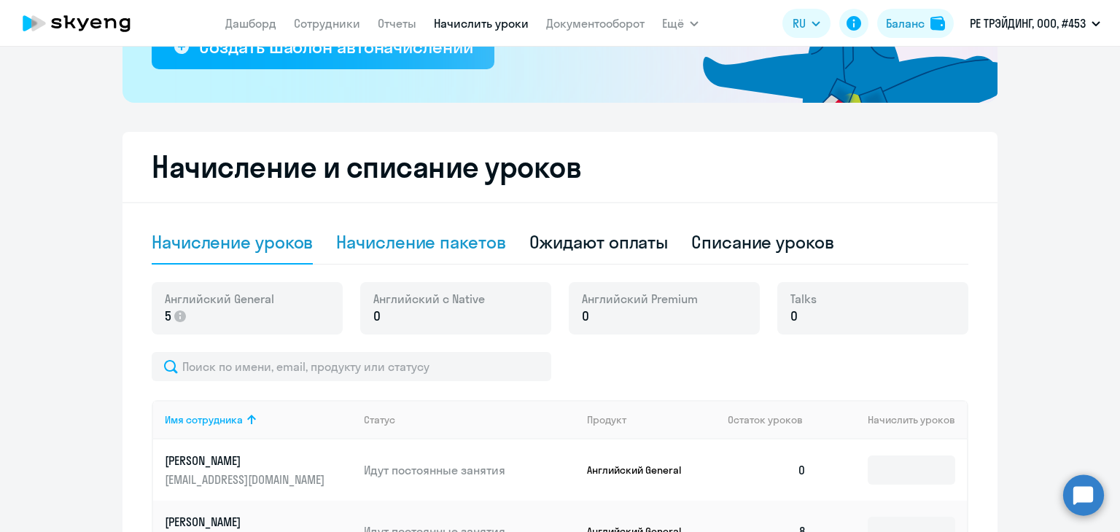
click at [420, 251] on div "Начисление пакетов" at bounding box center [420, 241] width 169 height 23
select select "10"
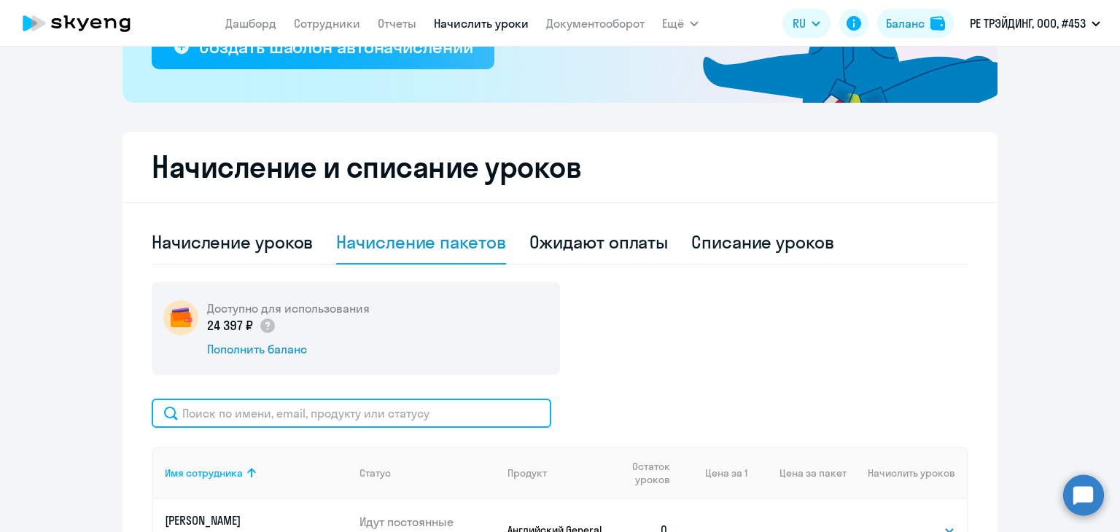
click at [306, 404] on input "text" at bounding box center [351, 413] width 399 height 29
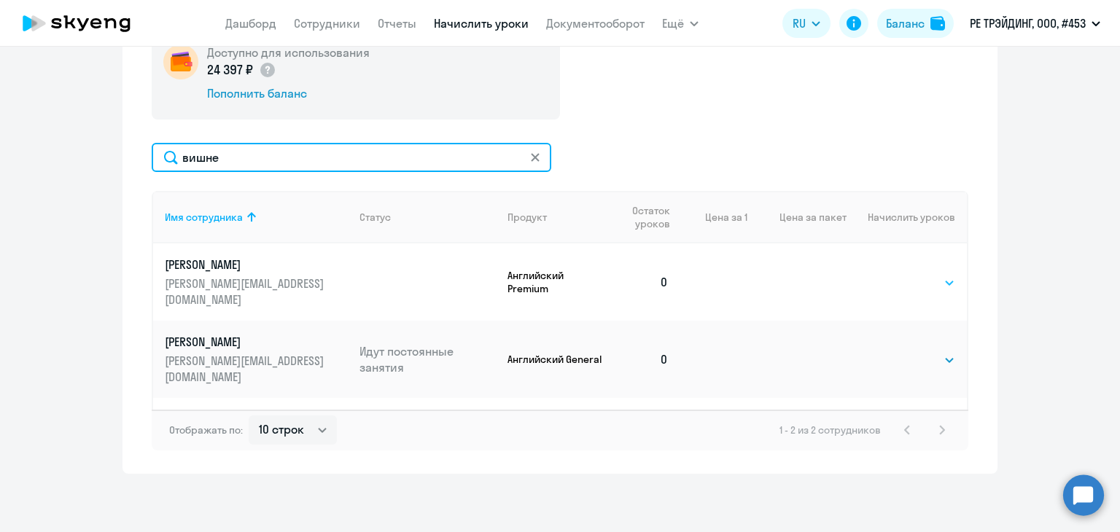
type input "вишне"
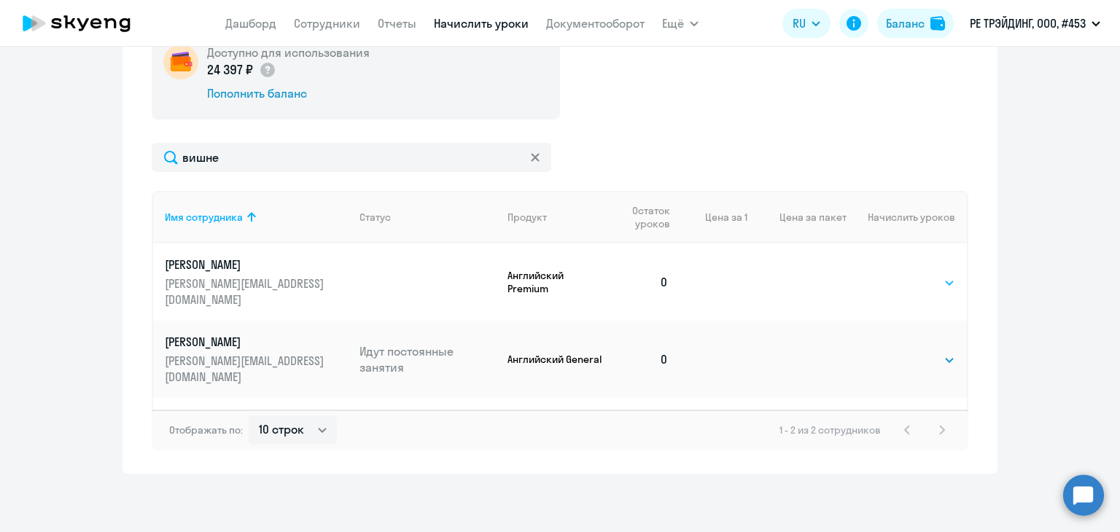
click at [930, 274] on select "Выбрать 4 8 16 32 64 96 128" at bounding box center [925, 282] width 60 height 17
select select "8"
click at [895, 274] on select "Выбрать 4 8 16 32 64 96 128" at bounding box center [925, 282] width 60 height 17
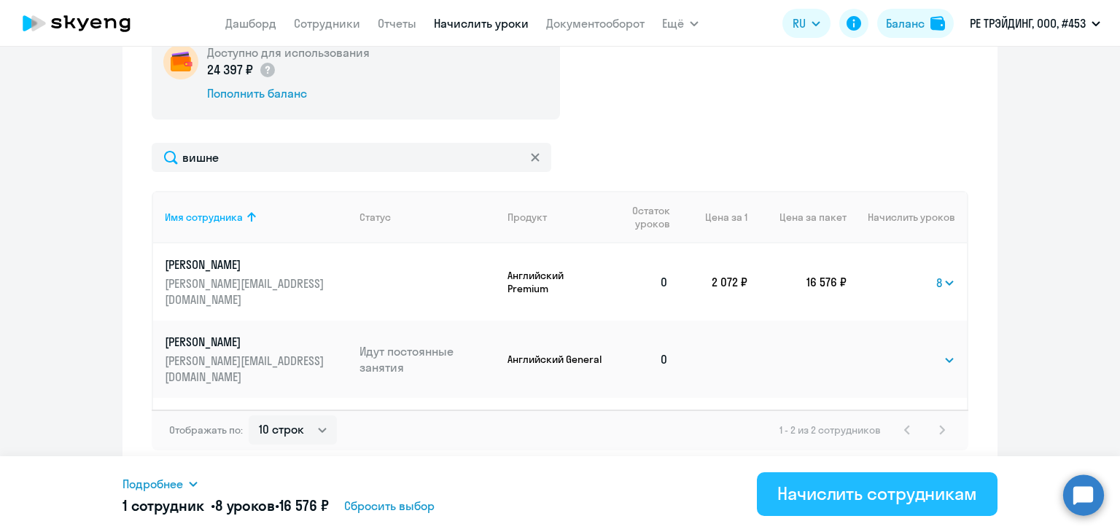
click at [833, 496] on div "Начислить сотрудникам" at bounding box center [877, 493] width 200 height 23
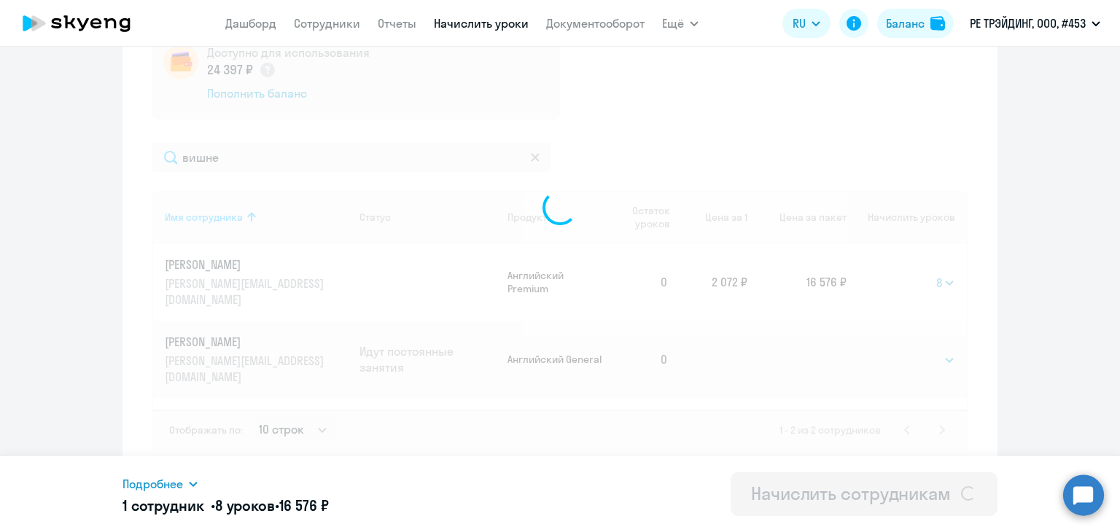
select select
